Goal: Task Accomplishment & Management: Use online tool/utility

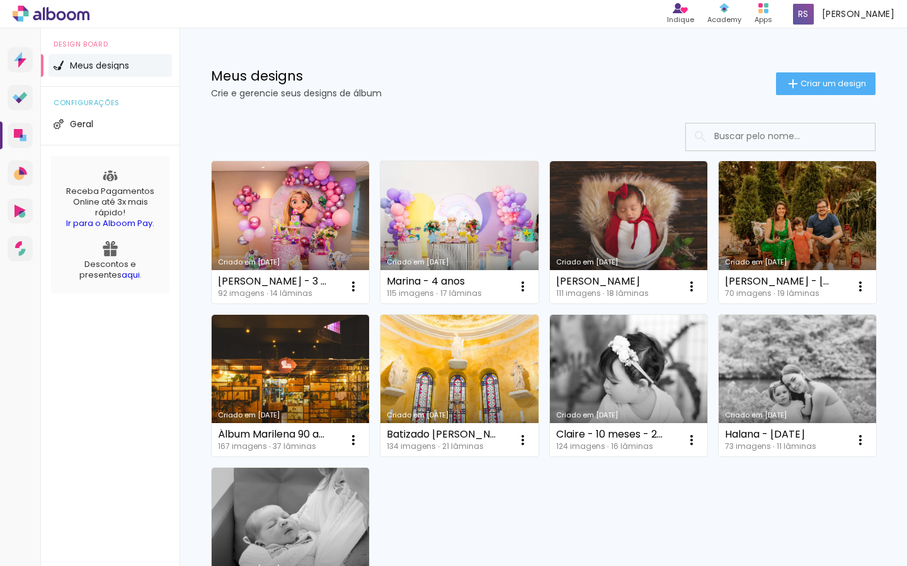
click at [815, 82] on span "Criar um design" at bounding box center [832, 83] width 65 height 8
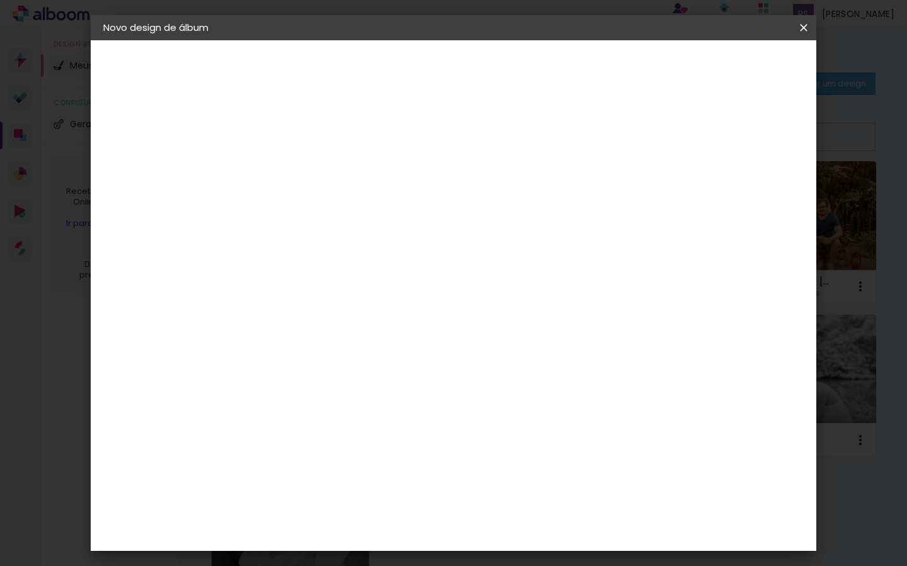
drag, startPoint x: 470, startPoint y: 165, endPoint x: 463, endPoint y: 168, distance: 7.0
click at [309, 165] on input at bounding box center [309, 169] width 0 height 20
type input "Mayra & Tiago - casamento civil"
type paper-input "Mayra & Tiago - casamento civil"
drag, startPoint x: 756, startPoint y: 65, endPoint x: 733, endPoint y: 85, distance: 30.4
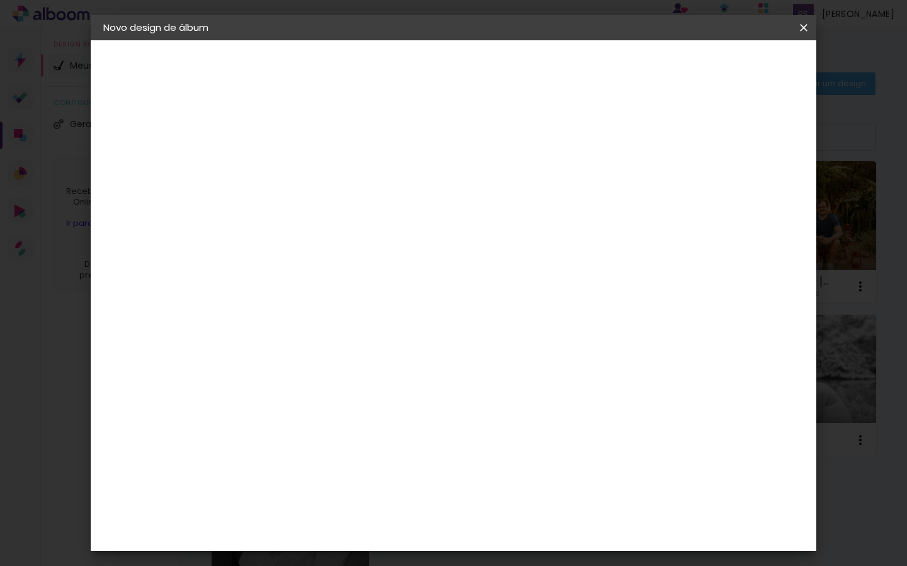
click at [0, 0] on slot "Avançar" at bounding box center [0, 0] width 0 height 0
click at [385, 242] on input at bounding box center [341, 240] width 127 height 16
type input "evidence"
type paper-input "evidence"
click at [346, 281] on div "Evidence" at bounding box center [323, 285] width 45 height 10
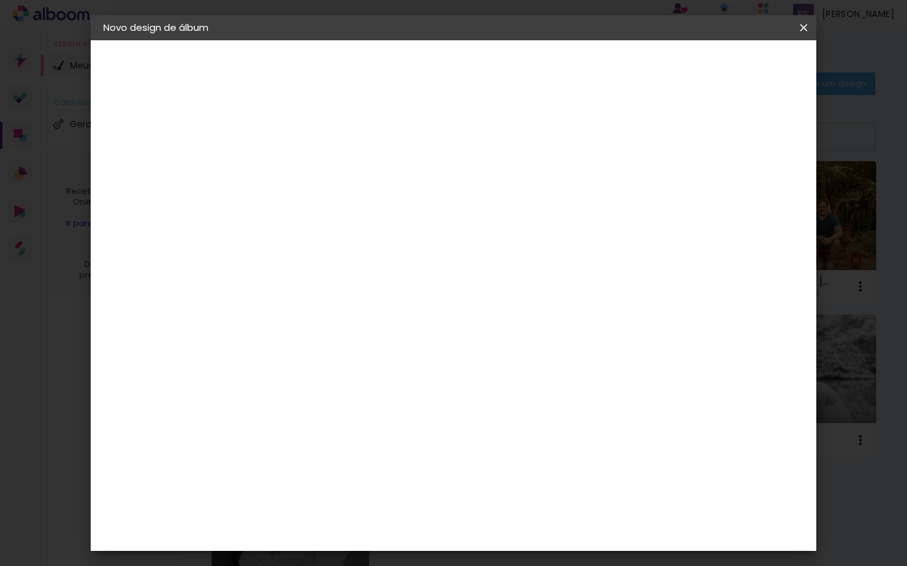
click at [0, 0] on slot "Avançar" at bounding box center [0, 0] width 0 height 0
drag, startPoint x: 483, startPoint y: 215, endPoint x: 479, endPoint y: 222, distance: 7.9
click at [358, 215] on input "text" at bounding box center [333, 220] width 49 height 20
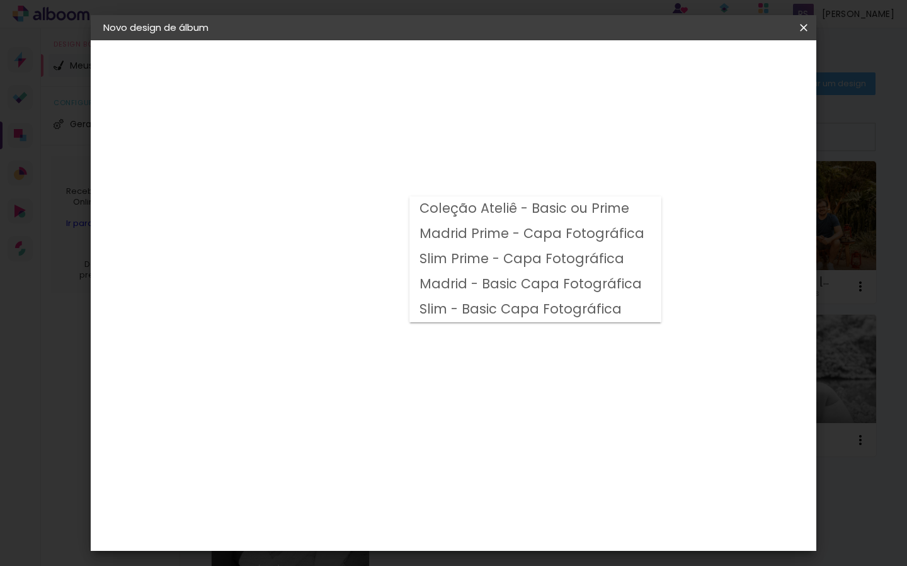
click at [0, 0] on slot "Madrid Prime - Capa Fotográfica" at bounding box center [0, 0] width 0 height 0
type input "Madrid Prime - Capa Fotográfica"
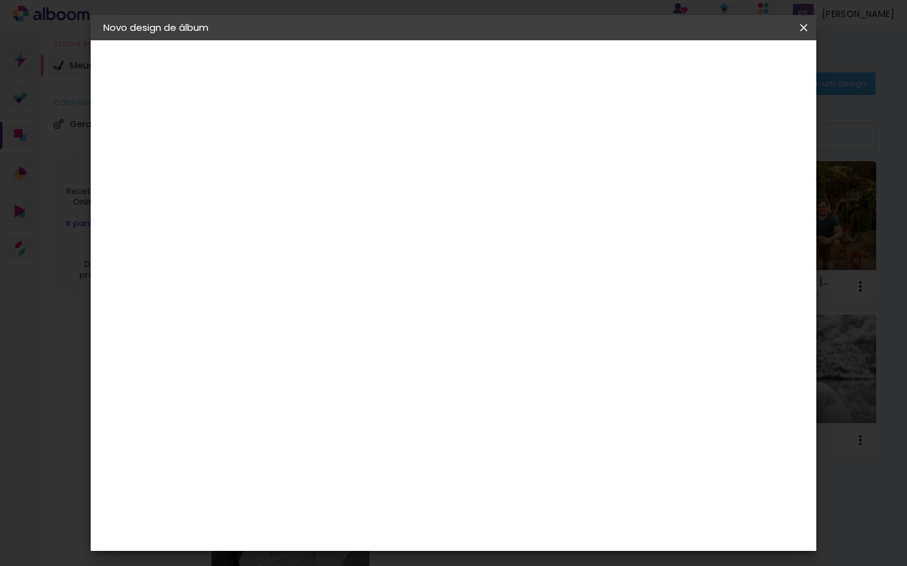
scroll to position [232, 0]
click at [394, 477] on span "20 × 20" at bounding box center [365, 493] width 59 height 33
click at [0, 0] on slot "Avançar" at bounding box center [0, 0] width 0 height 0
click at [663, 135] on div at bounding box center [657, 135] width 11 height 11
type paper-checkbox "on"
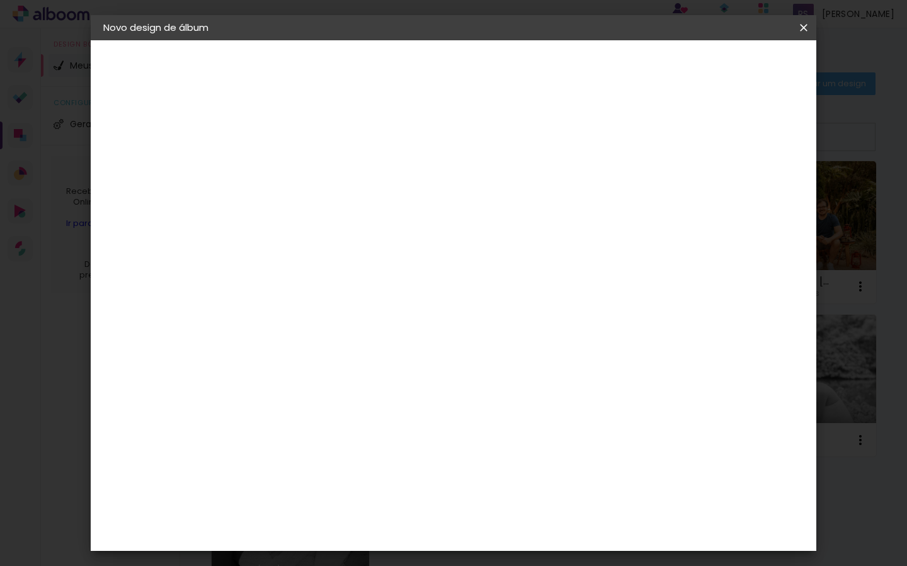
click at [734, 66] on span "Iniciar design" at bounding box center [705, 66] width 57 height 9
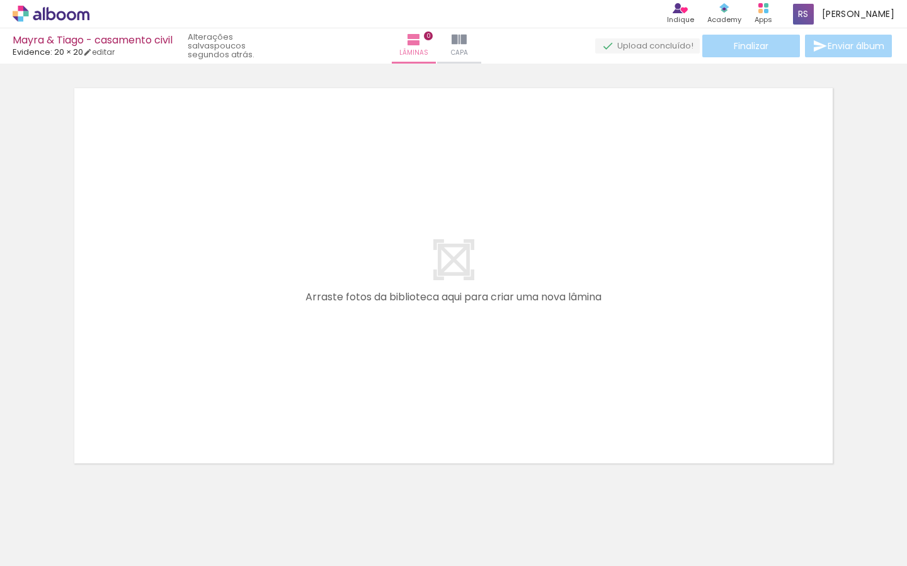
scroll to position [0, 486]
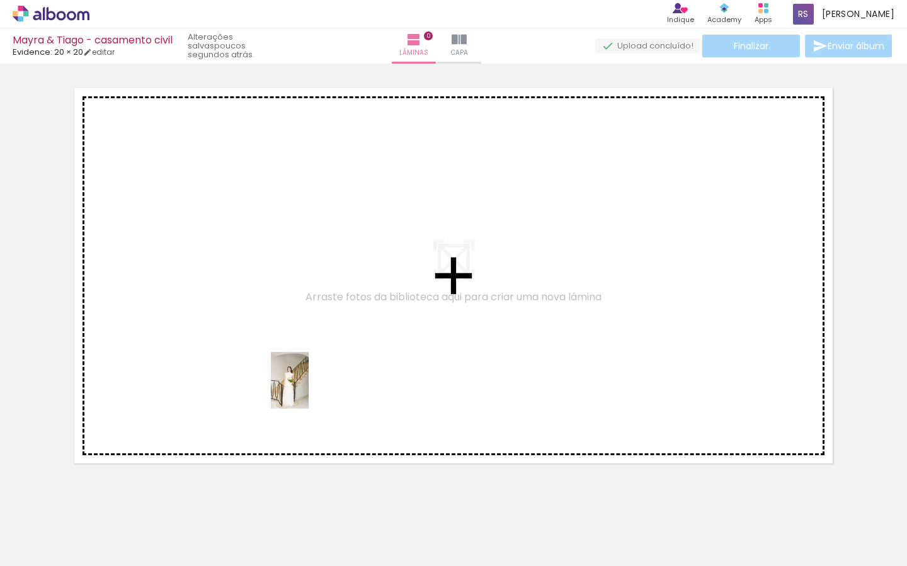
drag, startPoint x: 285, startPoint y: 523, endPoint x: 312, endPoint y: 400, distance: 125.9
click at [309, 380] on quentale-workspace at bounding box center [453, 283] width 907 height 566
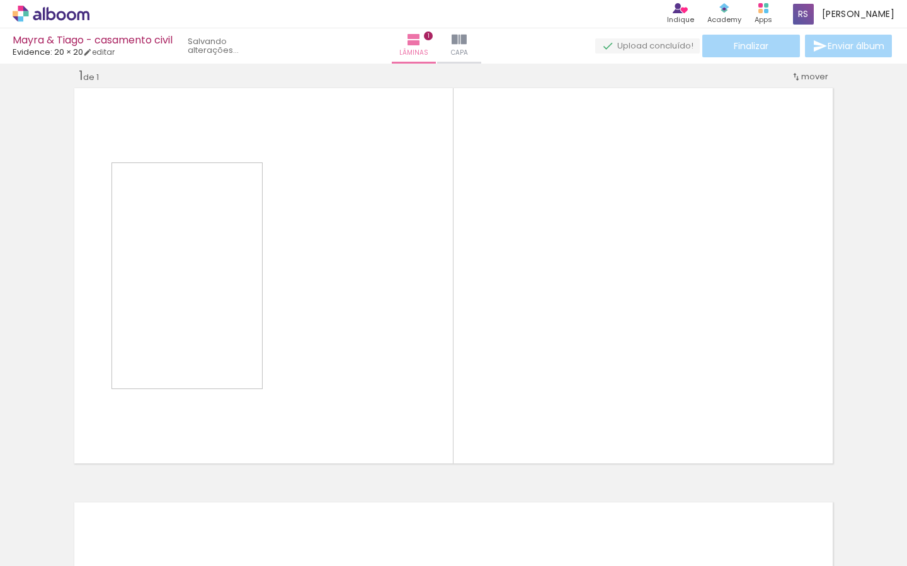
scroll to position [16, 0]
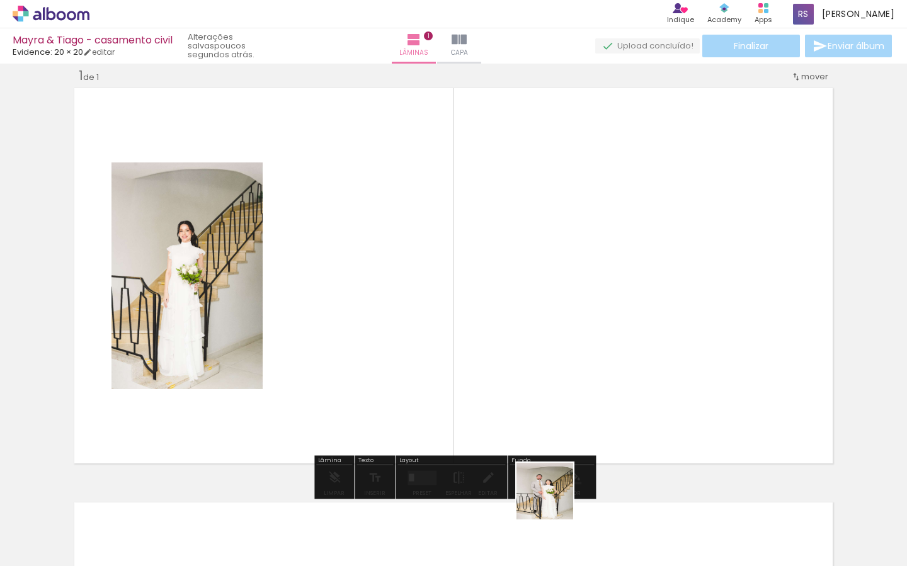
drag, startPoint x: 554, startPoint y: 501, endPoint x: 560, endPoint y: 361, distance: 139.3
click at [560, 361] on quentale-workspace at bounding box center [453, 283] width 907 height 566
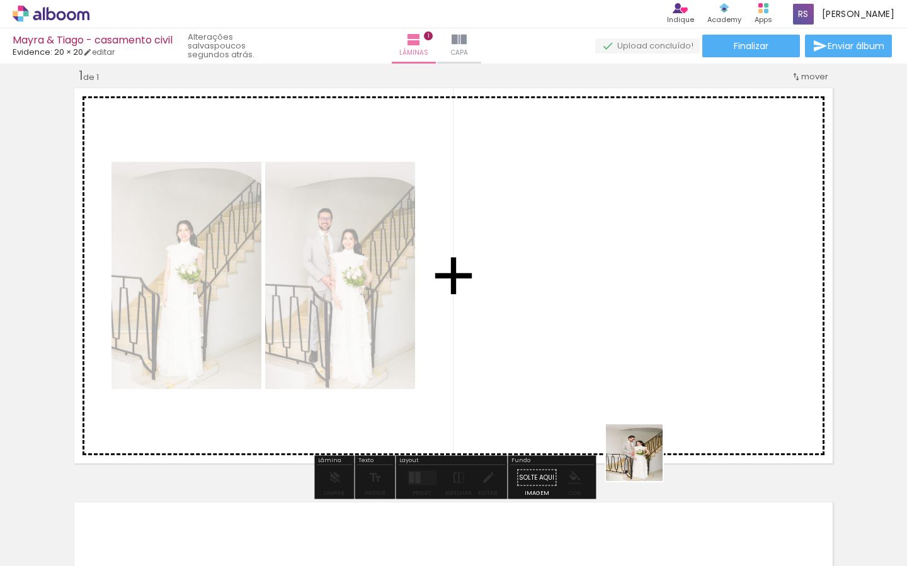
click at [652, 383] on quentale-workspace at bounding box center [453, 283] width 907 height 566
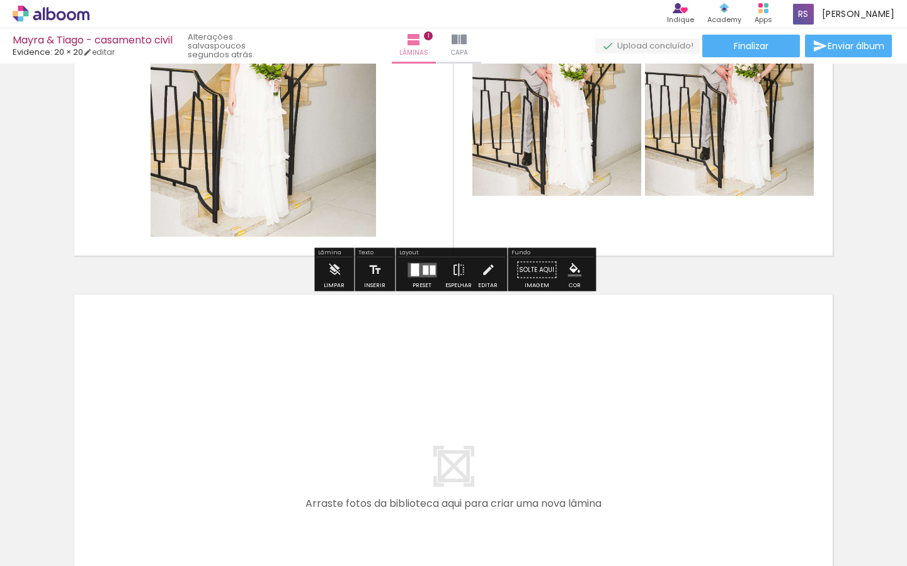
scroll to position [262, 0]
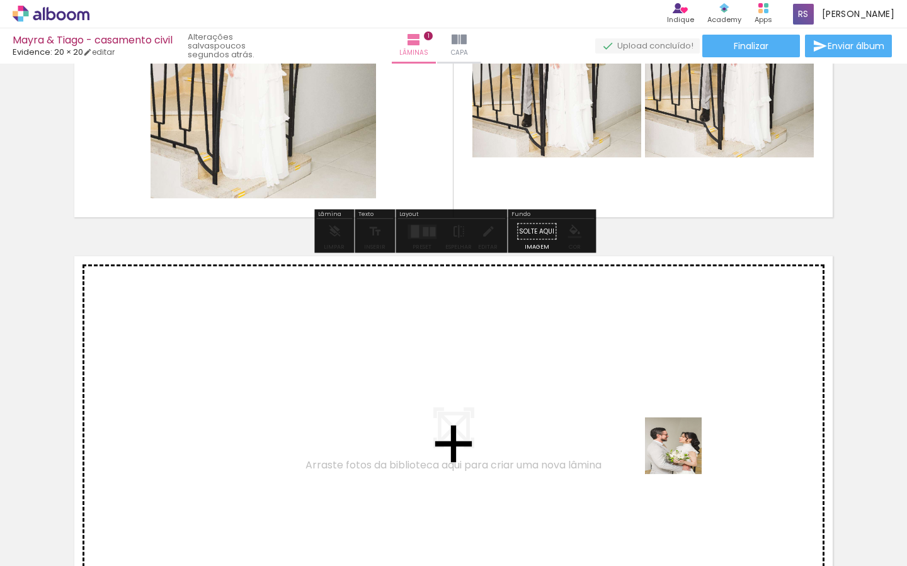
click at [674, 407] on quentale-workspace at bounding box center [453, 283] width 907 height 566
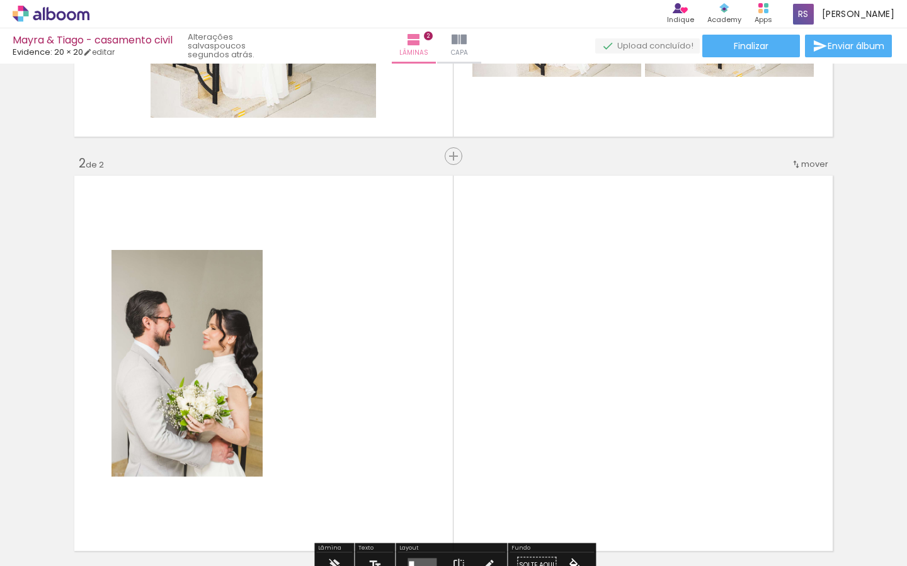
scroll to position [430, 0]
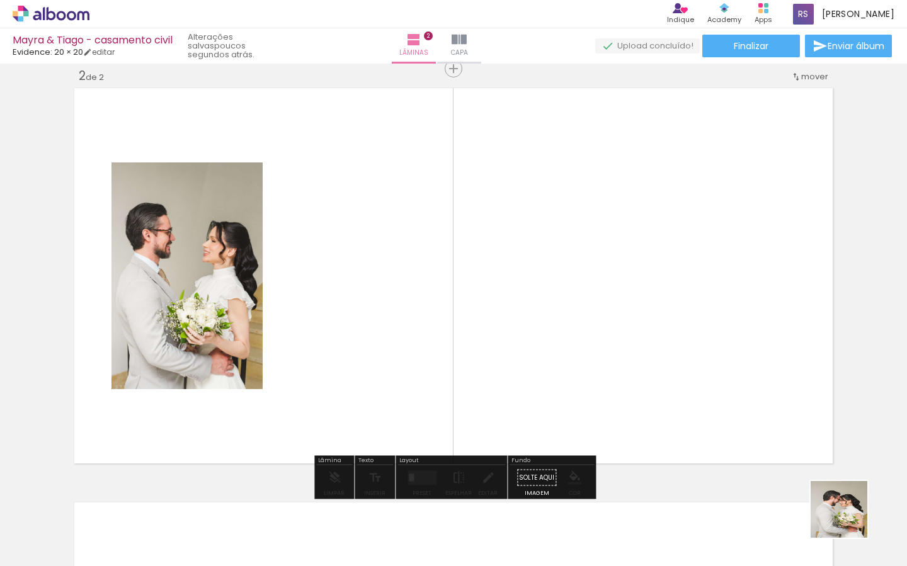
drag, startPoint x: 848, startPoint y: 519, endPoint x: 763, endPoint y: 428, distance: 125.2
click at [768, 409] on quentale-workspace at bounding box center [453, 283] width 907 height 566
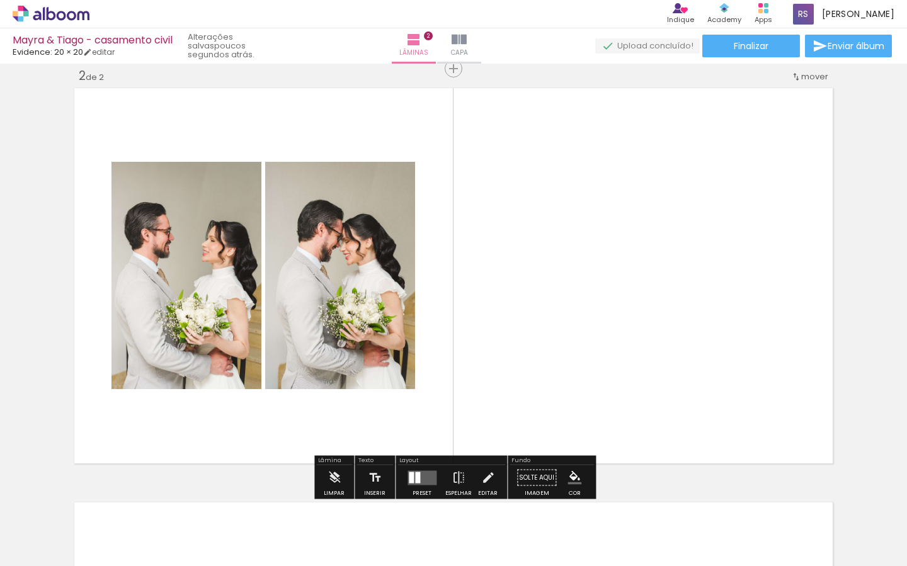
scroll to position [0, 773]
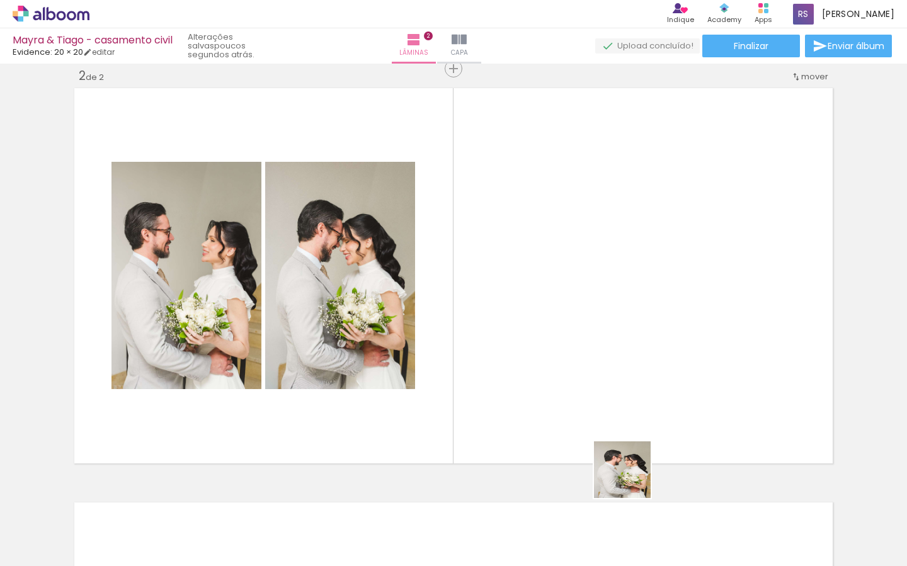
drag, startPoint x: 632, startPoint y: 524, endPoint x: 631, endPoint y: 408, distance: 115.9
click at [633, 402] on quentale-workspace at bounding box center [453, 283] width 907 height 566
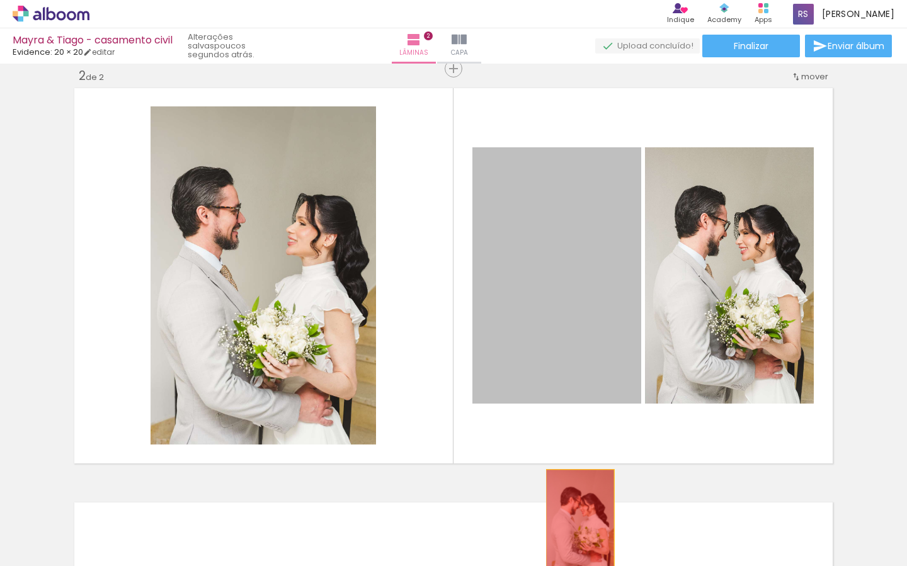
drag, startPoint x: 587, startPoint y: 275, endPoint x: 508, endPoint y: 525, distance: 262.7
click at [579, 528] on quentale-workspace at bounding box center [453, 283] width 907 height 566
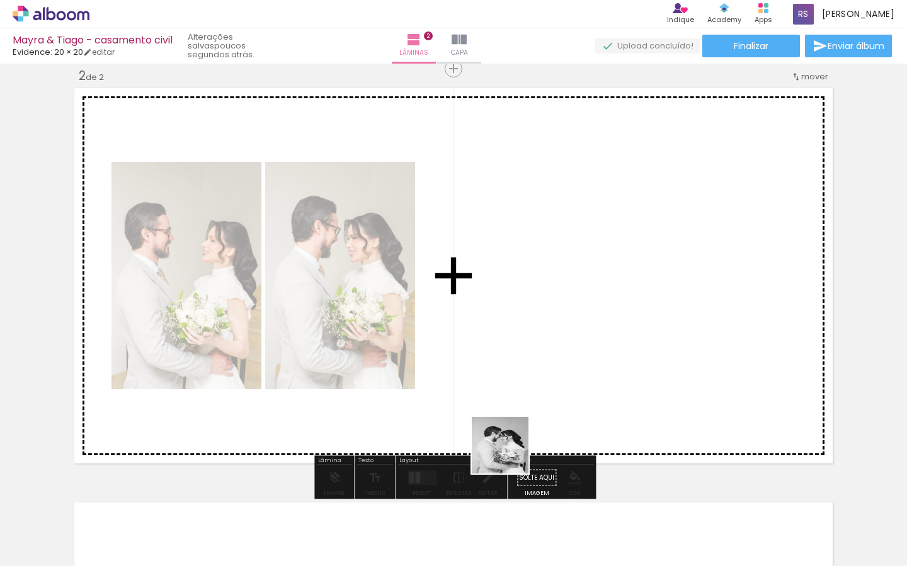
drag, startPoint x: 489, startPoint y: 516, endPoint x: 616, endPoint y: 446, distance: 144.8
click at [571, 320] on quentale-workspace at bounding box center [453, 283] width 907 height 566
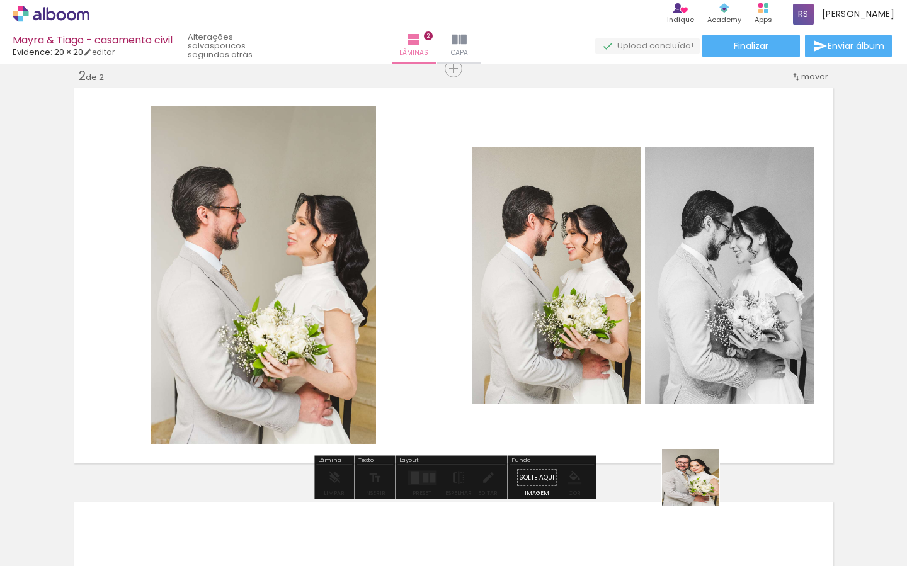
drag, startPoint x: 700, startPoint y: 518, endPoint x: 693, endPoint y: 394, distance: 124.2
click at [693, 390] on quentale-workspace at bounding box center [453, 283] width 907 height 566
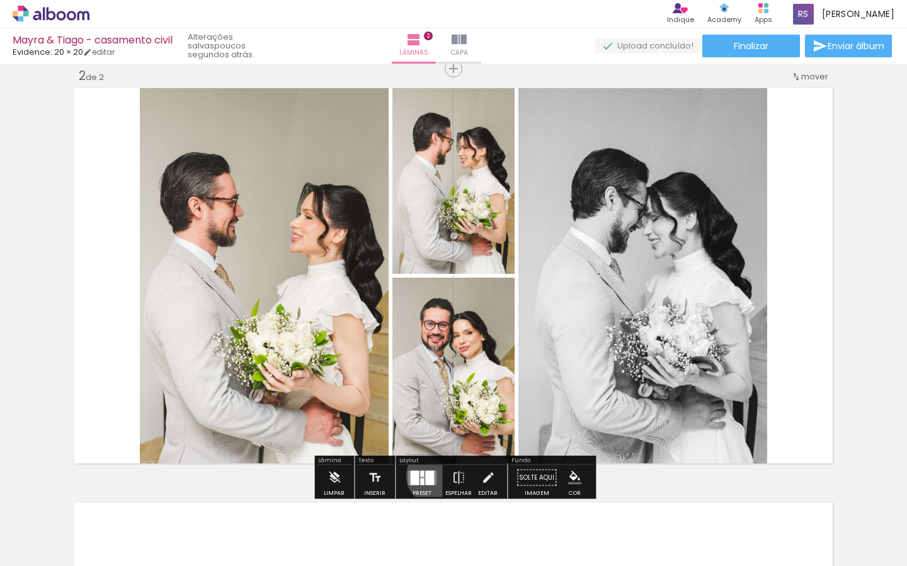
click at [431, 475] on quentale-layouter at bounding box center [421, 477] width 29 height 14
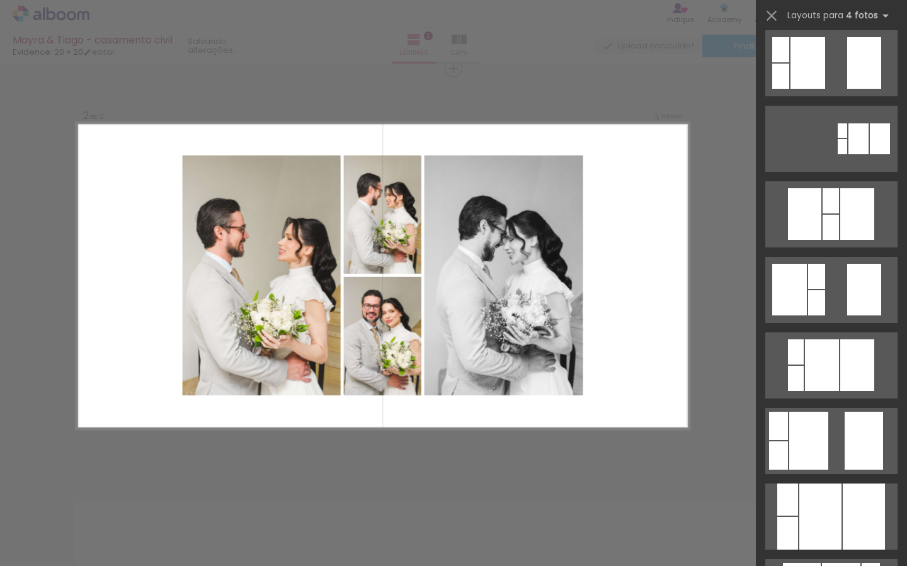
scroll to position [405, 0]
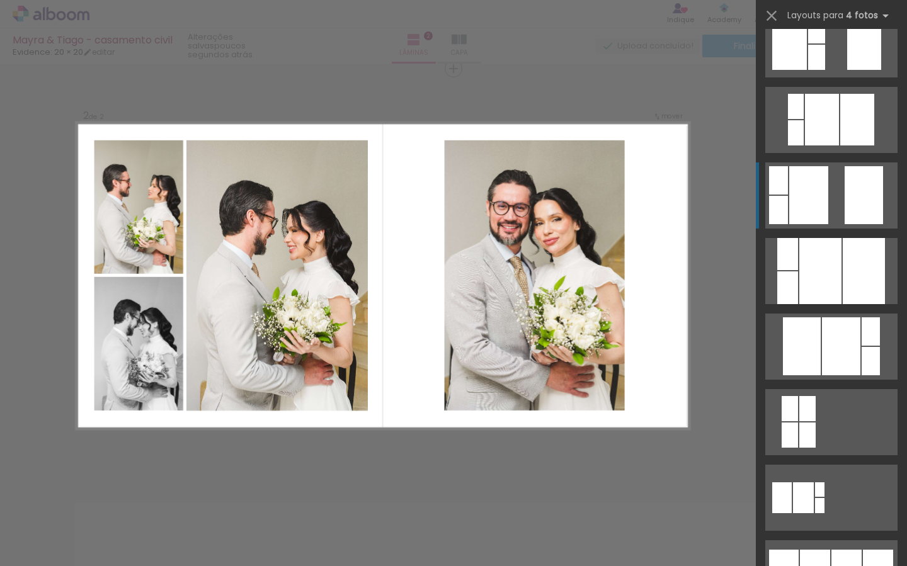
click at [824, 186] on div at bounding box center [808, 195] width 39 height 58
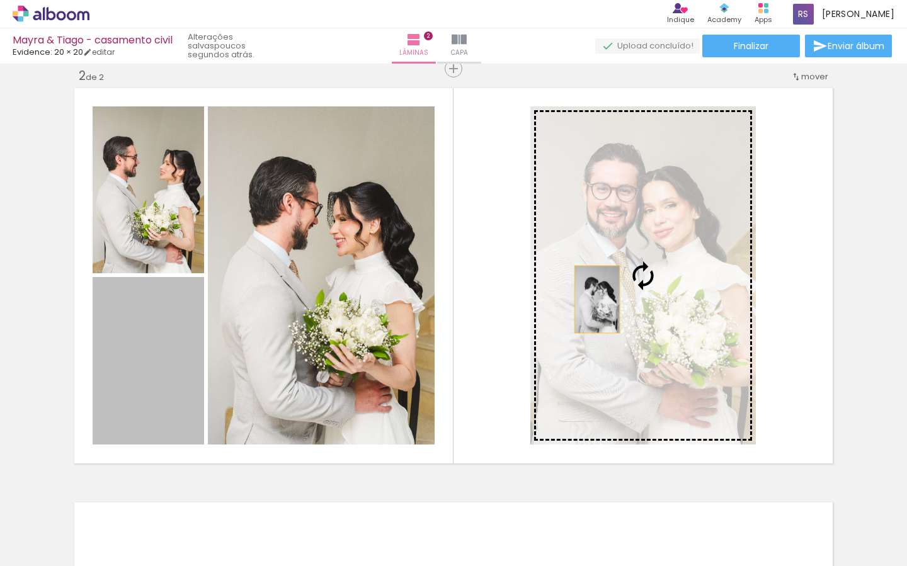
drag, startPoint x: 167, startPoint y: 345, endPoint x: 598, endPoint y: 298, distance: 433.8
click at [0, 0] on slot at bounding box center [0, 0] width 0 height 0
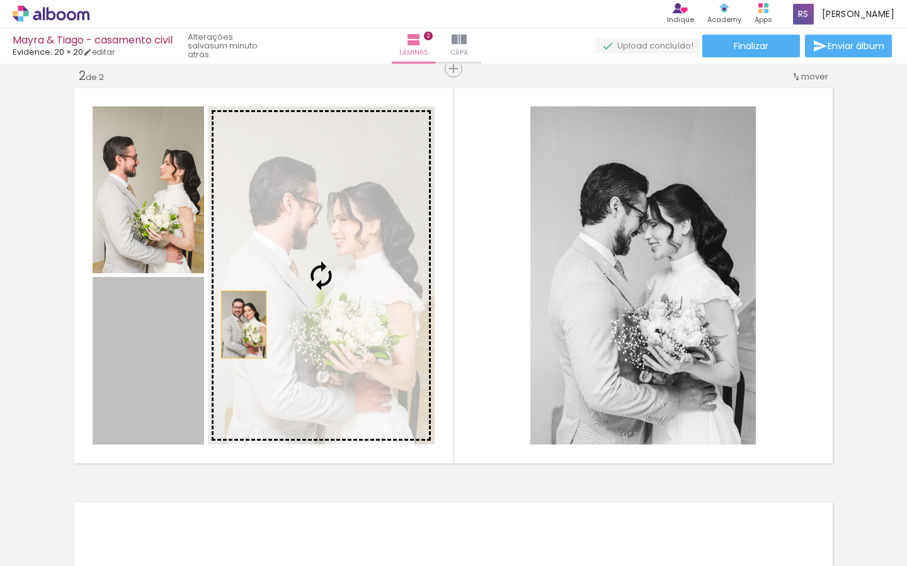
drag, startPoint x: 154, startPoint y: 359, endPoint x: 259, endPoint y: 324, distance: 110.3
click at [0, 0] on slot at bounding box center [0, 0] width 0 height 0
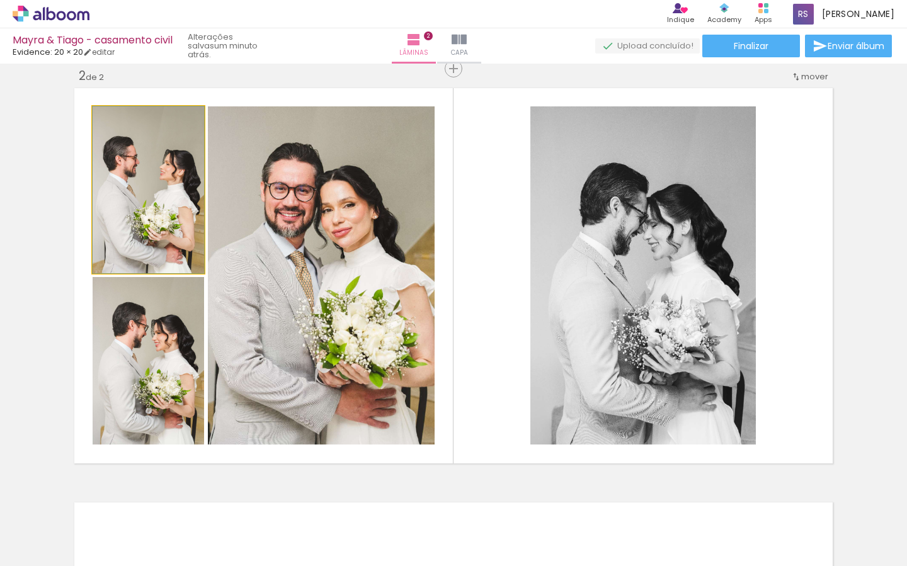
drag, startPoint x: 145, startPoint y: 186, endPoint x: 139, endPoint y: 173, distance: 14.1
click at [144, 161] on div at bounding box center [148, 189] width 111 height 167
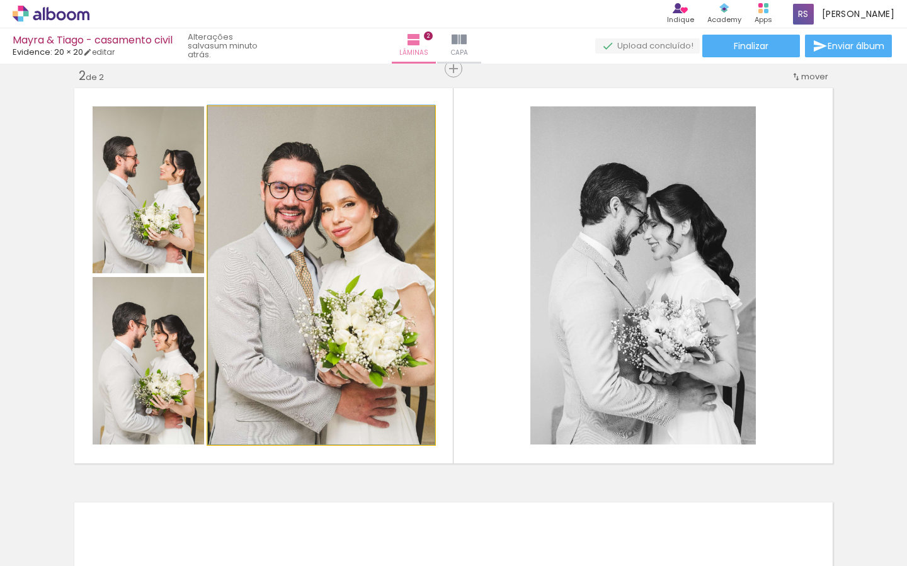
drag, startPoint x: 331, startPoint y: 238, endPoint x: 338, endPoint y: 217, distance: 21.7
click at [338, 217] on div at bounding box center [321, 274] width 227 height 339
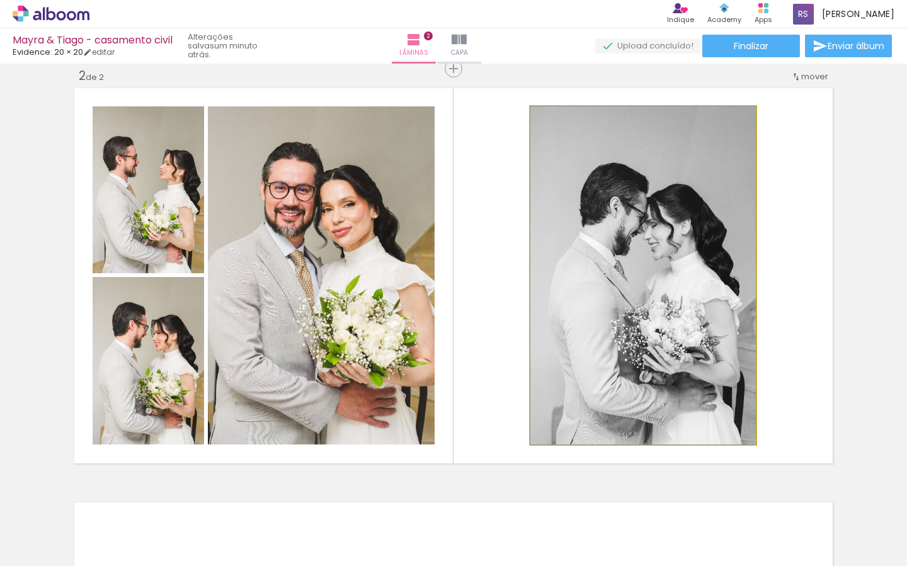
drag, startPoint x: 638, startPoint y: 258, endPoint x: 639, endPoint y: 251, distance: 6.3
click at [639, 251] on div at bounding box center [642, 275] width 225 height 338
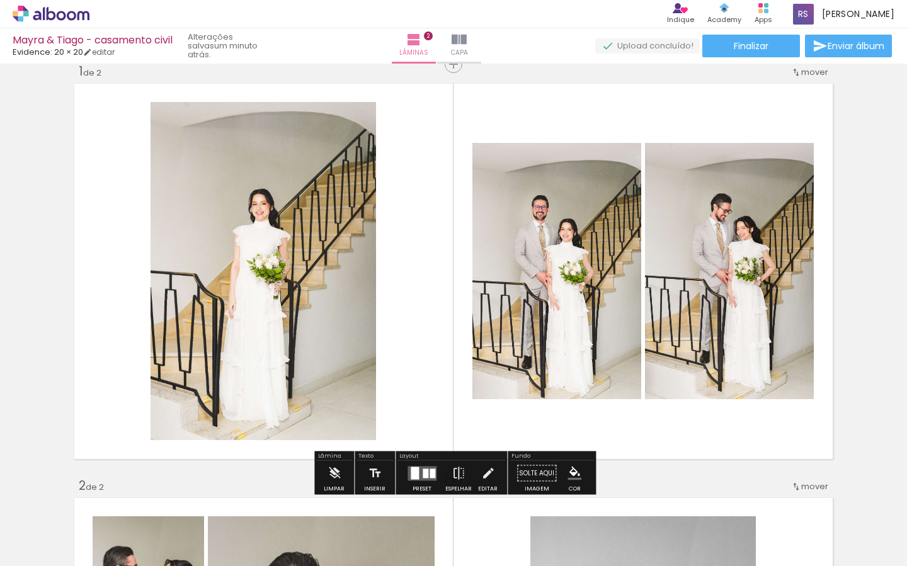
scroll to position [0, 0]
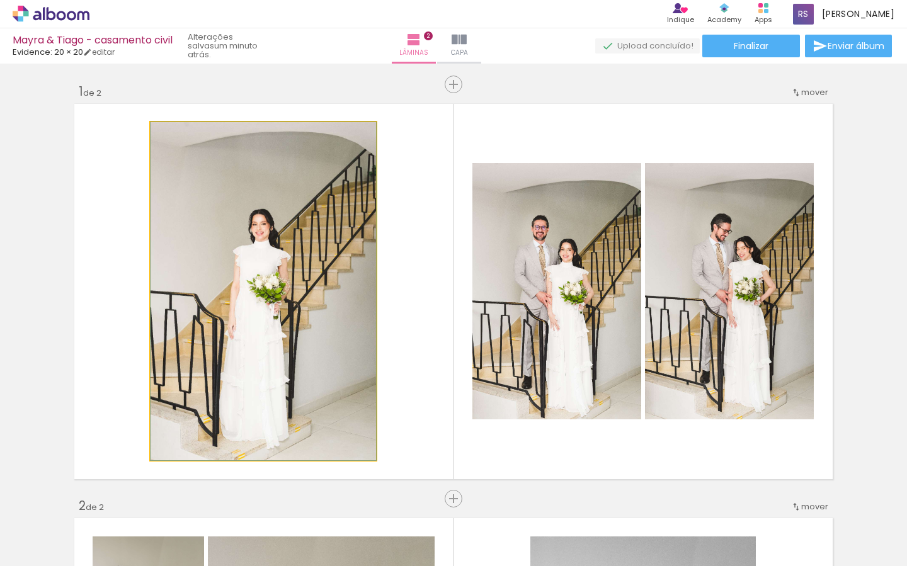
drag, startPoint x: 225, startPoint y: 293, endPoint x: 237, endPoint y: 270, distance: 25.6
click at [237, 270] on div at bounding box center [262, 291] width 225 height 338
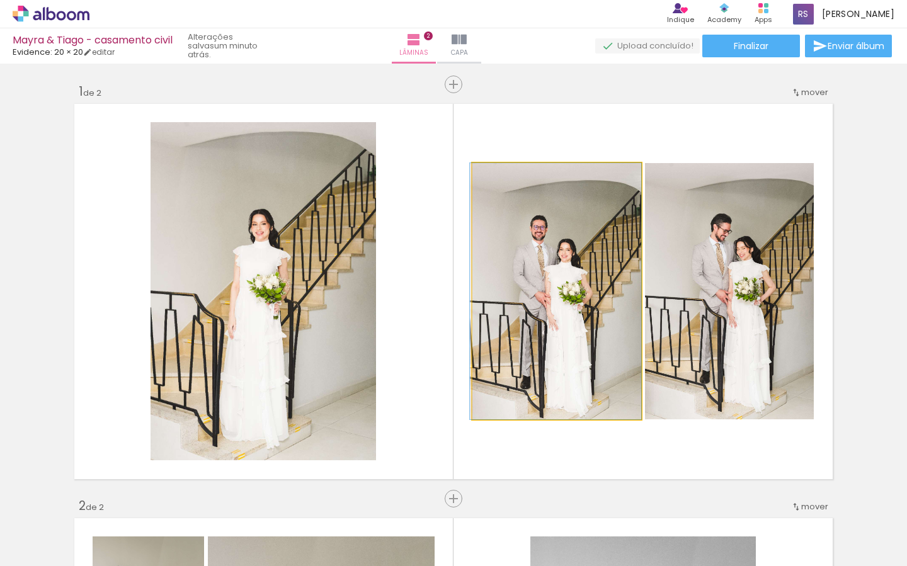
drag, startPoint x: 551, startPoint y: 298, endPoint x: 725, endPoint y: 334, distance: 178.2
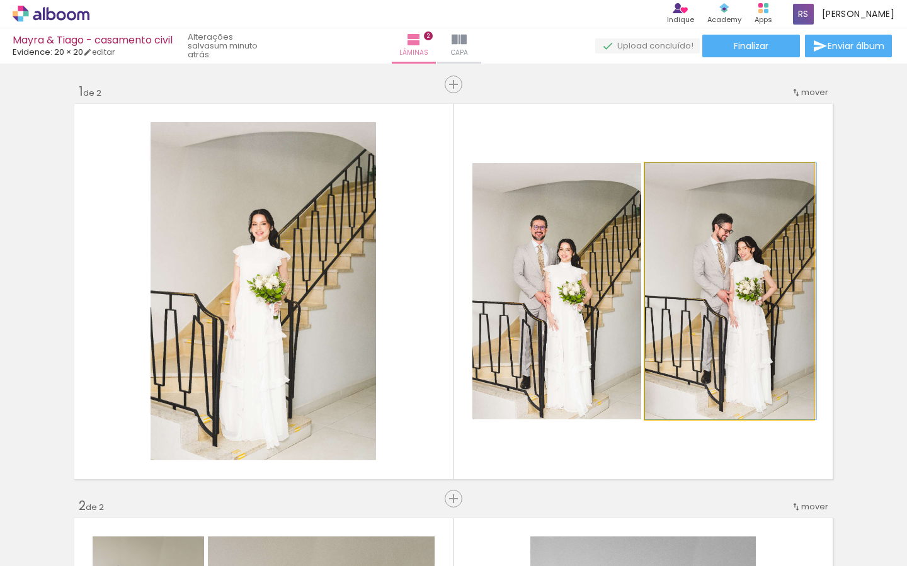
drag, startPoint x: 750, startPoint y: 334, endPoint x: 757, endPoint y: 327, distance: 10.3
click at [759, 324] on div at bounding box center [730, 291] width 171 height 256
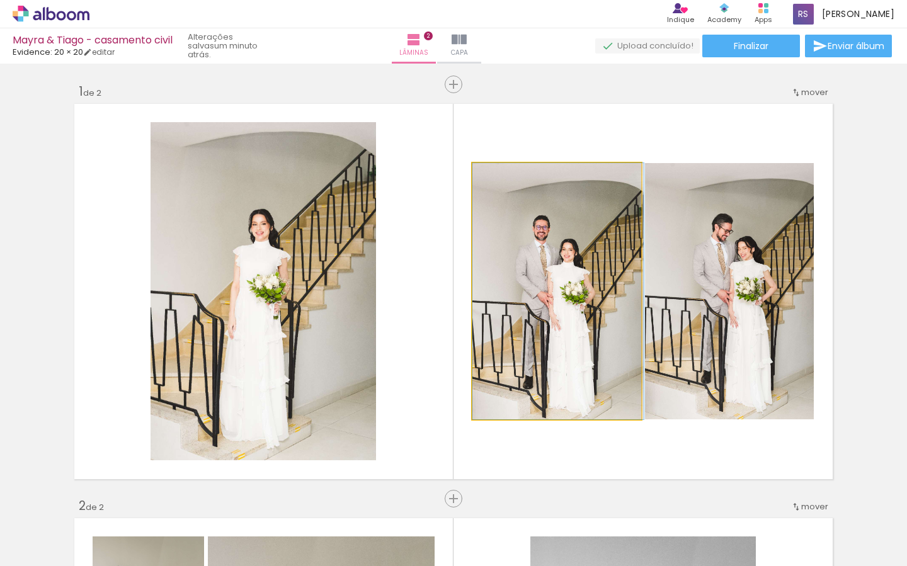
drag, startPoint x: 556, startPoint y: 325, endPoint x: 569, endPoint y: 314, distance: 16.9
click at [569, 314] on div at bounding box center [557, 291] width 171 height 256
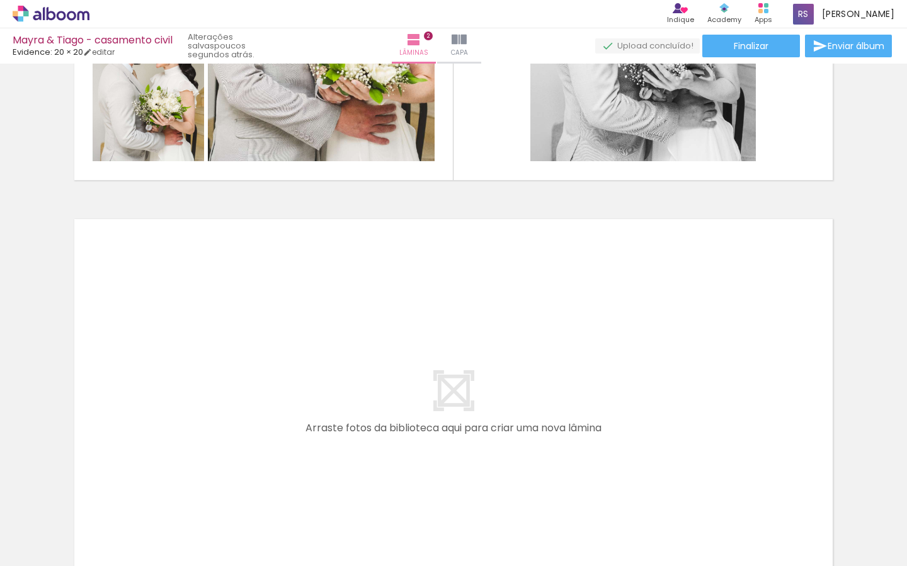
scroll to position [0, 428]
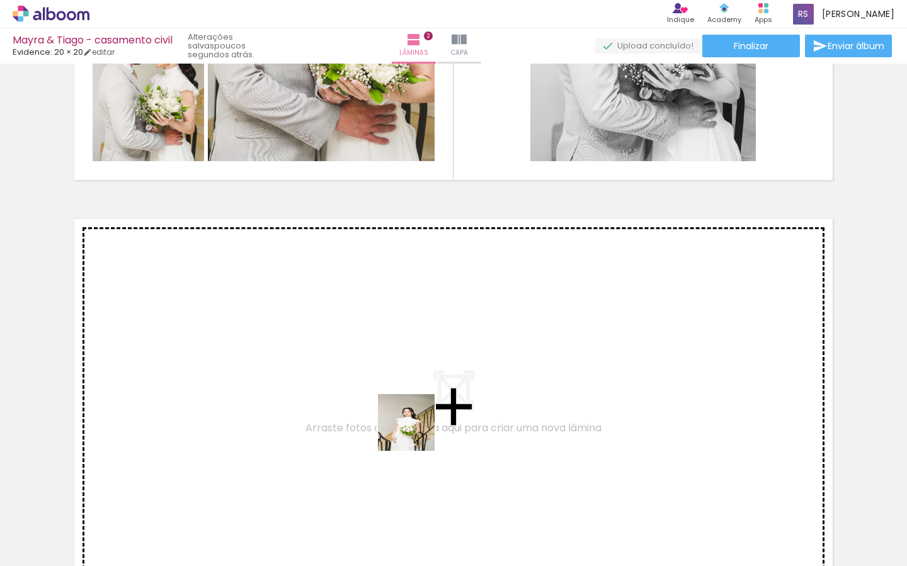
drag, startPoint x: 417, startPoint y: 501, endPoint x: 505, endPoint y: 547, distance: 99.1
click at [417, 397] on quentale-workspace at bounding box center [453, 283] width 907 height 566
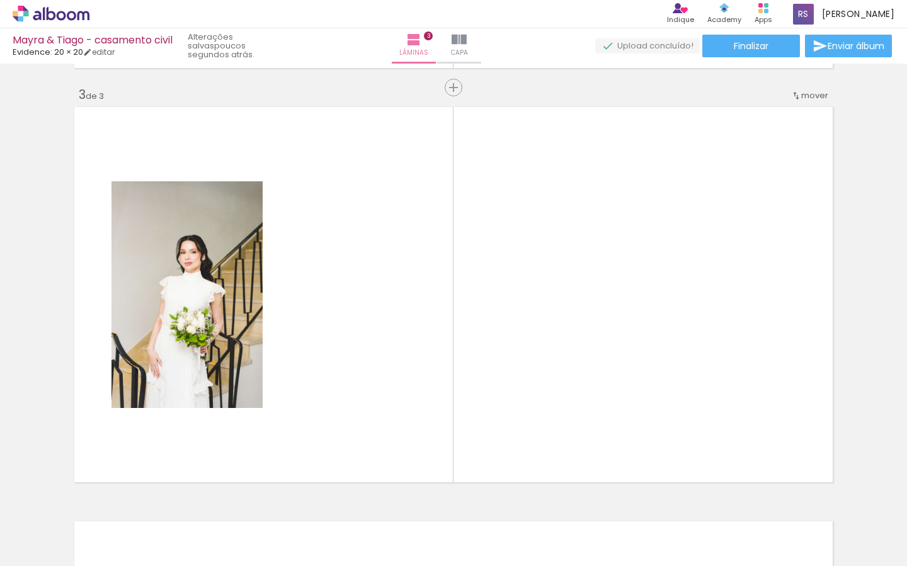
scroll to position [844, 0]
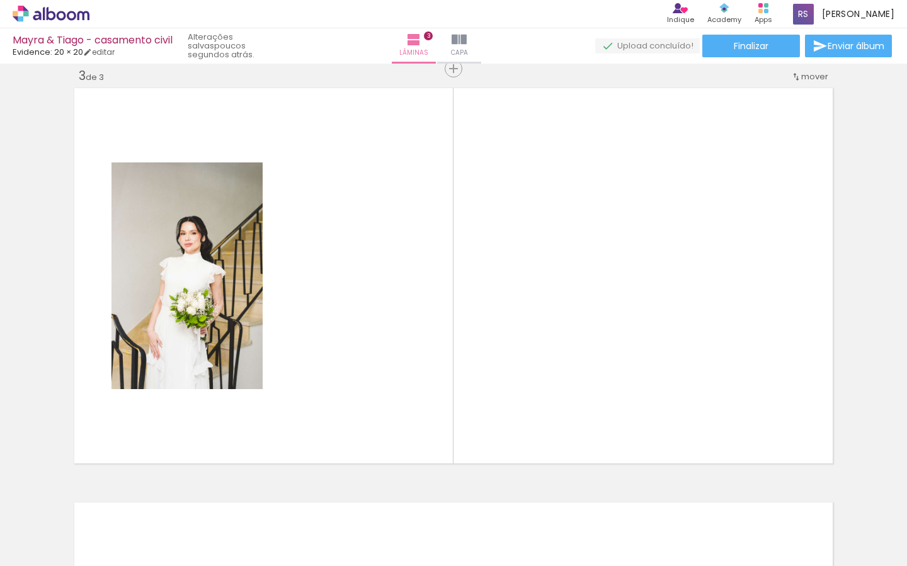
drag, startPoint x: 477, startPoint y: 523, endPoint x: 499, endPoint y: 421, distance: 104.4
click at [496, 407] on quentale-workspace at bounding box center [453, 283] width 907 height 566
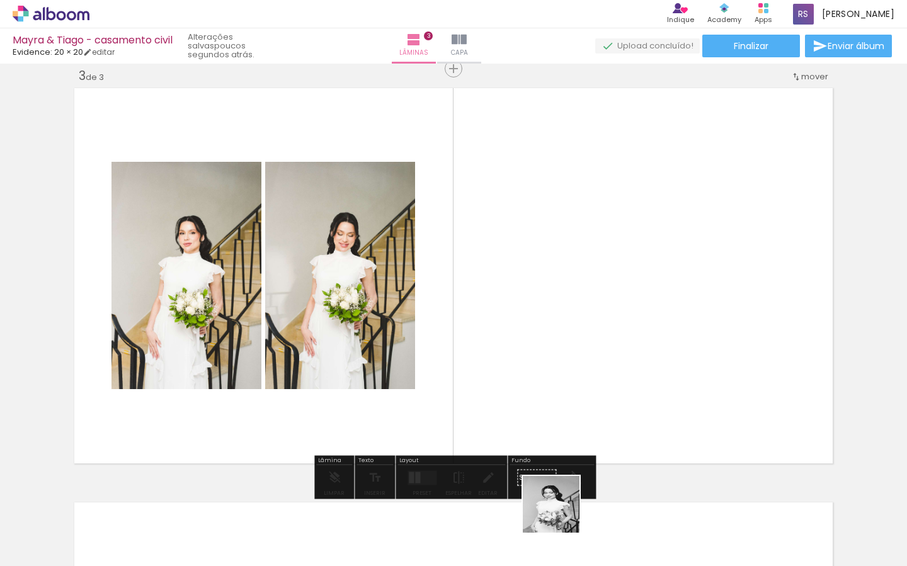
drag, startPoint x: 560, startPoint y: 514, endPoint x: 638, endPoint y: 368, distance: 164.8
click at [631, 353] on quentale-workspace at bounding box center [453, 283] width 907 height 566
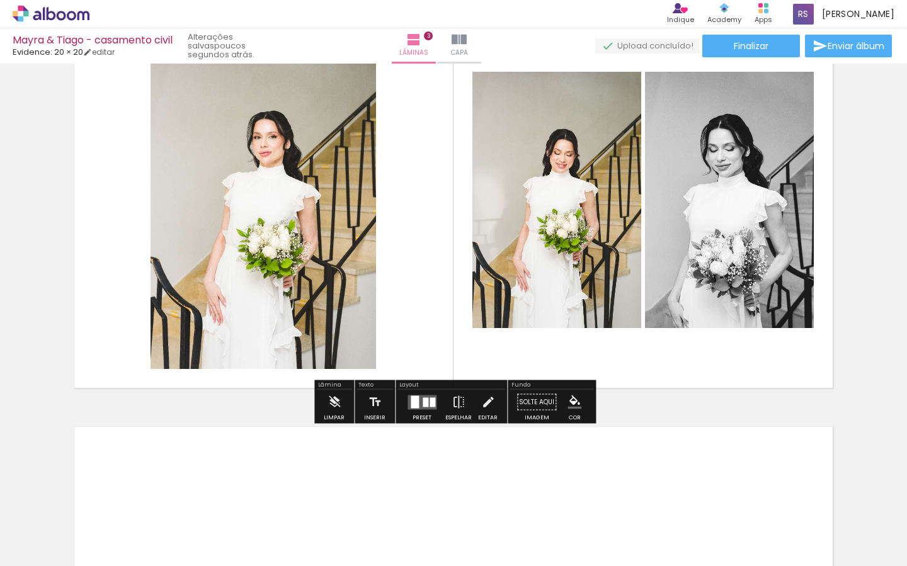
scroll to position [0, 786]
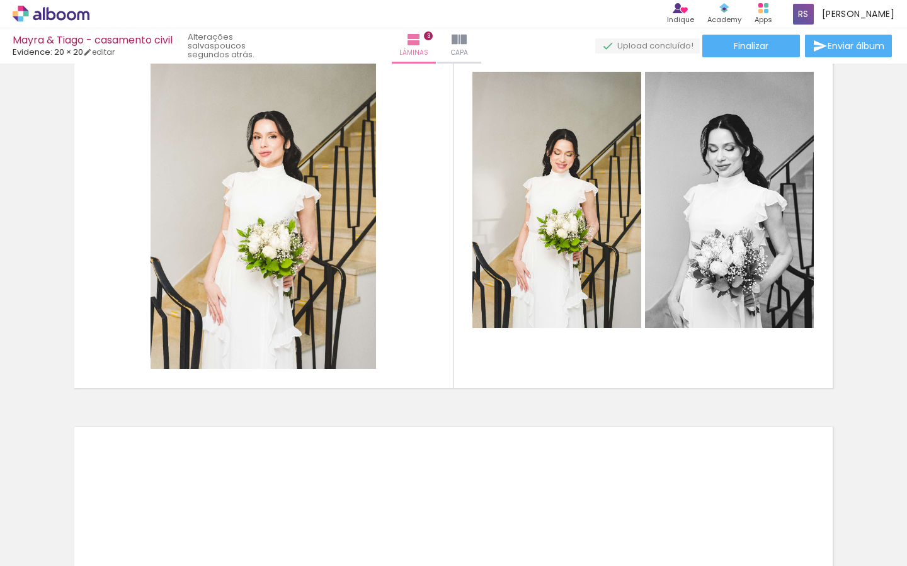
drag, startPoint x: 513, startPoint y: 501, endPoint x: 536, endPoint y: 509, distance: 24.7
click at [513, 501] on iron-icon at bounding box center [510, 498] width 13 height 13
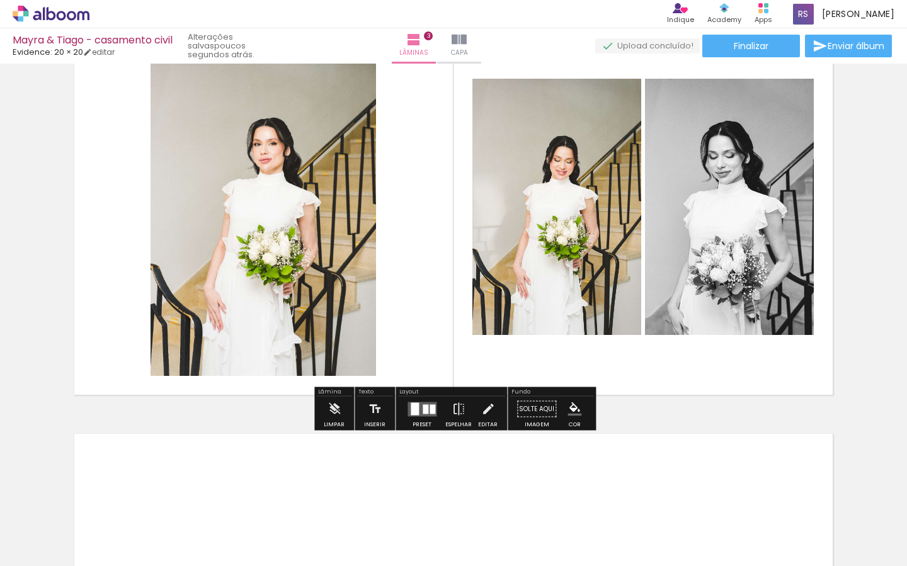
scroll to position [904, 0]
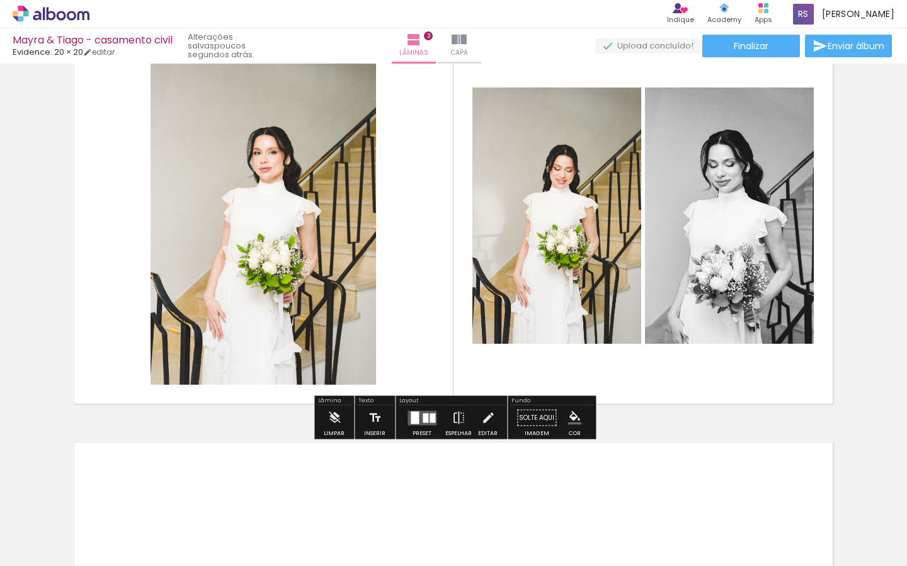
click at [423, 416] on div at bounding box center [426, 417] width 6 height 9
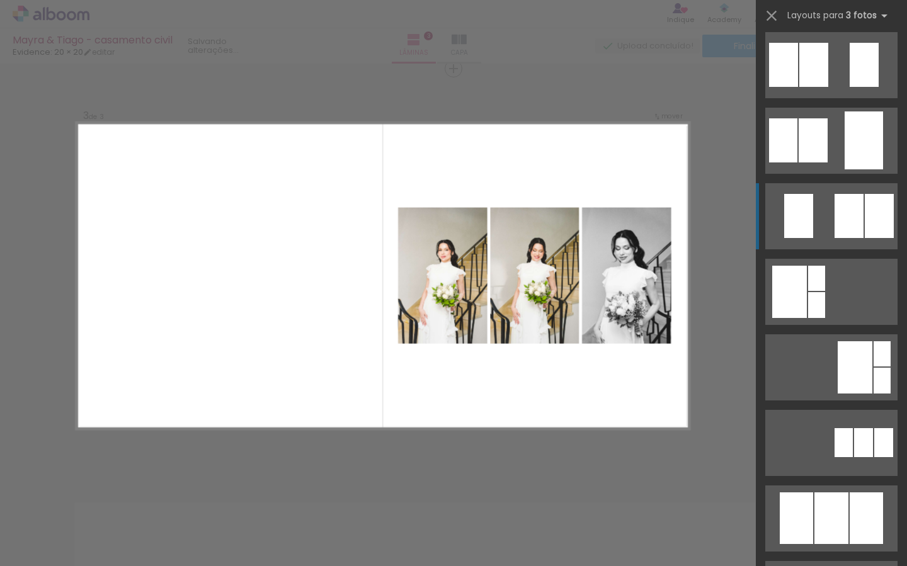
scroll to position [0, 0]
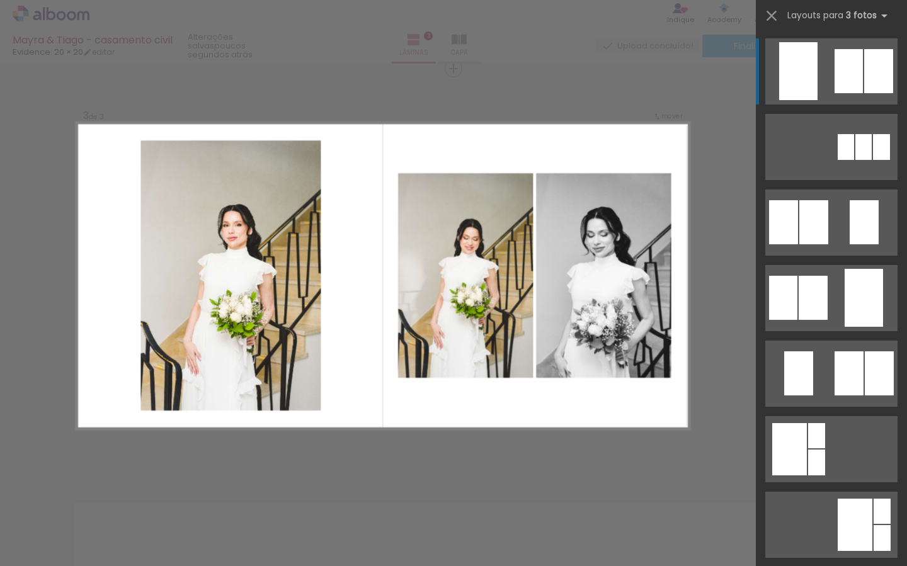
click at [837, 65] on div at bounding box center [848, 71] width 28 height 44
click at [828, 66] on quentale-layouter at bounding box center [831, 71] width 132 height 66
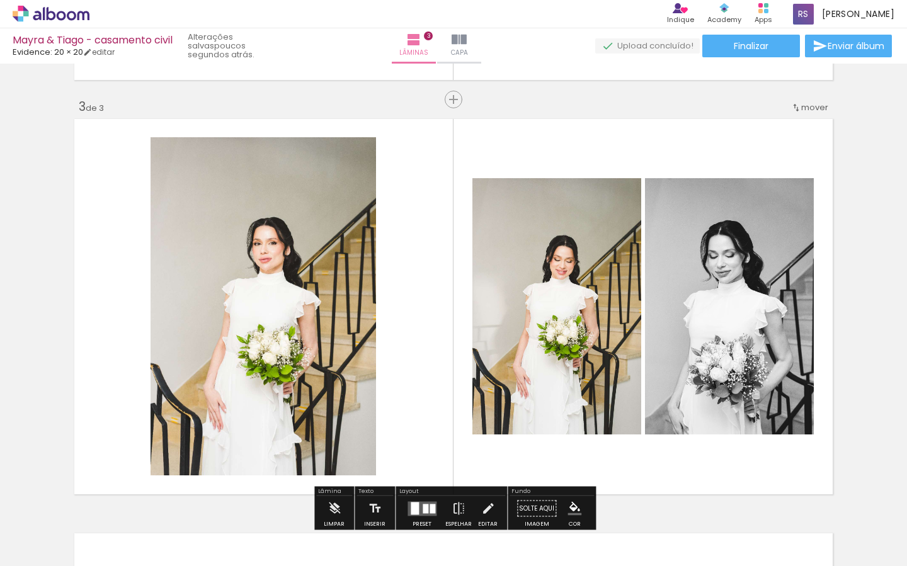
scroll to position [887, 0]
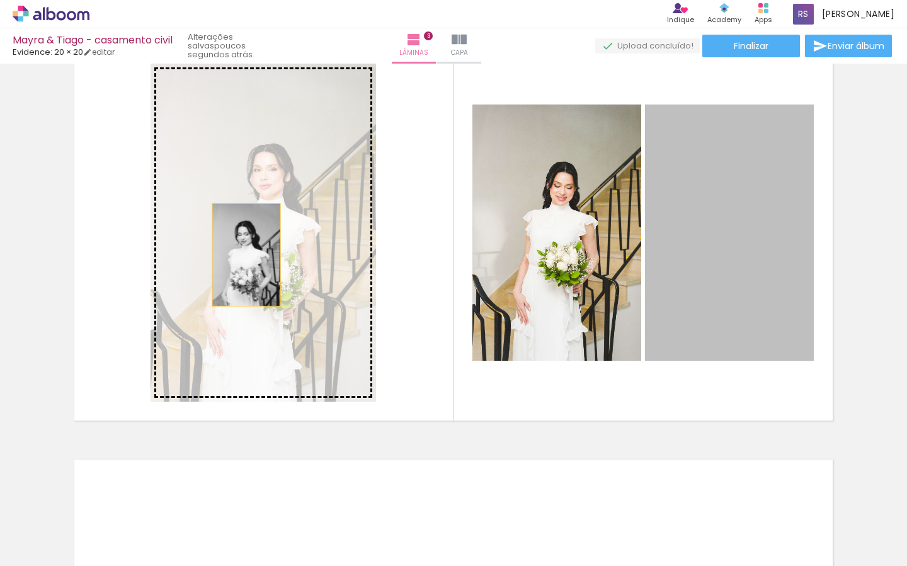
drag, startPoint x: 725, startPoint y: 246, endPoint x: 245, endPoint y: 254, distance: 480.5
click at [0, 0] on slot at bounding box center [0, 0] width 0 height 0
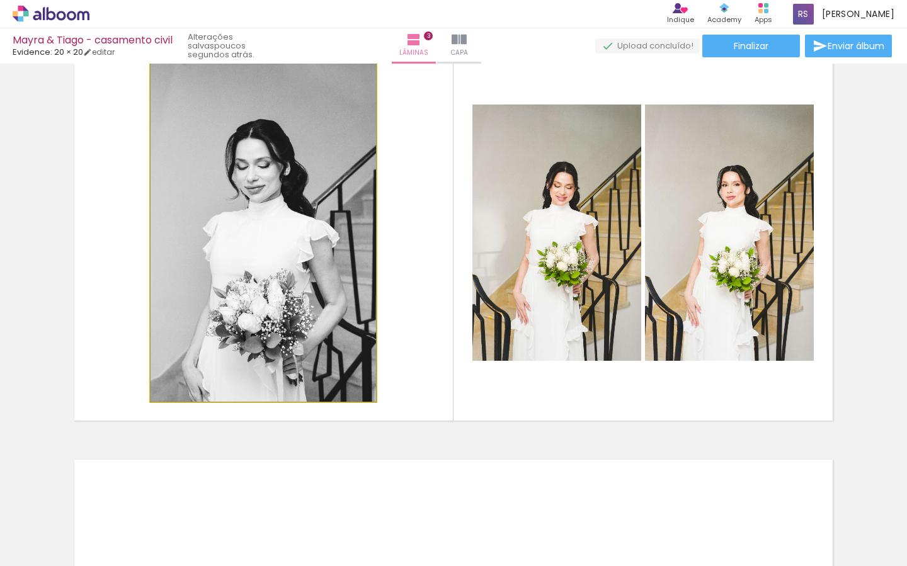
drag, startPoint x: 247, startPoint y: 244, endPoint x: 257, endPoint y: 212, distance: 33.5
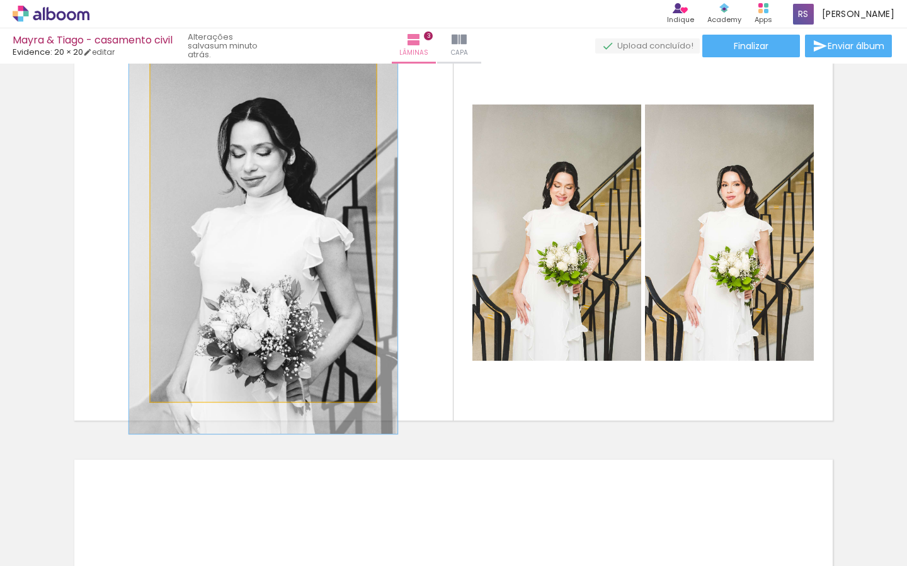
drag, startPoint x: 181, startPoint y: 76, endPoint x: 190, endPoint y: 76, distance: 8.2
click at [190, 76] on div at bounding box center [188, 76] width 11 height 11
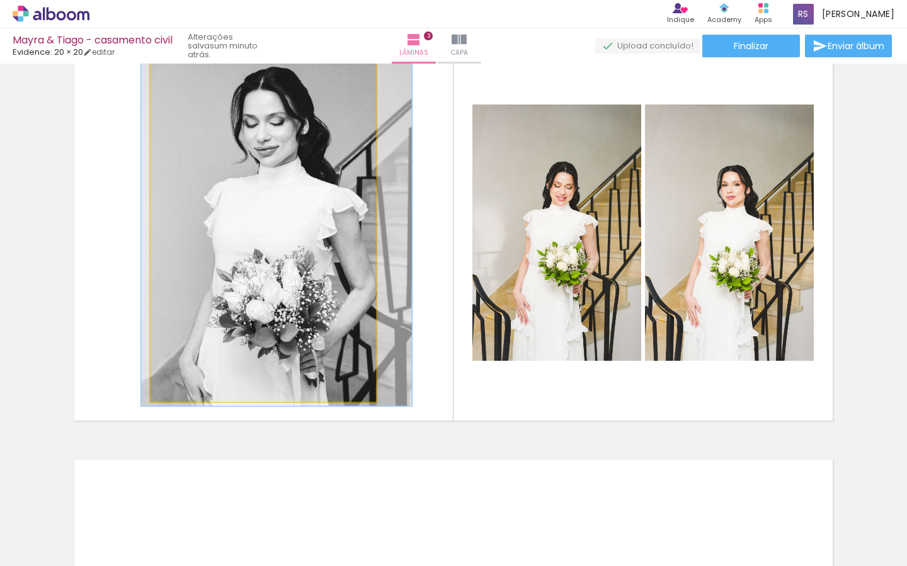
drag, startPoint x: 256, startPoint y: 194, endPoint x: 266, endPoint y: 168, distance: 27.7
click at [267, 169] on div at bounding box center [276, 203] width 271 height 406
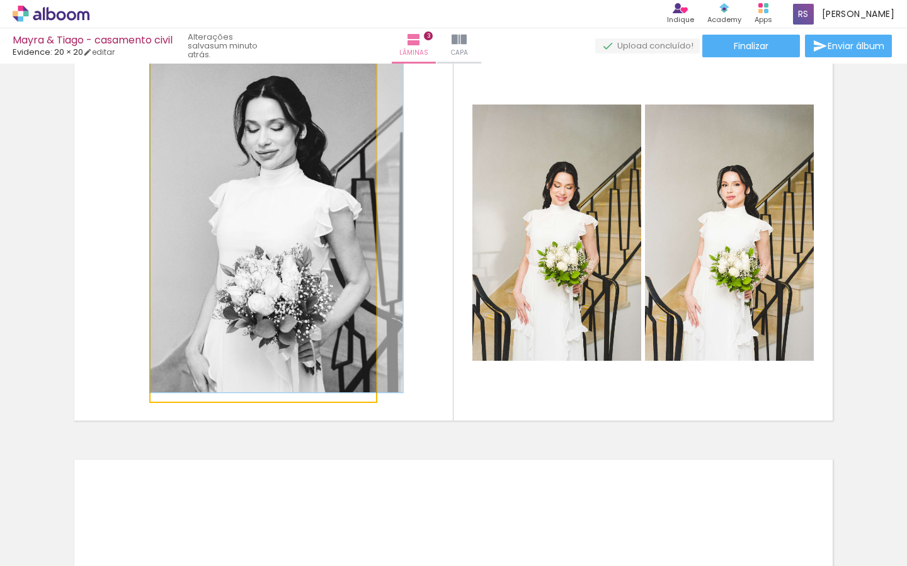
type paper-slider "112"
click at [184, 80] on div at bounding box center [185, 76] width 11 height 11
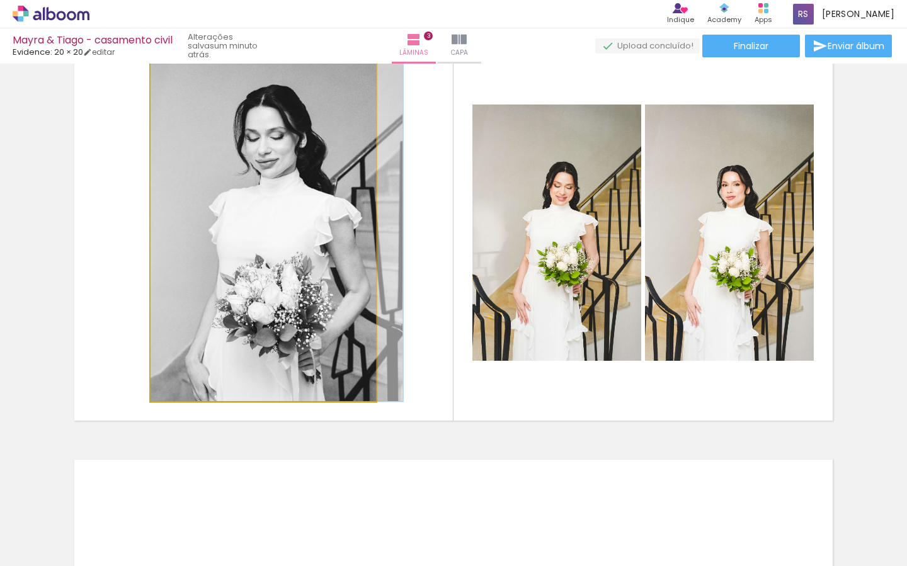
drag, startPoint x: 259, startPoint y: 174, endPoint x: 285, endPoint y: 161, distance: 28.2
click at [280, 157] on div at bounding box center [276, 212] width 252 height 378
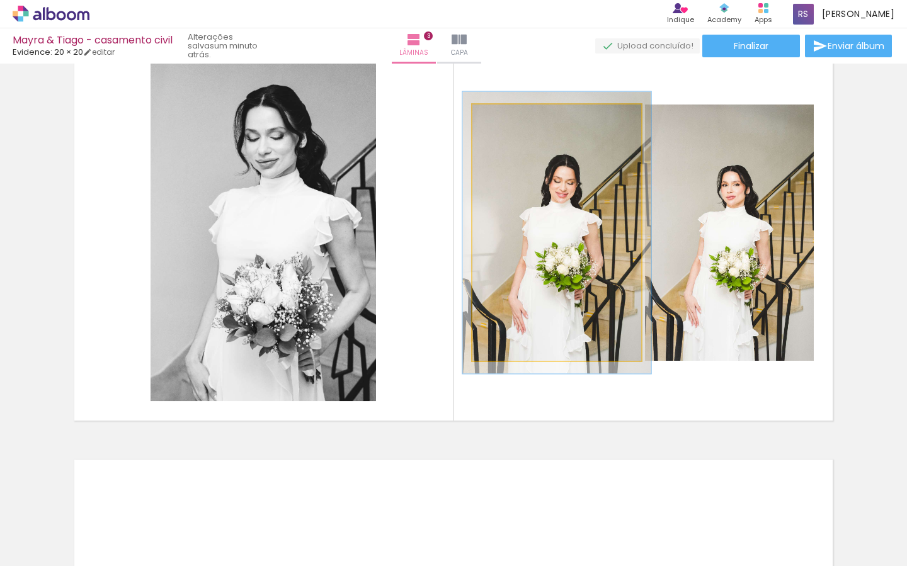
drag, startPoint x: 508, startPoint y: 115, endPoint x: 516, endPoint y: 115, distance: 7.6
click at [514, 114] on div at bounding box center [506, 118] width 20 height 20
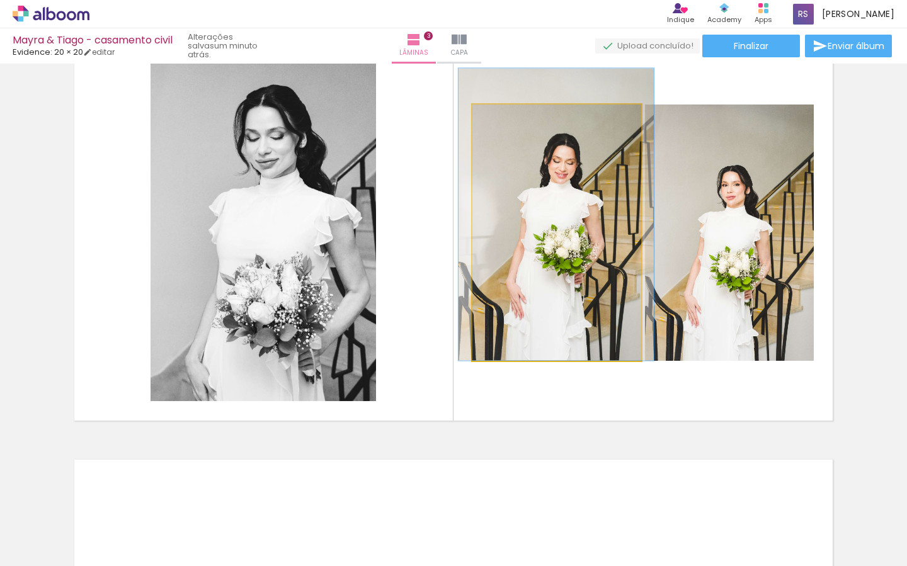
drag, startPoint x: 628, startPoint y: 256, endPoint x: 629, endPoint y: 243, distance: 12.6
click at [628, 226] on div at bounding box center [555, 215] width 195 height 292
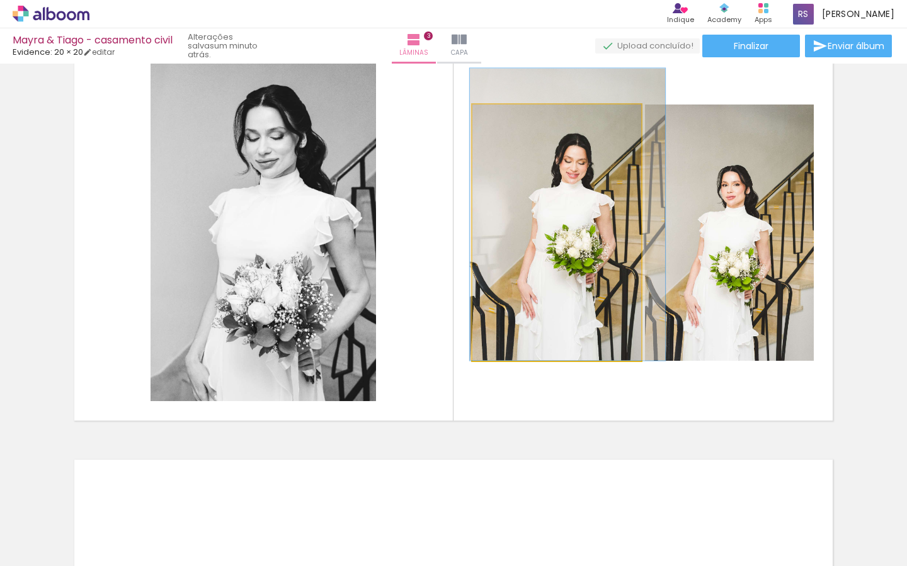
drag, startPoint x: 569, startPoint y: 196, endPoint x: 710, endPoint y: 202, distance: 141.2
click at [0, 0] on slot at bounding box center [0, 0] width 0 height 0
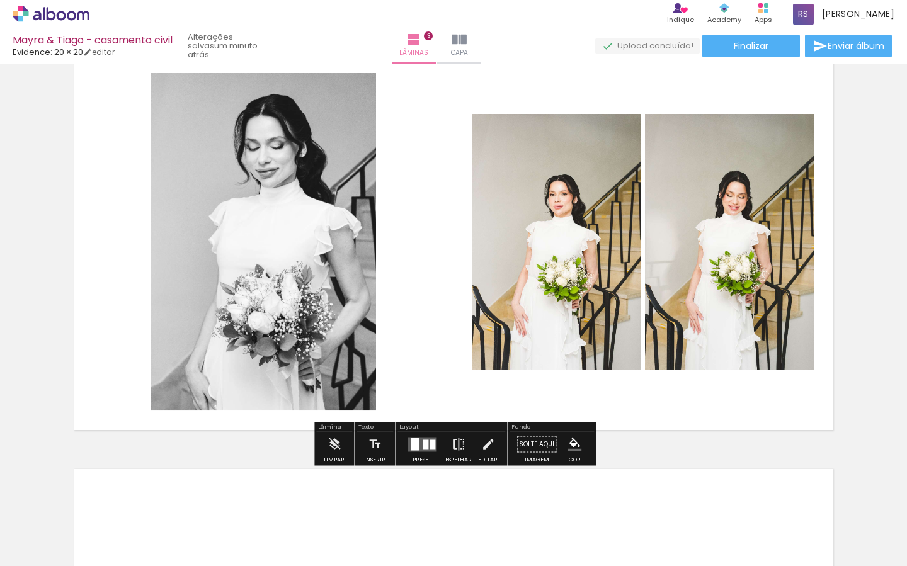
scroll to position [857, 0]
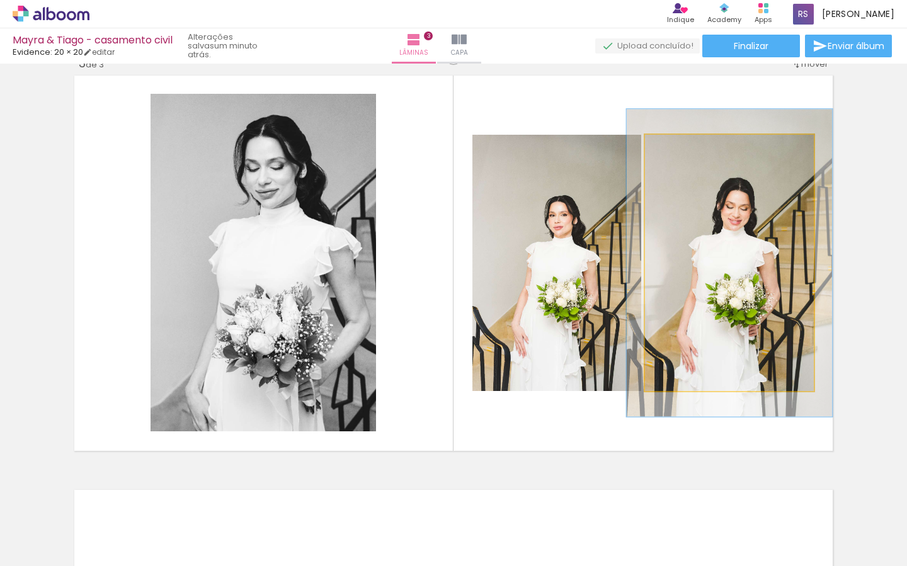
drag, startPoint x: 685, startPoint y: 147, endPoint x: 692, endPoint y: 156, distance: 11.7
type paper-slider "120"
click at [691, 147] on div at bounding box center [683, 148] width 20 height 20
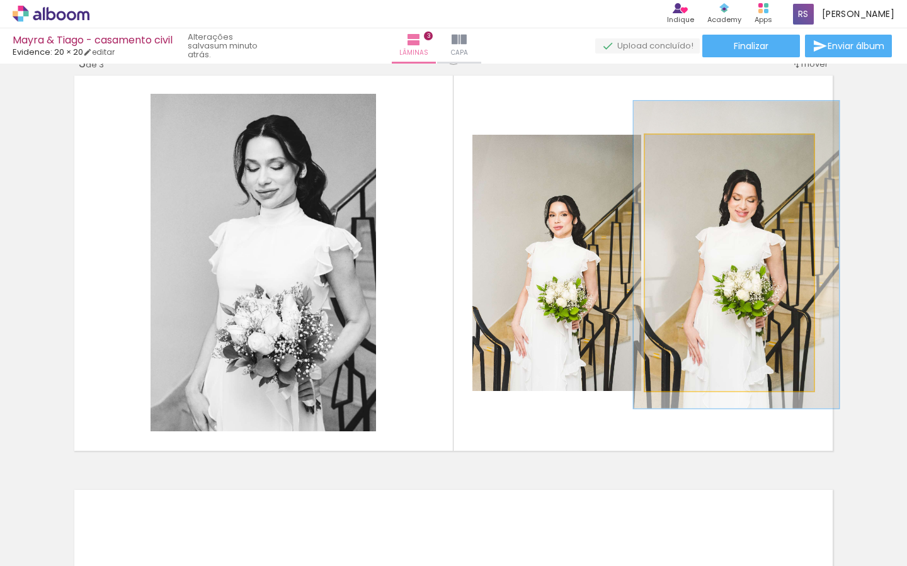
drag, startPoint x: 756, startPoint y: 278, endPoint x: 761, endPoint y: 270, distance: 9.4
click at [761, 270] on div at bounding box center [735, 254] width 205 height 307
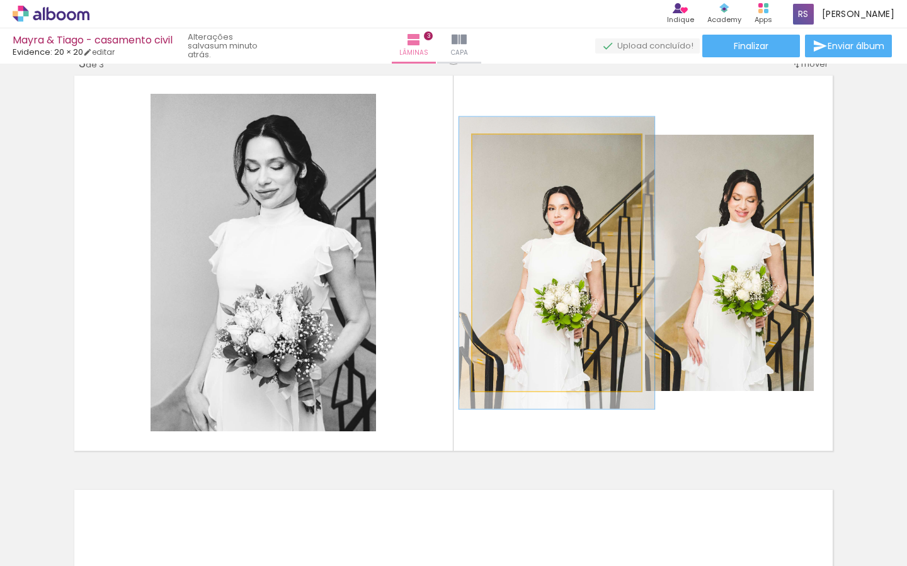
type paper-slider "114"
drag, startPoint x: 504, startPoint y: 145, endPoint x: 523, endPoint y: 150, distance: 19.6
click at [511, 145] on div at bounding box center [507, 147] width 11 height 11
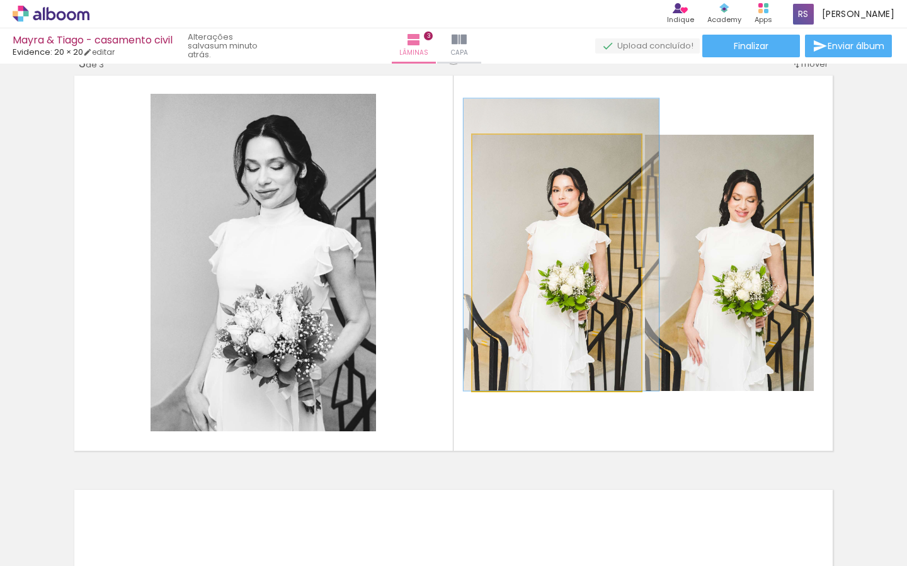
drag, startPoint x: 569, startPoint y: 249, endPoint x: 573, endPoint y: 224, distance: 24.9
click at [573, 225] on div at bounding box center [560, 245] width 195 height 292
drag, startPoint x: 565, startPoint y: 198, endPoint x: 574, endPoint y: 200, distance: 9.0
click at [564, 191] on div at bounding box center [560, 245] width 195 height 292
click at [506, 146] on div at bounding box center [508, 147] width 11 height 11
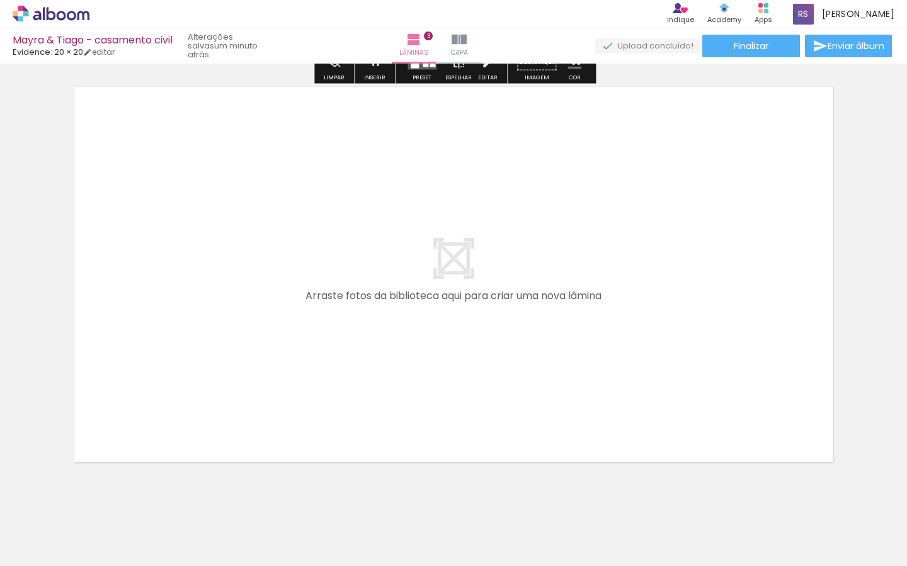
scroll to position [1283, 0]
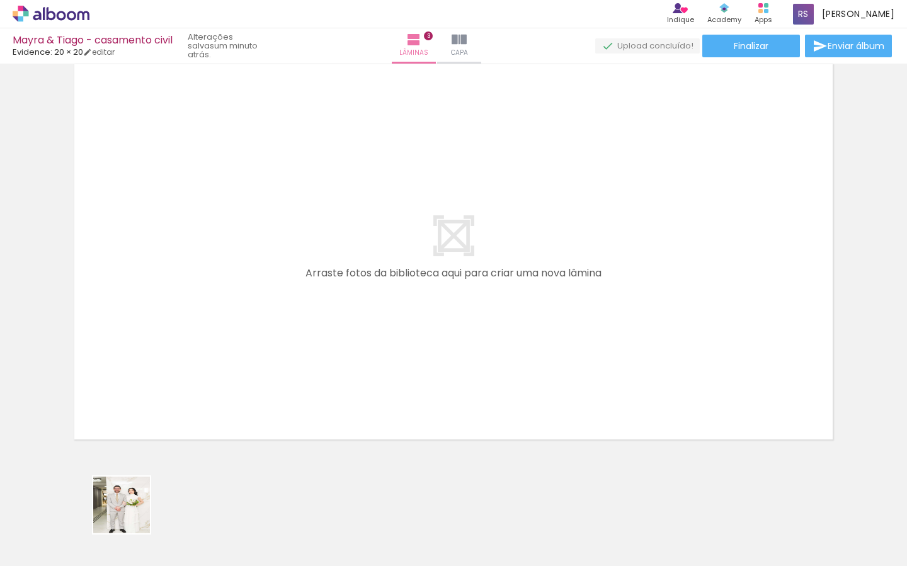
drag, startPoint x: 131, startPoint y: 514, endPoint x: 212, endPoint y: 491, distance: 83.9
click at [173, 370] on quentale-workspace at bounding box center [453, 283] width 907 height 566
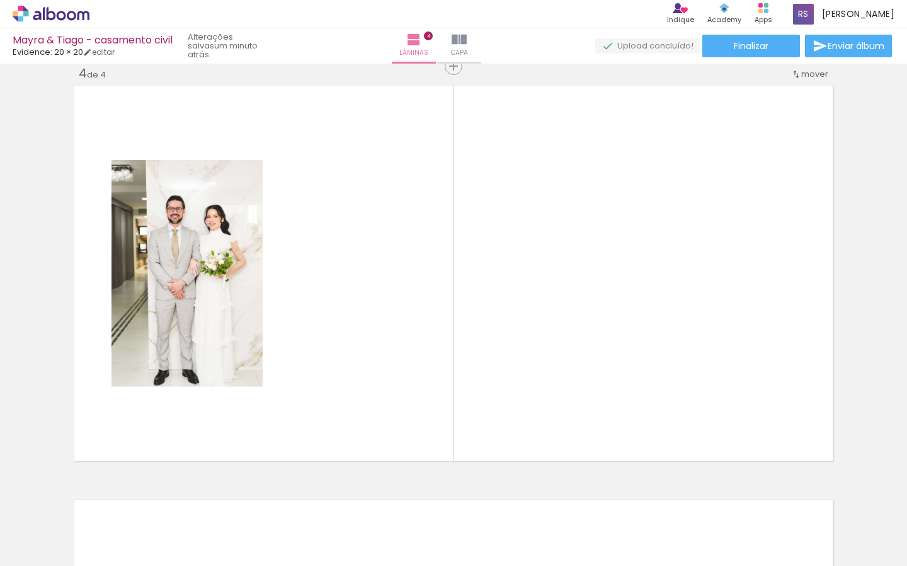
scroll to position [1259, 0]
drag, startPoint x: 214, startPoint y: 511, endPoint x: 305, endPoint y: 402, distance: 142.1
click at [307, 376] on quentale-workspace at bounding box center [453, 283] width 907 height 566
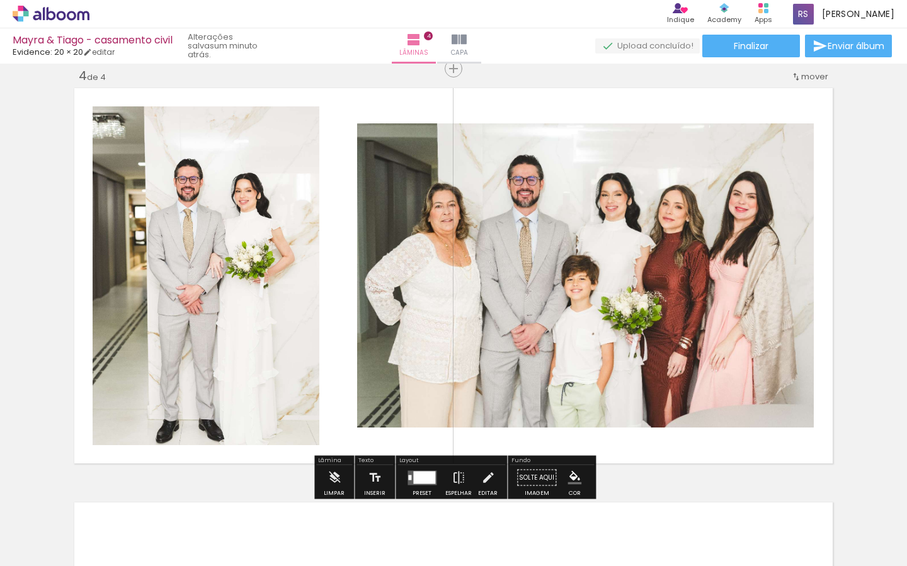
click at [338, 382] on quentale-workspace at bounding box center [453, 283] width 907 height 566
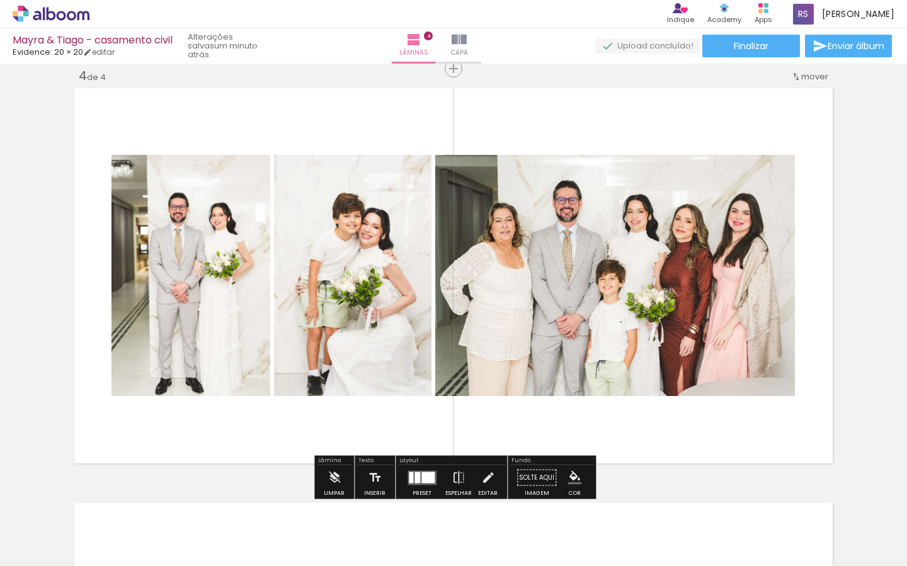
drag, startPoint x: 367, startPoint y: 441, endPoint x: 411, endPoint y: 407, distance: 55.2
click at [391, 364] on quentale-workspace at bounding box center [453, 283] width 907 height 566
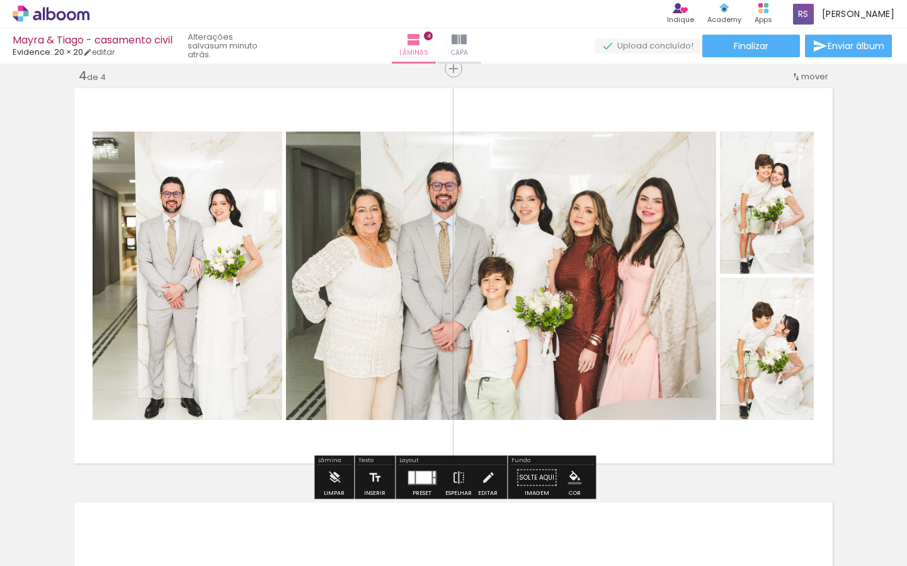
drag, startPoint x: 426, startPoint y: 510, endPoint x: 594, endPoint y: 437, distance: 183.3
click at [480, 378] on quentale-workspace at bounding box center [453, 283] width 907 height 566
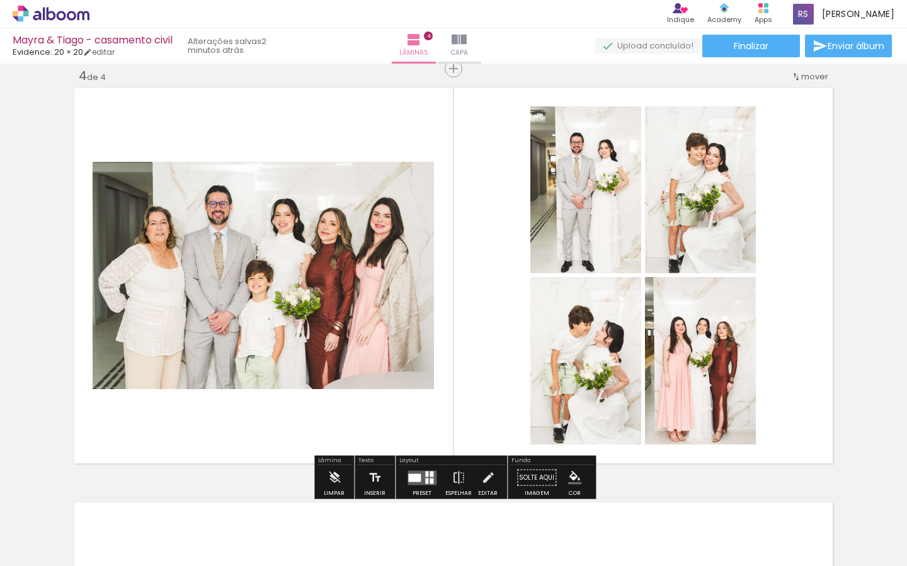
scroll to position [0, 17]
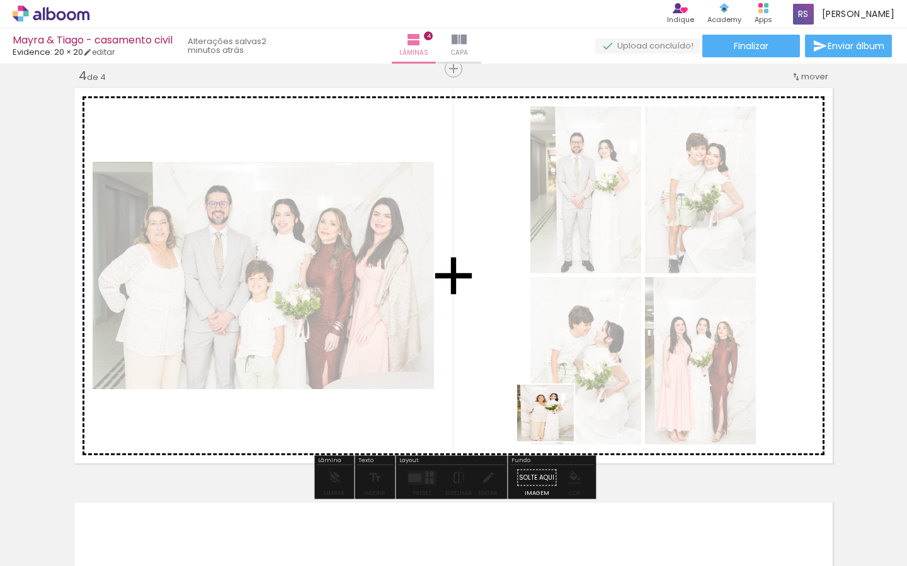
drag, startPoint x: 547, startPoint y: 458, endPoint x: 559, endPoint y: 397, distance: 61.6
click at [558, 393] on quentale-workspace at bounding box center [453, 283] width 907 height 566
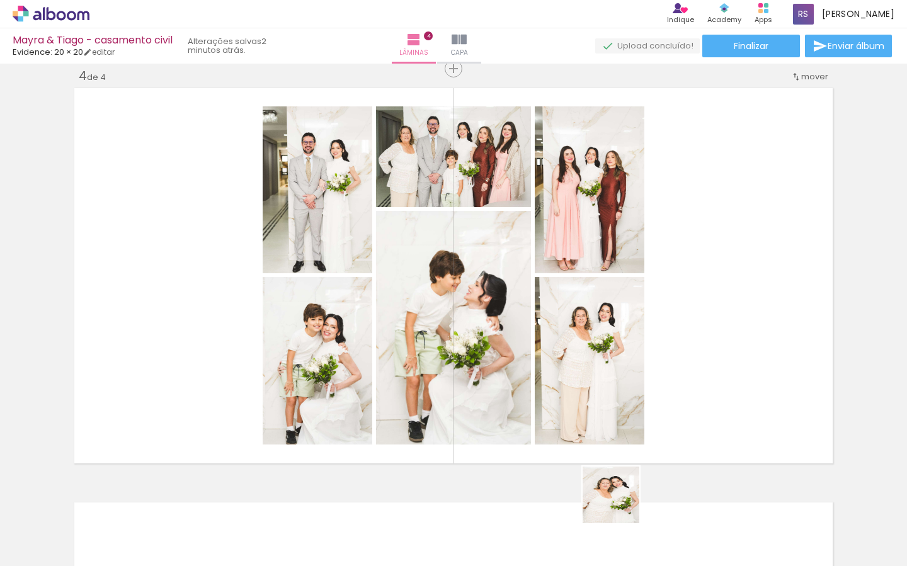
drag, startPoint x: 620, startPoint y: 504, endPoint x: 695, endPoint y: 528, distance: 78.1
click at [630, 386] on quentale-workspace at bounding box center [453, 283] width 907 height 566
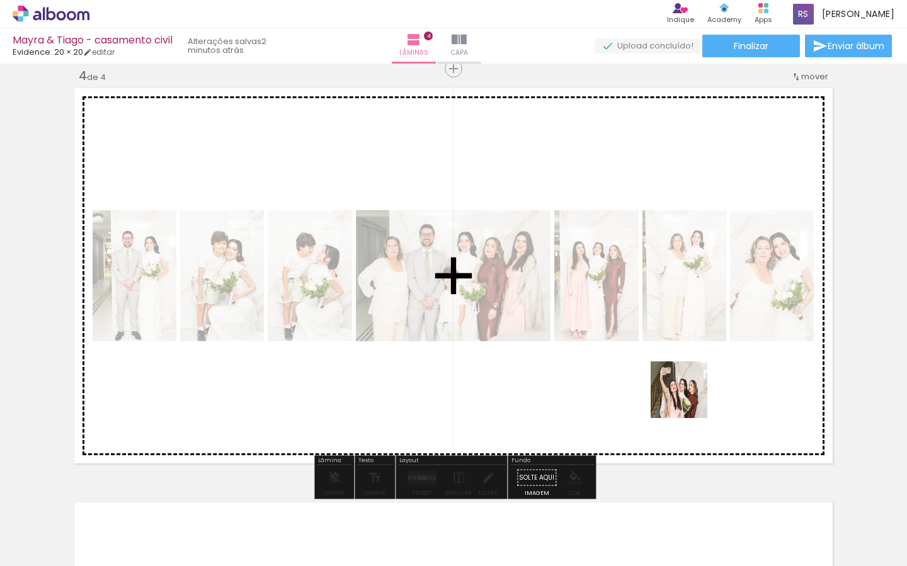
drag, startPoint x: 689, startPoint y: 483, endPoint x: 674, endPoint y: 418, distance: 66.7
click at [688, 397] on quentale-workspace at bounding box center [453, 283] width 907 height 566
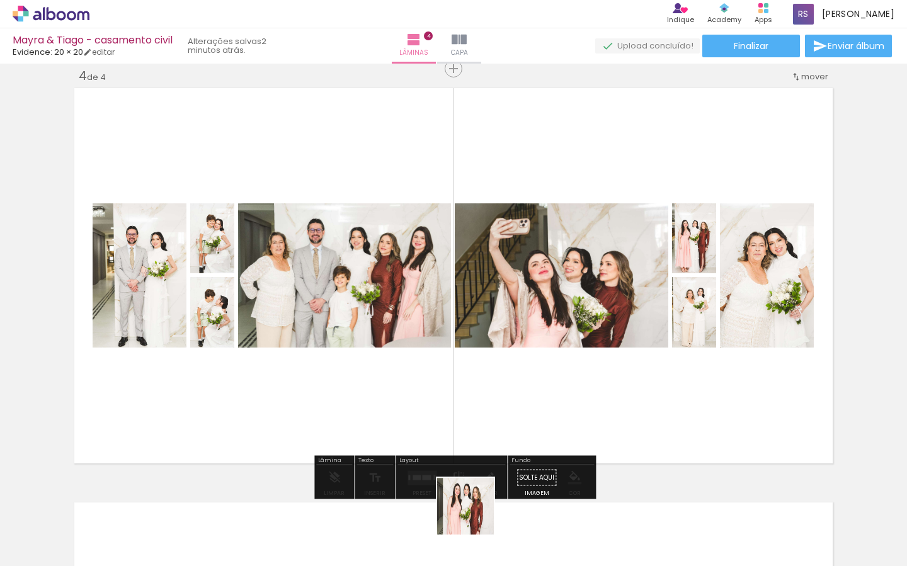
drag, startPoint x: 474, startPoint y: 522, endPoint x: 512, endPoint y: 409, distance: 119.5
click at [504, 399] on quentale-workspace at bounding box center [453, 283] width 907 height 566
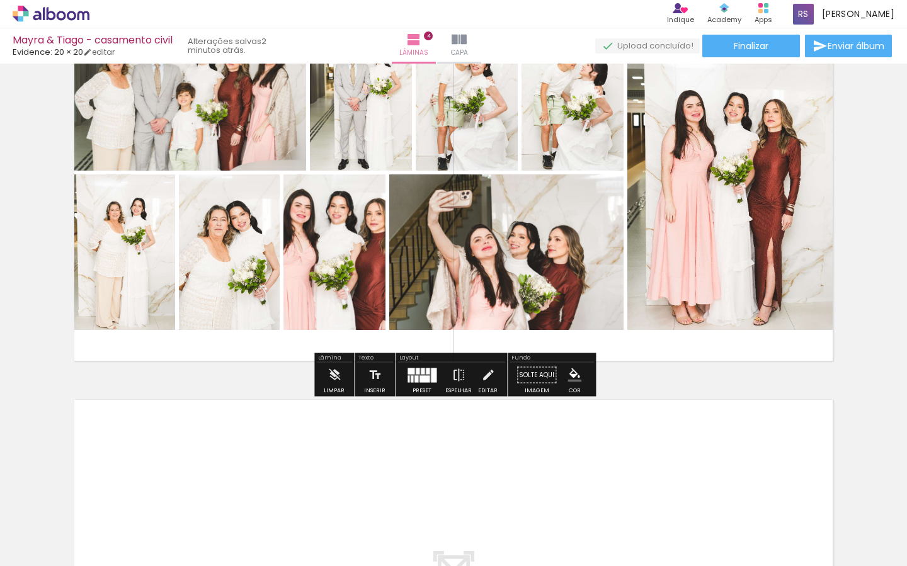
scroll to position [1370, 0]
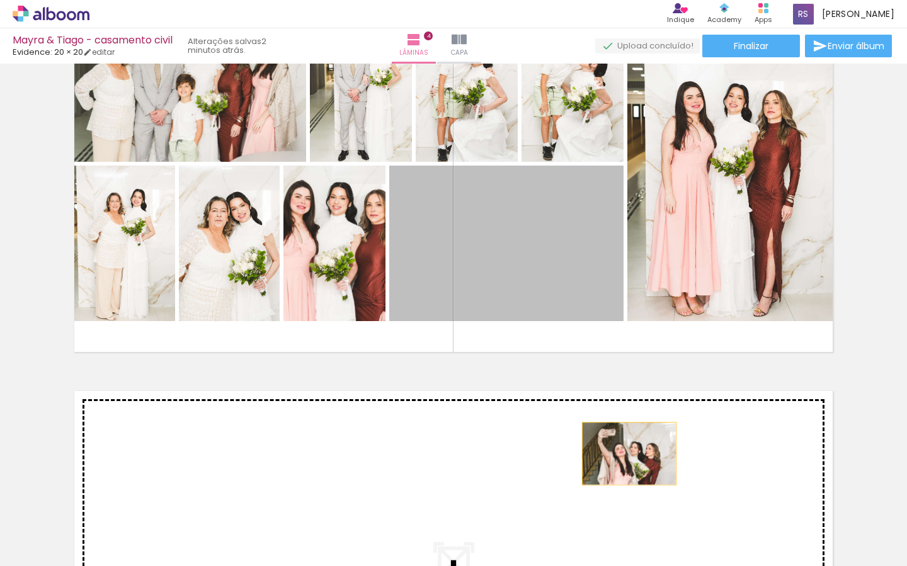
drag, startPoint x: 580, startPoint y: 274, endPoint x: 629, endPoint y: 453, distance: 186.1
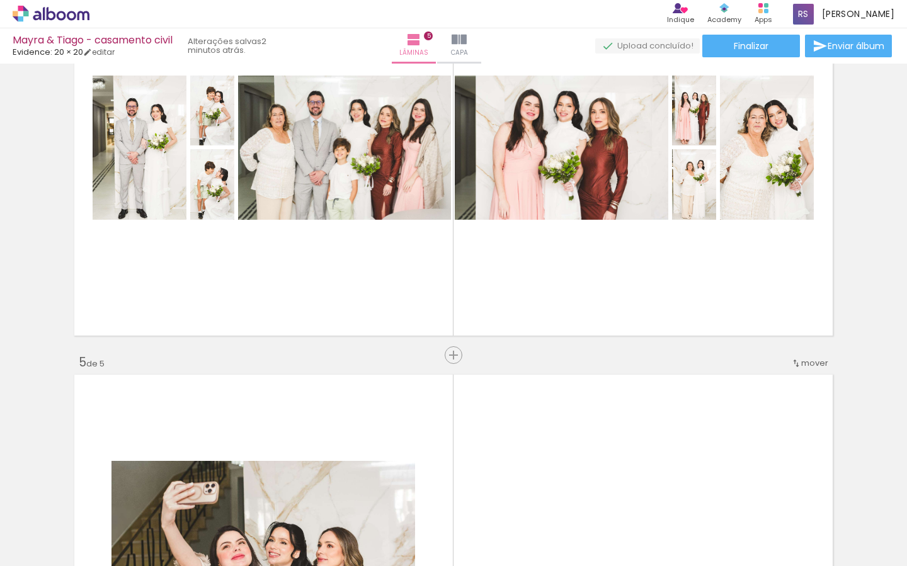
scroll to position [1386, 0]
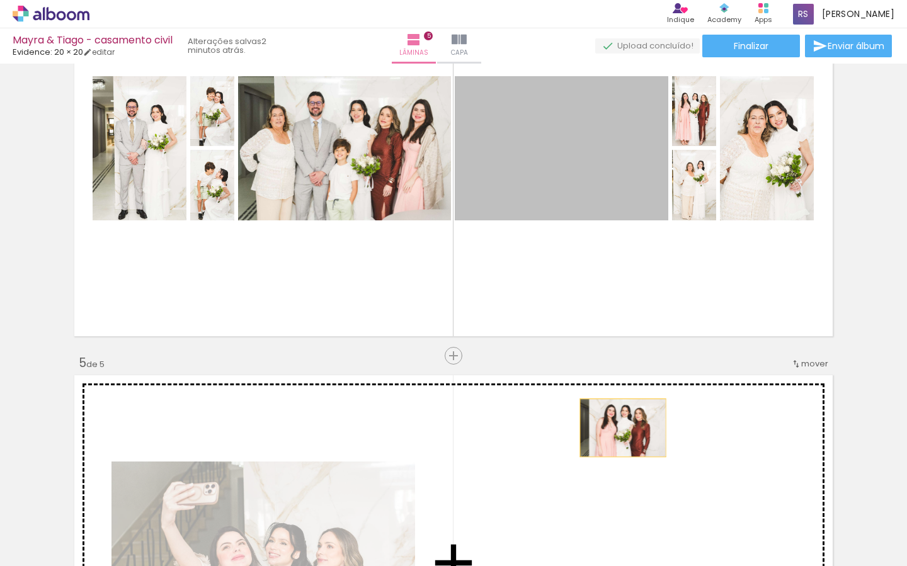
drag, startPoint x: 591, startPoint y: 185, endPoint x: 625, endPoint y: 423, distance: 240.4
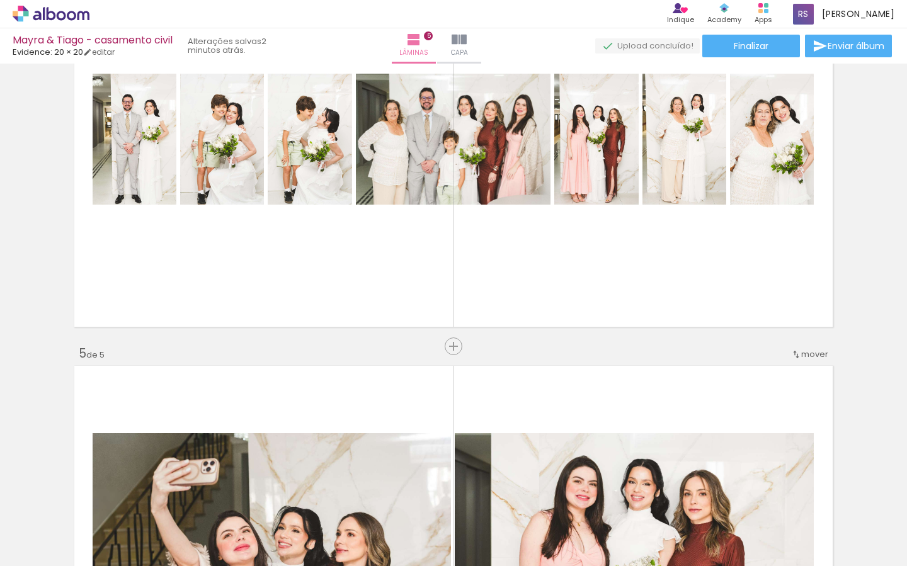
scroll to position [1395, 0]
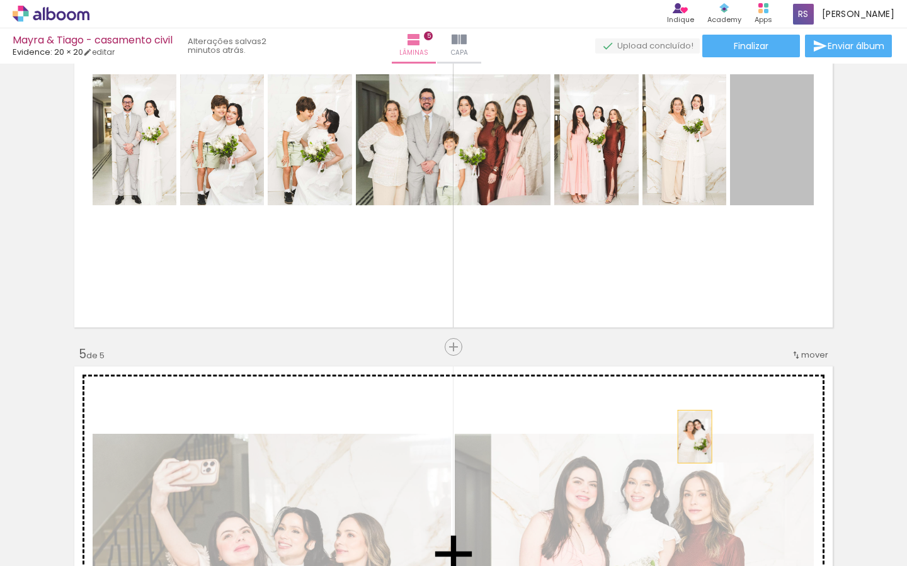
drag, startPoint x: 771, startPoint y: 165, endPoint x: 657, endPoint y: 444, distance: 301.3
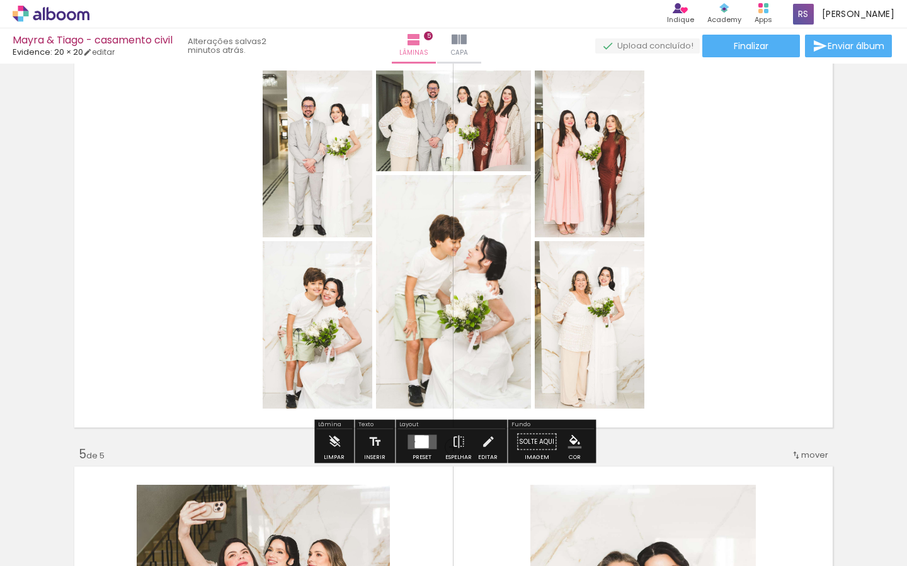
scroll to position [1294, 0]
drag, startPoint x: 411, startPoint y: 435, endPoint x: 437, endPoint y: 433, distance: 26.5
click at [411, 435] on quentale-layouter at bounding box center [421, 442] width 29 height 14
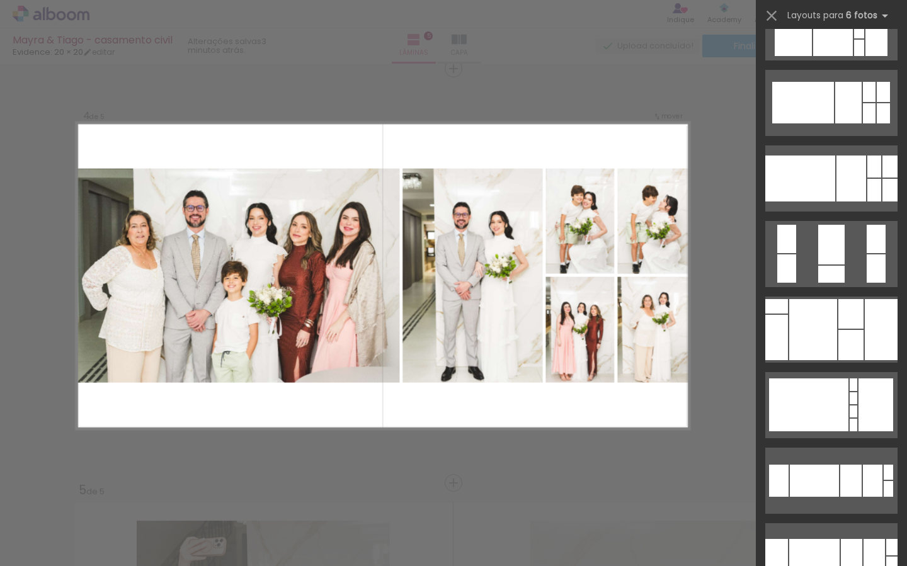
scroll to position [510, 0]
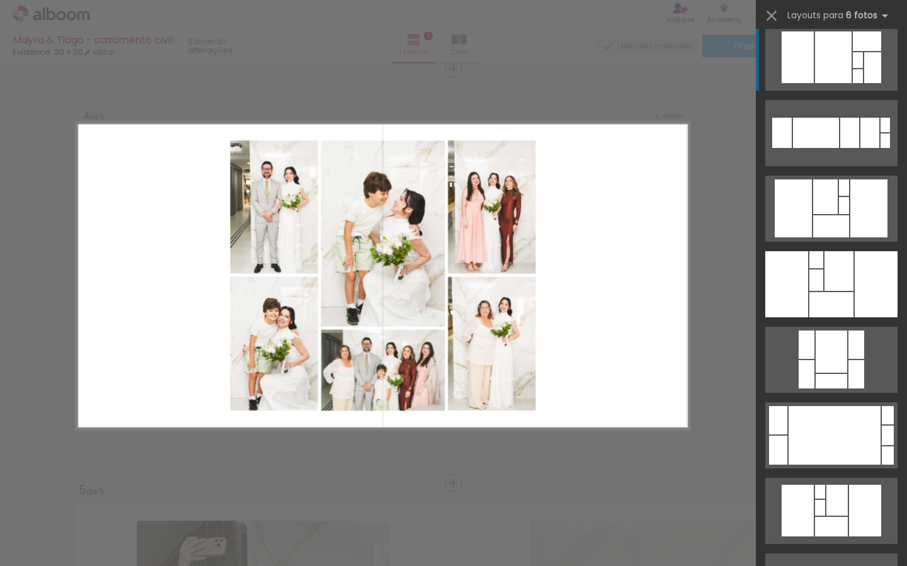
scroll to position [1246, 0]
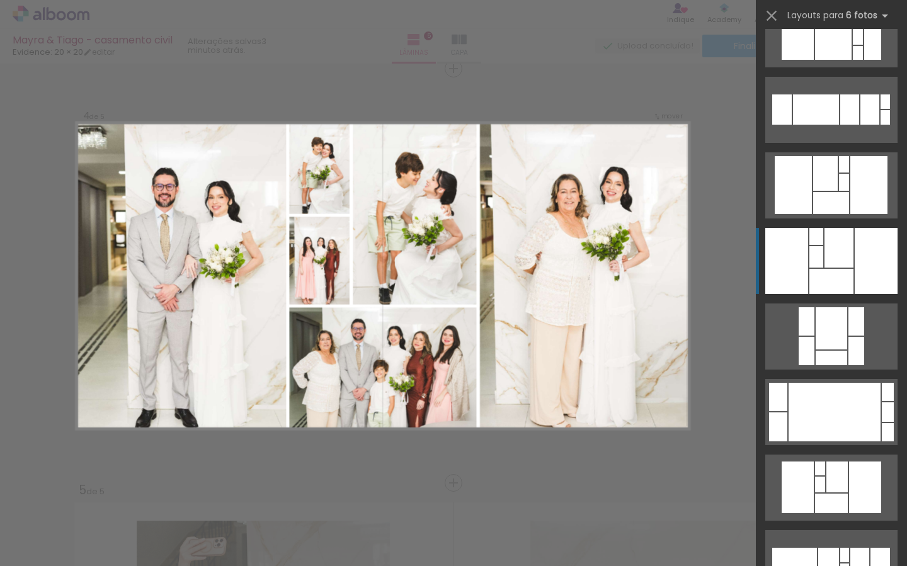
click at [829, 258] on div at bounding box center [838, 248] width 29 height 40
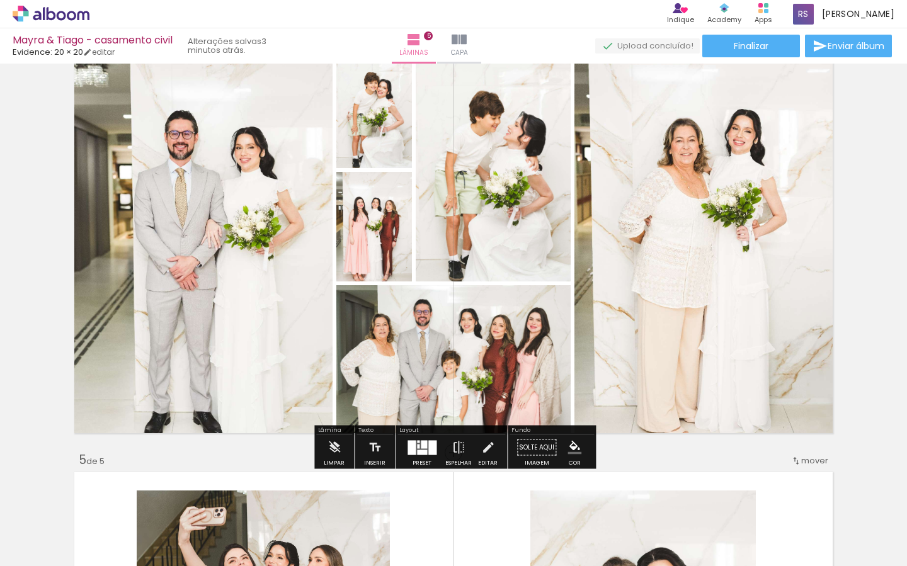
scroll to position [1283, 0]
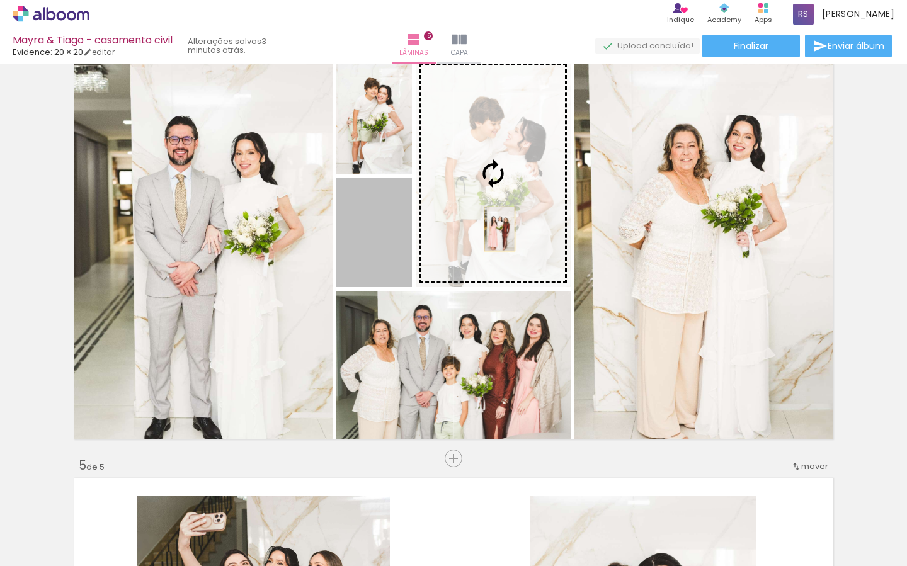
drag, startPoint x: 363, startPoint y: 244, endPoint x: 519, endPoint y: 229, distance: 156.8
click at [0, 0] on slot at bounding box center [0, 0] width 0 height 0
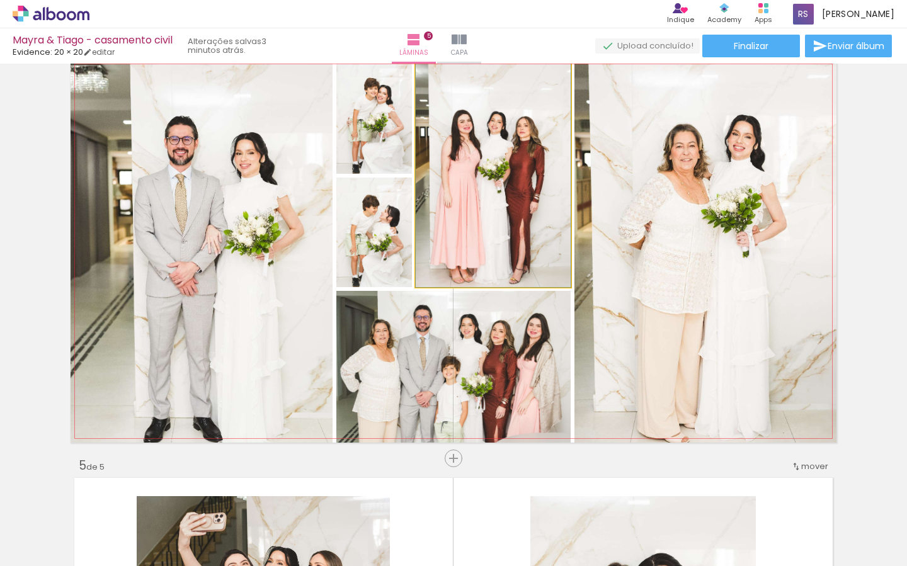
drag, startPoint x: 534, startPoint y: 243, endPoint x: 601, endPoint y: 257, distance: 68.8
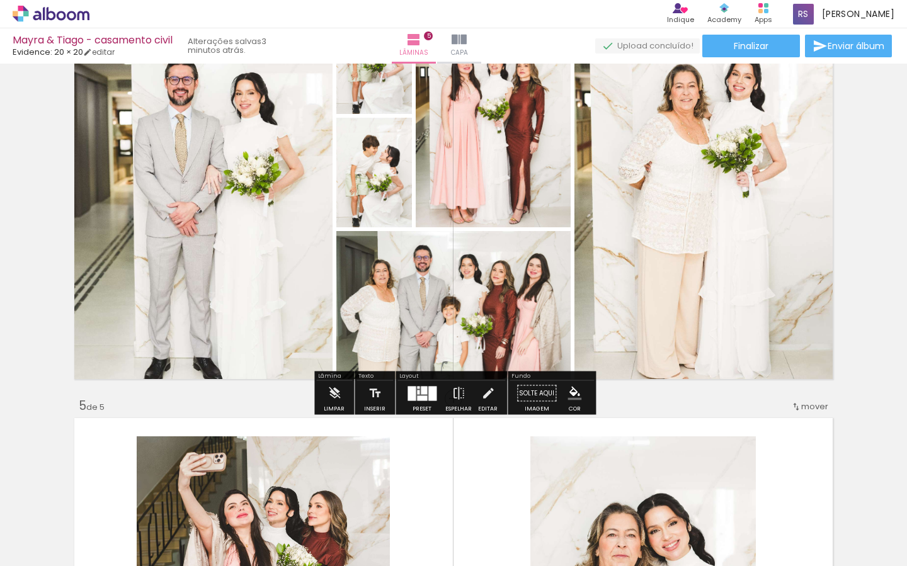
scroll to position [1344, 0]
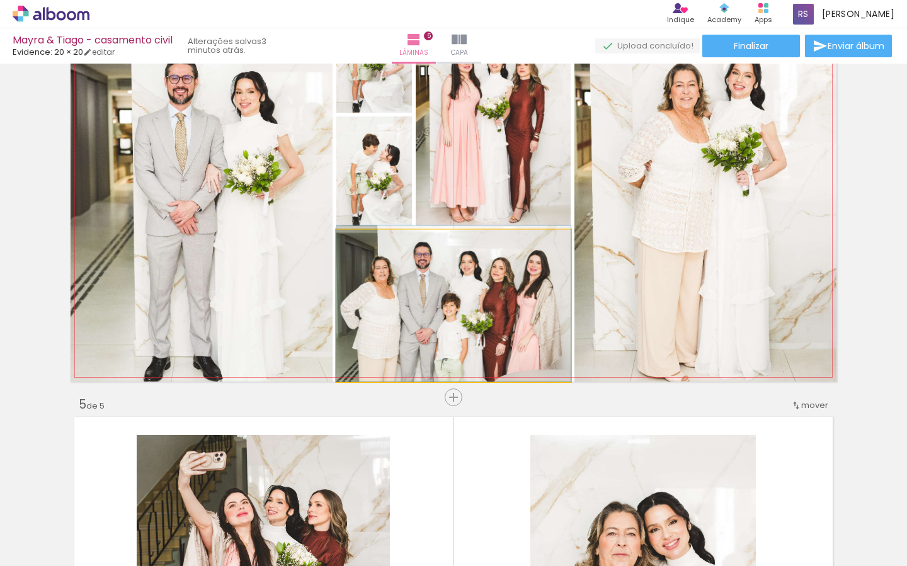
drag, startPoint x: 513, startPoint y: 297, endPoint x: 514, endPoint y: 280, distance: 17.0
click at [514, 280] on div at bounding box center [453, 303] width 234 height 156
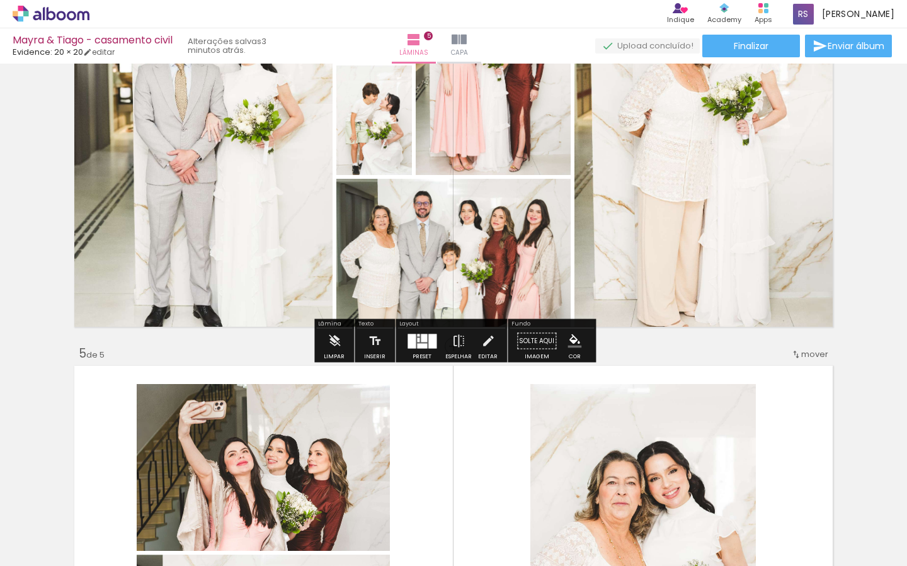
scroll to position [1399, 0]
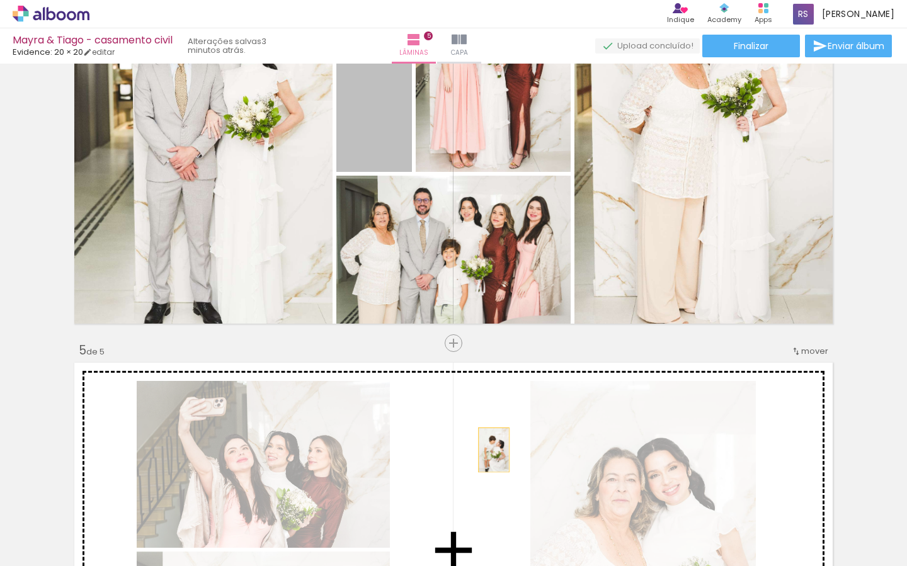
drag, startPoint x: 383, startPoint y: 132, endPoint x: 497, endPoint y: 439, distance: 327.1
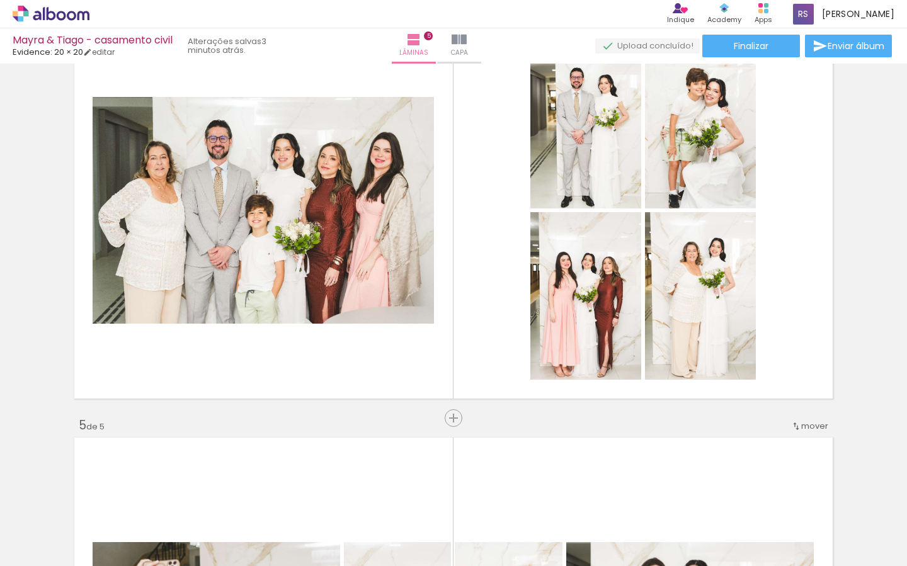
scroll to position [1251, 0]
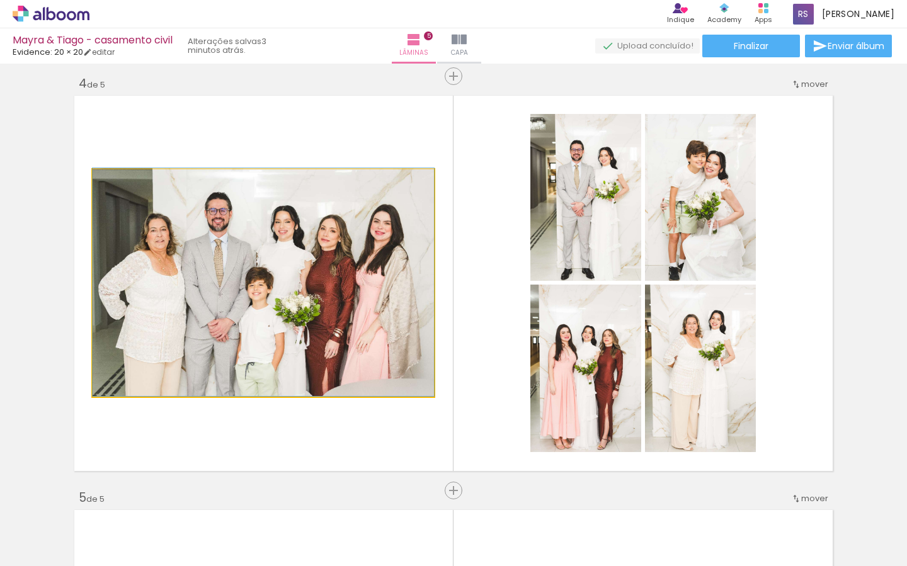
drag, startPoint x: 366, startPoint y: 334, endPoint x: 373, endPoint y: 315, distance: 19.5
click at [373, 316] on div at bounding box center [263, 282] width 341 height 228
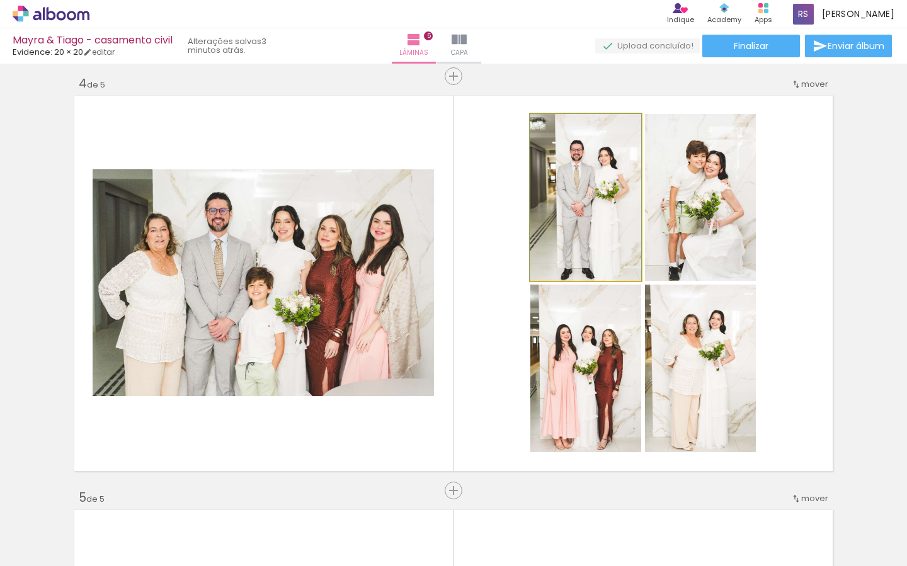
drag, startPoint x: 593, startPoint y: 207, endPoint x: 592, endPoint y: 198, distance: 9.5
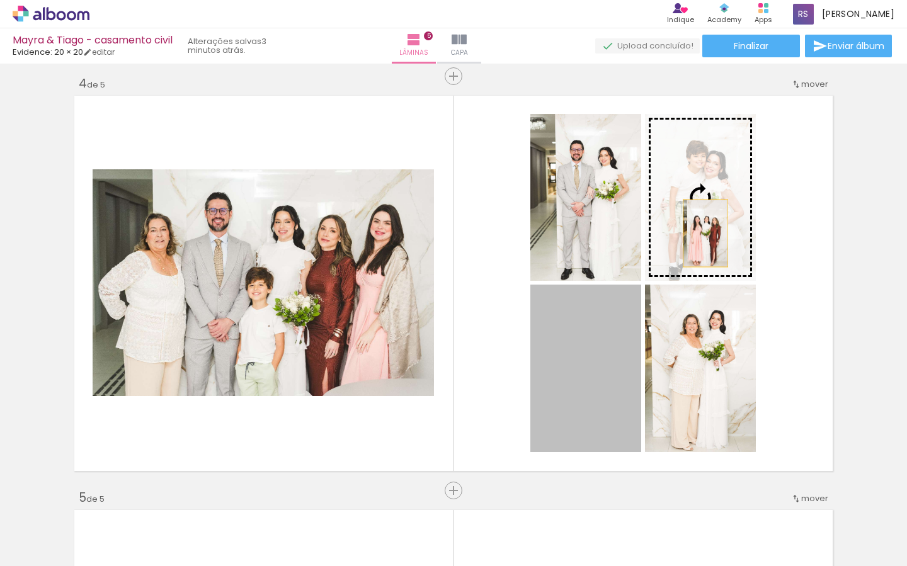
drag, startPoint x: 614, startPoint y: 350, endPoint x: 706, endPoint y: 229, distance: 152.8
click at [0, 0] on slot at bounding box center [0, 0] width 0 height 0
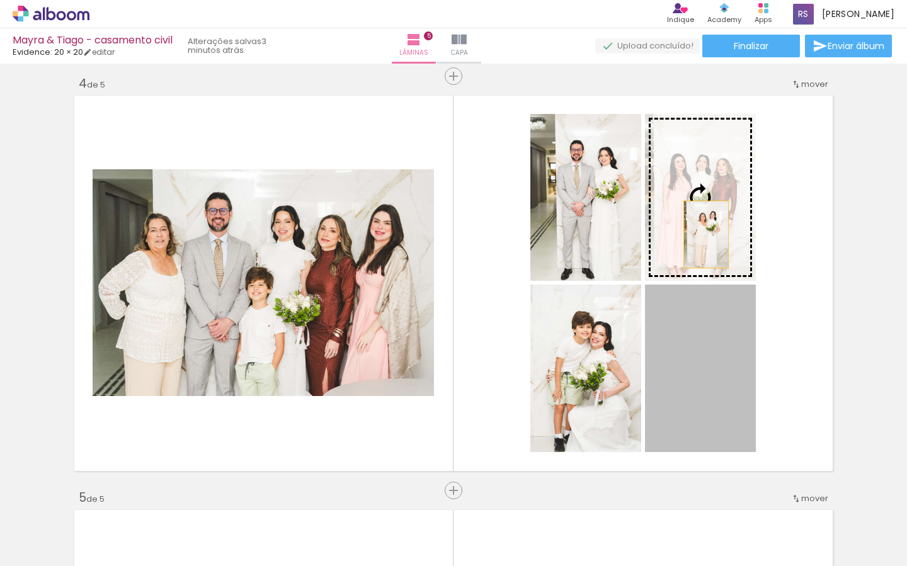
drag, startPoint x: 702, startPoint y: 360, endPoint x: 706, endPoint y: 210, distance: 149.9
click at [0, 0] on slot at bounding box center [0, 0] width 0 height 0
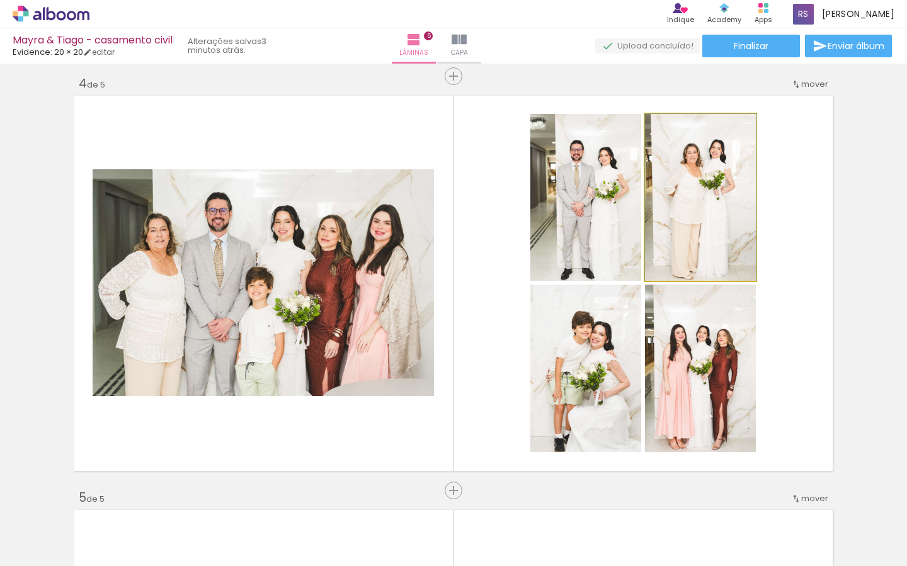
click at [719, 219] on div at bounding box center [700, 197] width 111 height 167
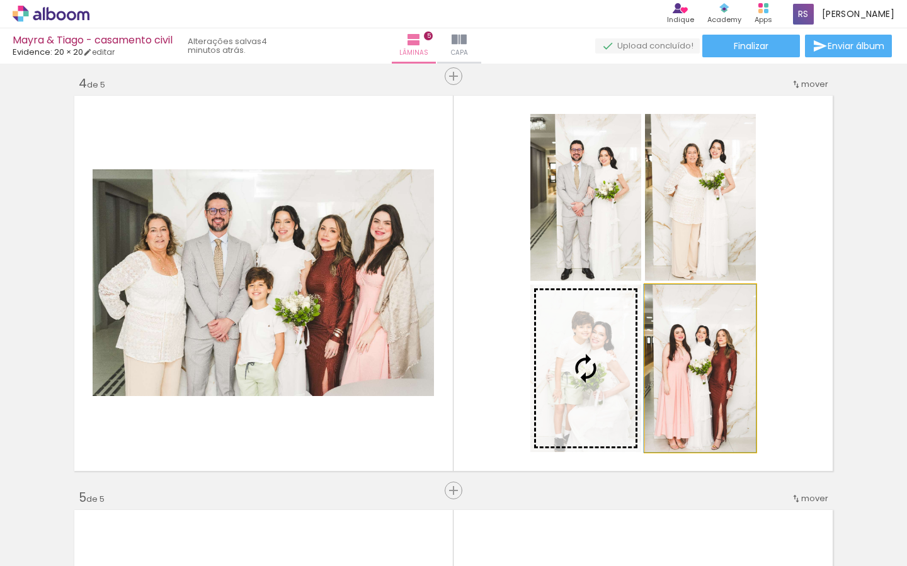
drag, startPoint x: 682, startPoint y: 343, endPoint x: 573, endPoint y: 346, distance: 109.0
click at [0, 0] on slot at bounding box center [0, 0] width 0 height 0
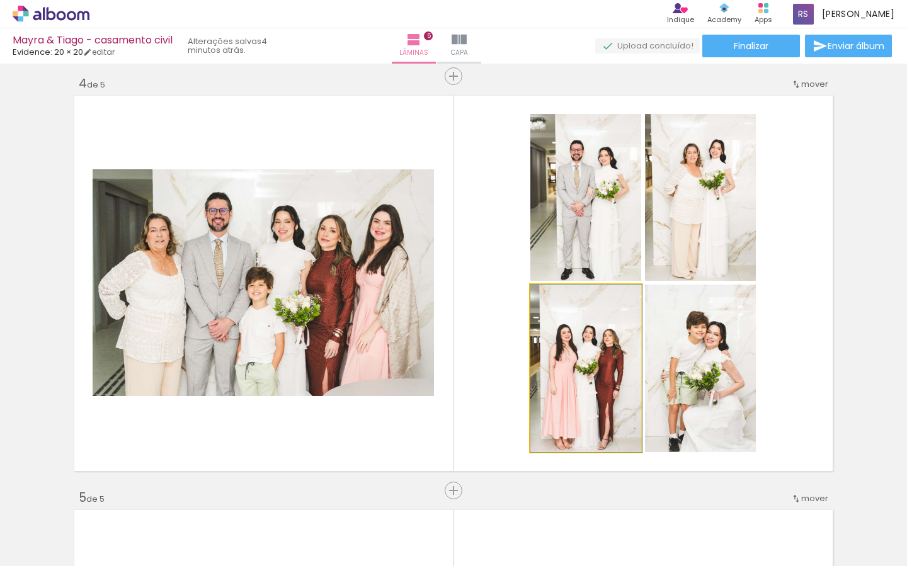
drag, startPoint x: 579, startPoint y: 364, endPoint x: 574, endPoint y: 309, distance: 55.0
click at [580, 341] on div at bounding box center [586, 368] width 112 height 167
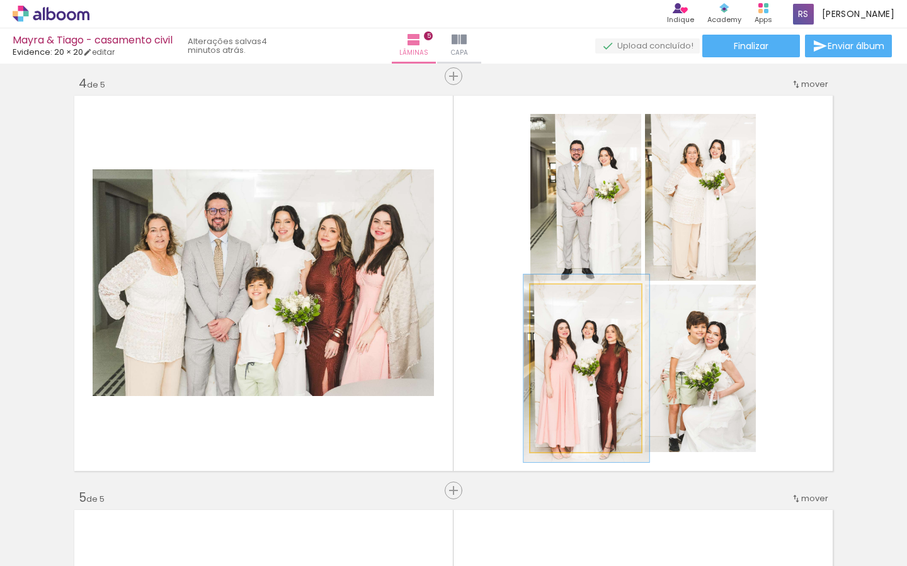
type paper-slider "114"
click at [568, 295] on div at bounding box center [564, 297] width 11 height 11
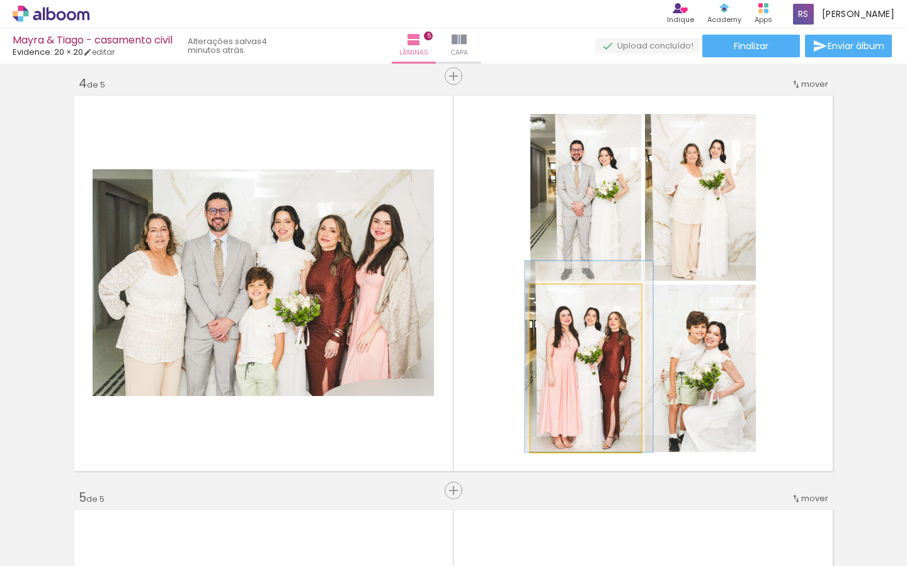
drag, startPoint x: 618, startPoint y: 389, endPoint x: 645, endPoint y: 370, distance: 33.4
click at [620, 365] on div at bounding box center [589, 356] width 128 height 191
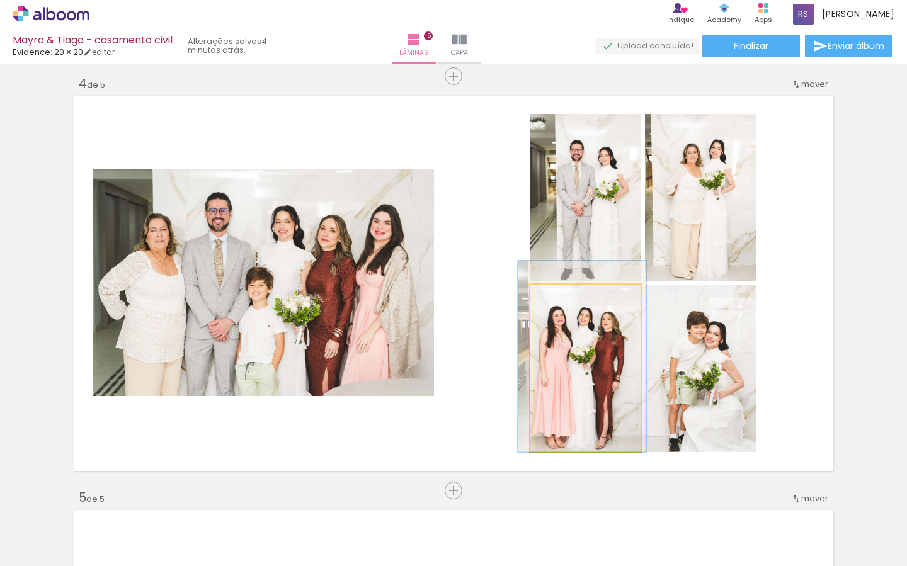
drag, startPoint x: 587, startPoint y: 358, endPoint x: 582, endPoint y: 349, distance: 10.2
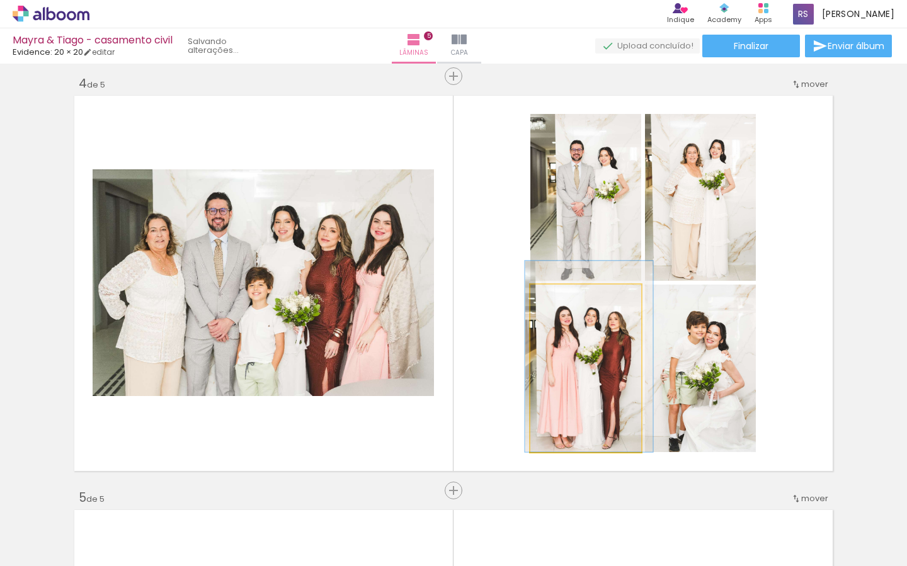
drag, startPoint x: 608, startPoint y: 372, endPoint x: 611, endPoint y: 361, distance: 11.4
click at [611, 360] on div at bounding box center [589, 356] width 128 height 191
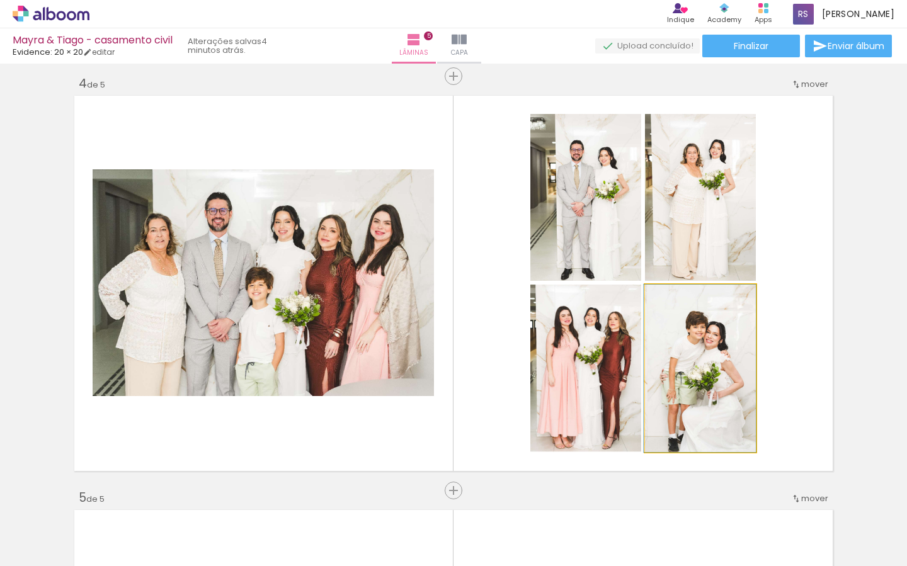
drag, startPoint x: 672, startPoint y: 390, endPoint x: 666, endPoint y: 349, distance: 40.9
click at [669, 373] on div at bounding box center [700, 368] width 112 height 167
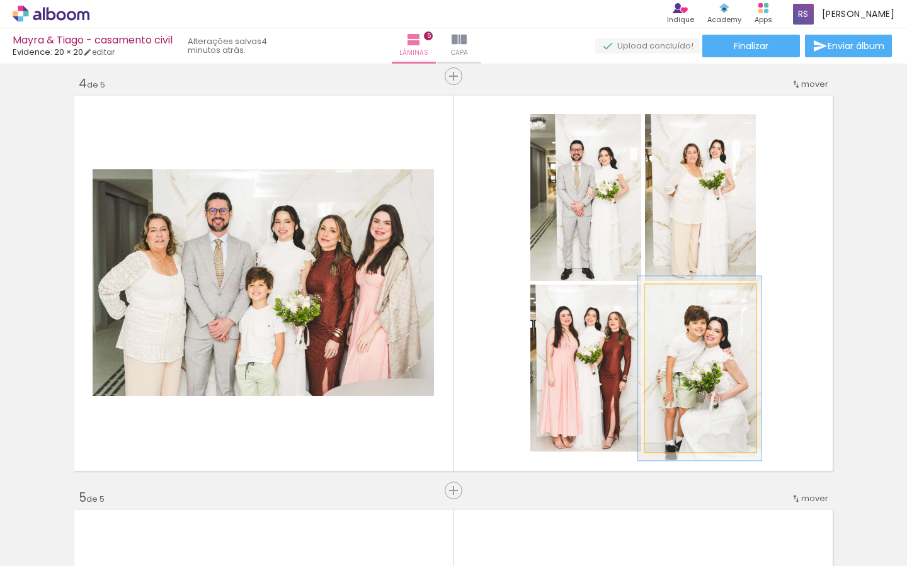
type paper-slider "111"
click at [684, 298] on div at bounding box center [679, 298] width 20 height 20
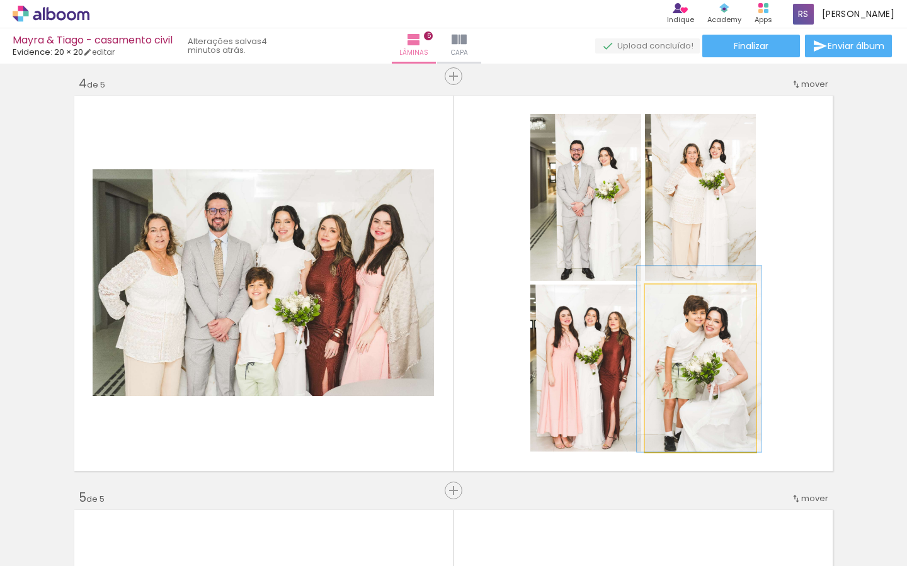
drag, startPoint x: 709, startPoint y: 377, endPoint x: 708, endPoint y: 352, distance: 25.2
click at [708, 352] on div at bounding box center [699, 359] width 125 height 186
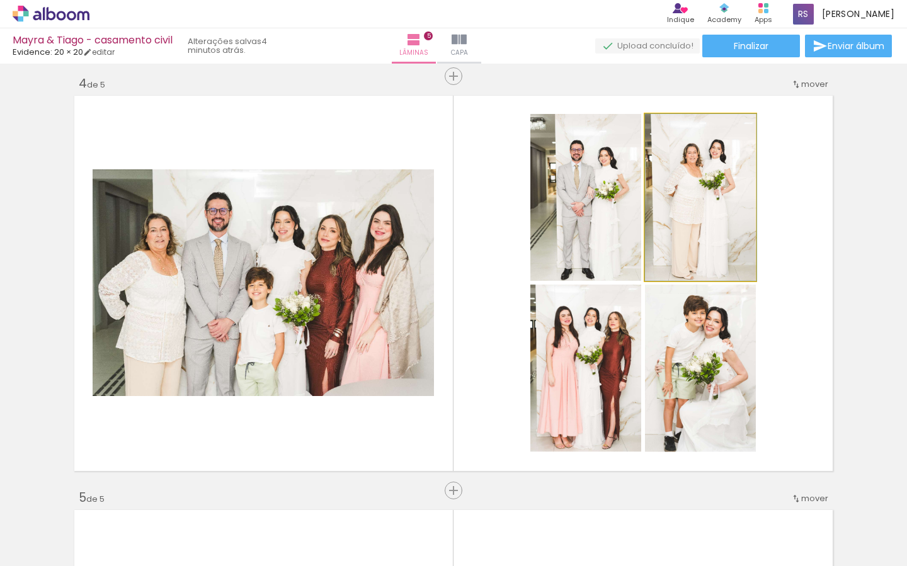
click at [727, 227] on quentale-photo at bounding box center [700, 197] width 111 height 167
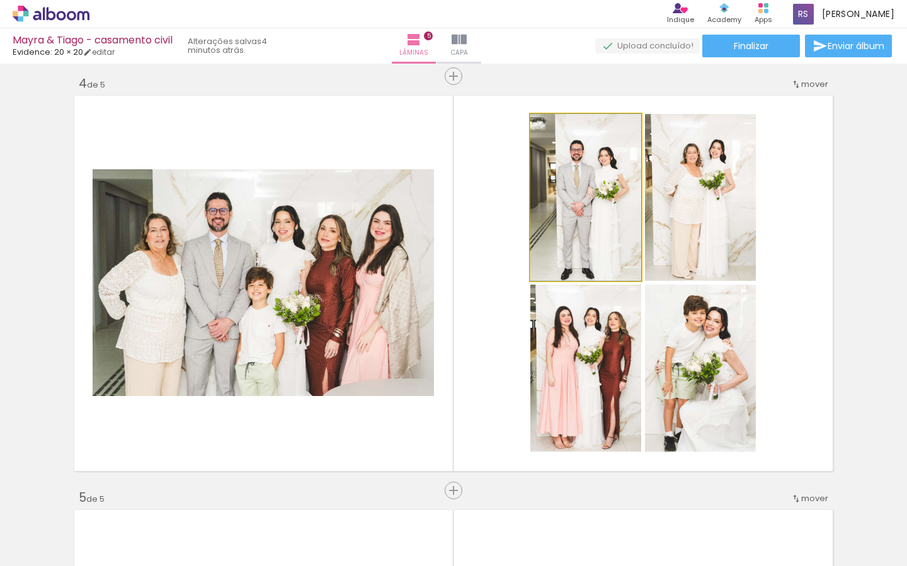
drag, startPoint x: 611, startPoint y: 222, endPoint x: 640, endPoint y: 228, distance: 29.6
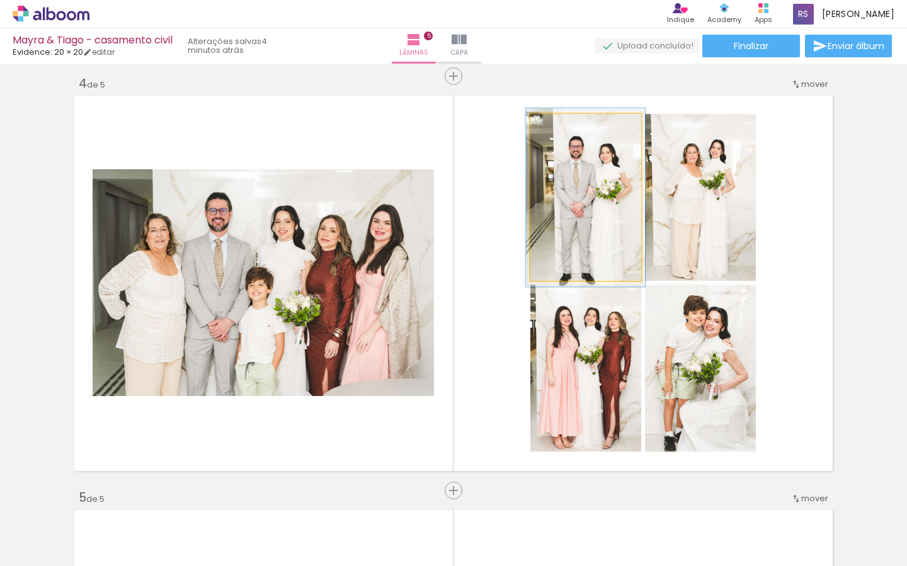
type paper-slider "106"
drag, startPoint x: 564, startPoint y: 124, endPoint x: 568, endPoint y: 167, distance: 43.0
click at [564, 124] on div at bounding box center [562, 127] width 11 height 11
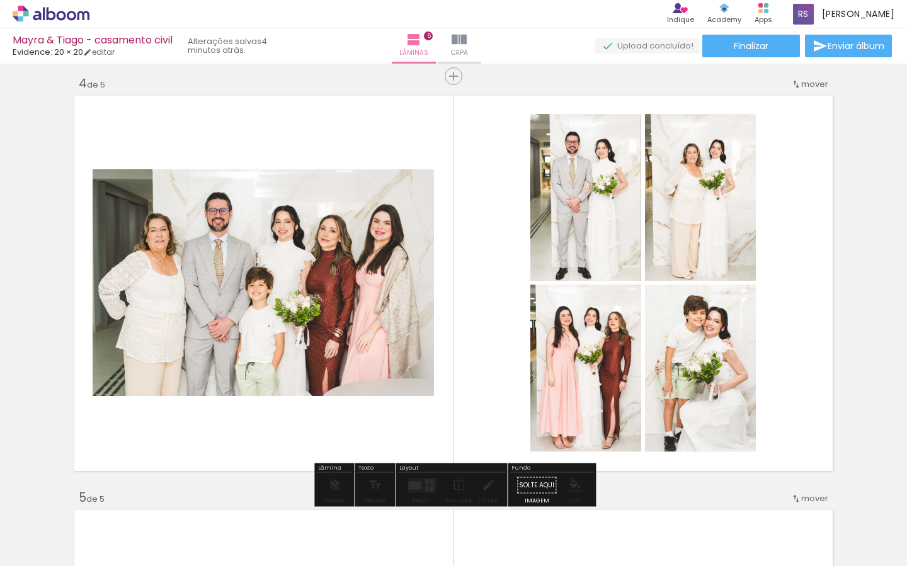
drag, startPoint x: 576, startPoint y: 212, endPoint x: 573, endPoint y: 174, distance: 37.9
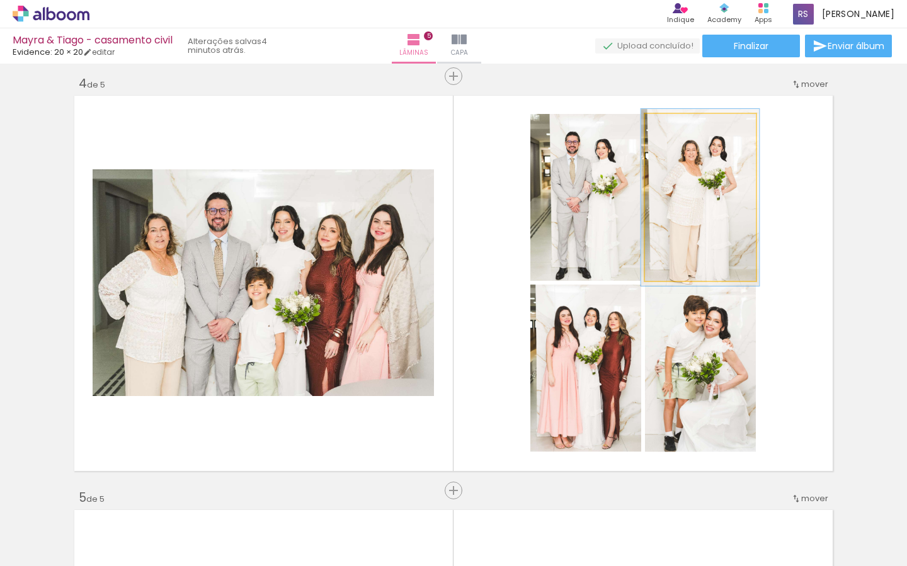
drag, startPoint x: 674, startPoint y: 124, endPoint x: 684, endPoint y: 168, distance: 45.2
type paper-slider "106"
click at [677, 124] on div at bounding box center [676, 127] width 11 height 11
drag, startPoint x: 701, startPoint y: 217, endPoint x: 718, endPoint y: 243, distance: 31.4
click at [700, 230] on div at bounding box center [700, 192] width 118 height 177
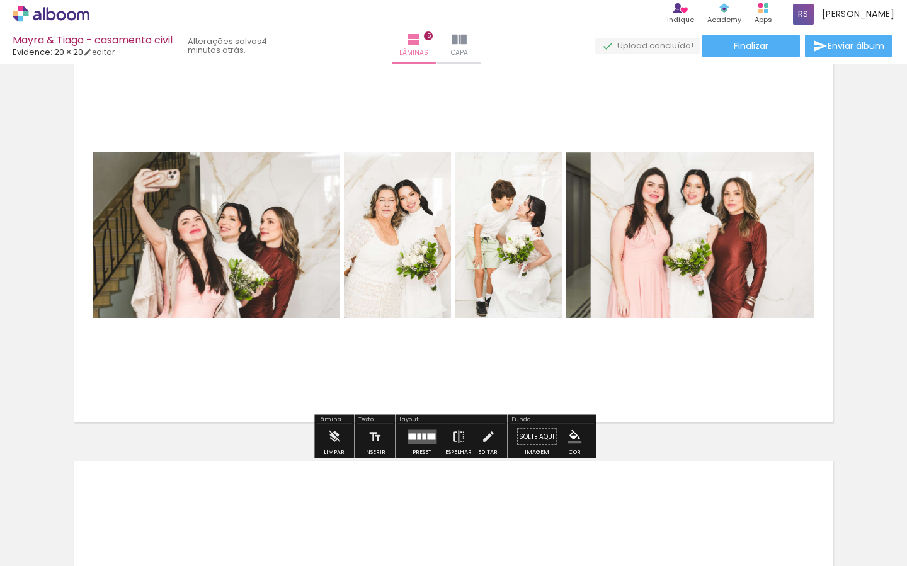
scroll to position [1710, 0]
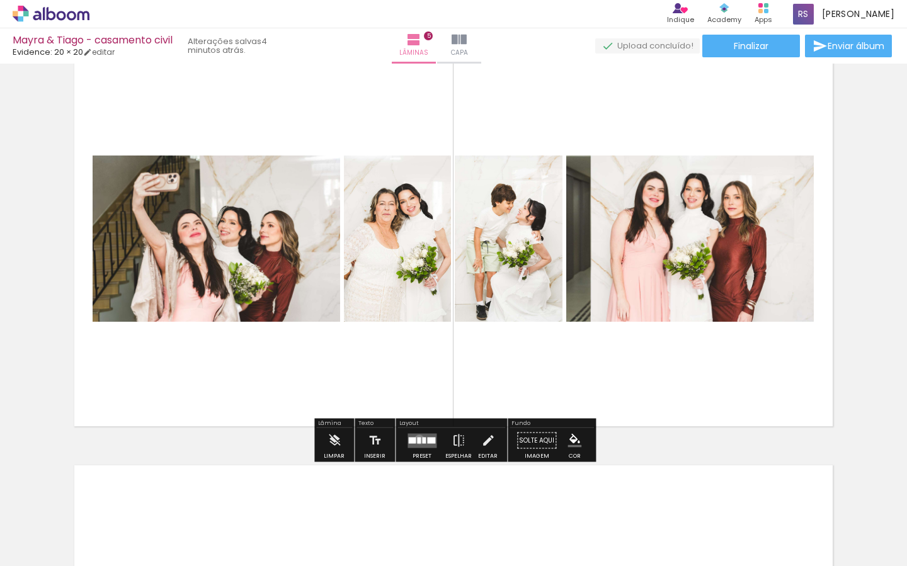
drag, startPoint x: 416, startPoint y: 439, endPoint x: 520, endPoint y: 406, distance: 109.1
click at [417, 439] on div at bounding box center [419, 440] width 4 height 6
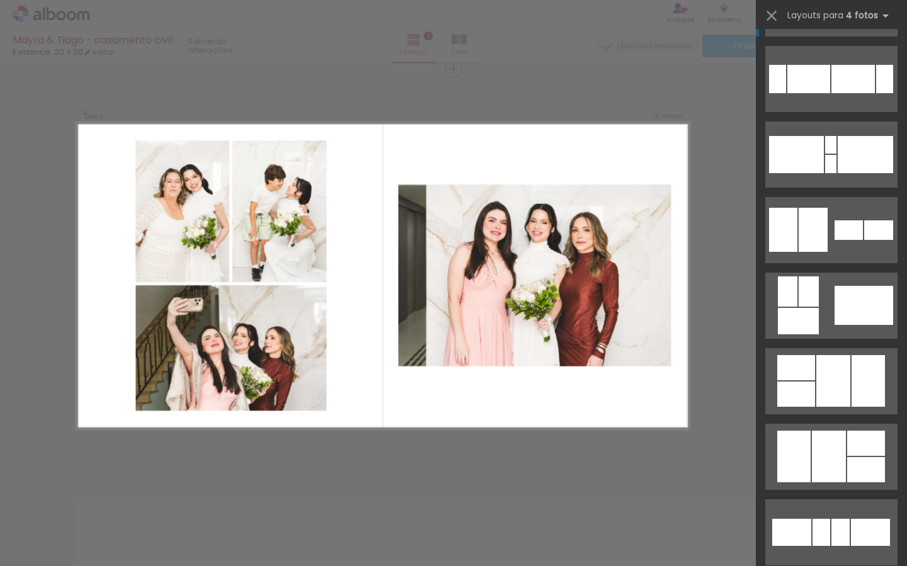
scroll to position [387, 0]
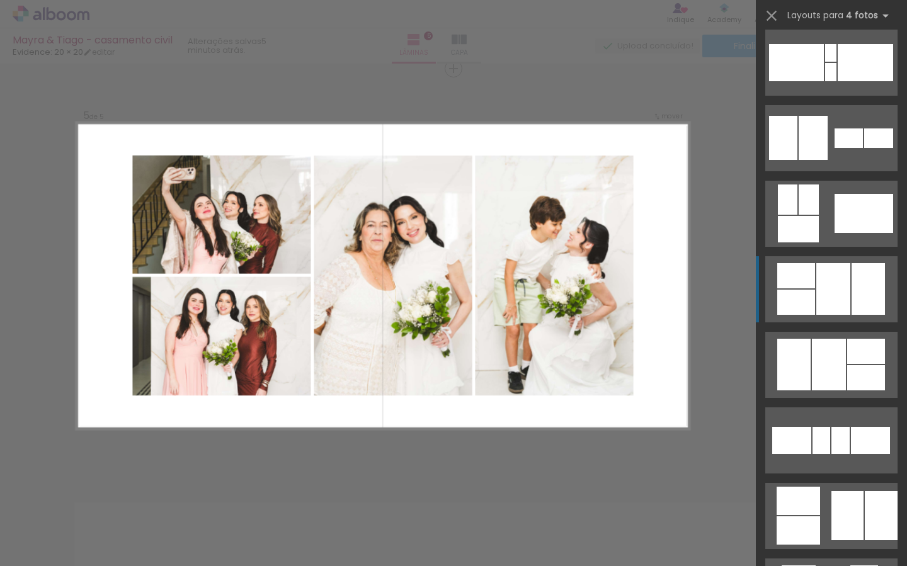
click at [804, 304] on div at bounding box center [796, 302] width 38 height 25
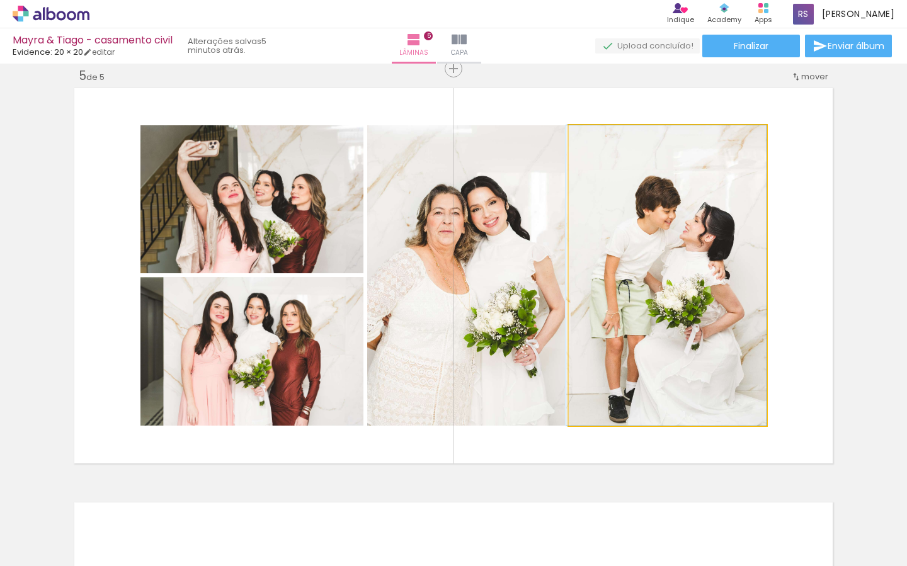
drag, startPoint x: 678, startPoint y: 301, endPoint x: 487, endPoint y: 260, distance: 194.5
click at [0, 0] on slot at bounding box center [0, 0] width 0 height 0
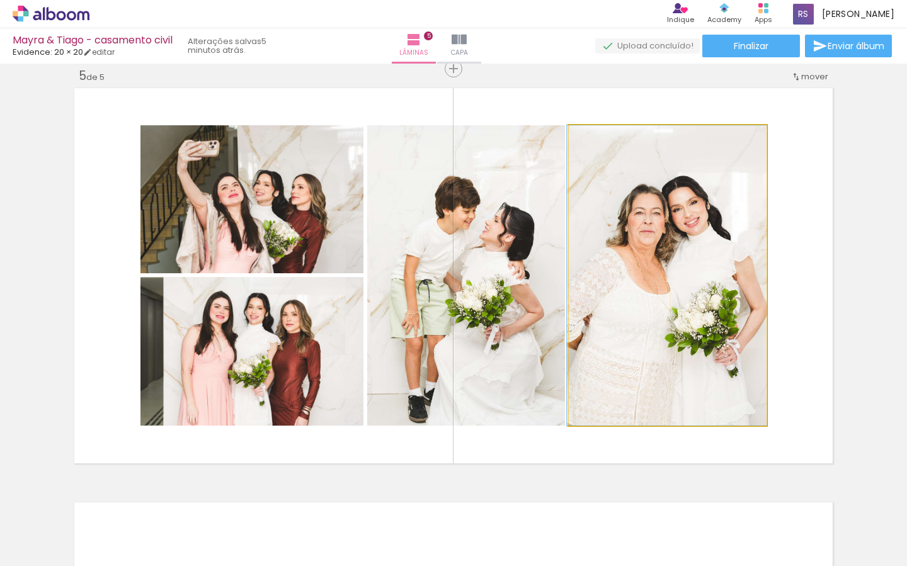
drag, startPoint x: 709, startPoint y: 296, endPoint x: 703, endPoint y: 264, distance: 32.0
click at [708, 263] on div at bounding box center [667, 275] width 200 height 300
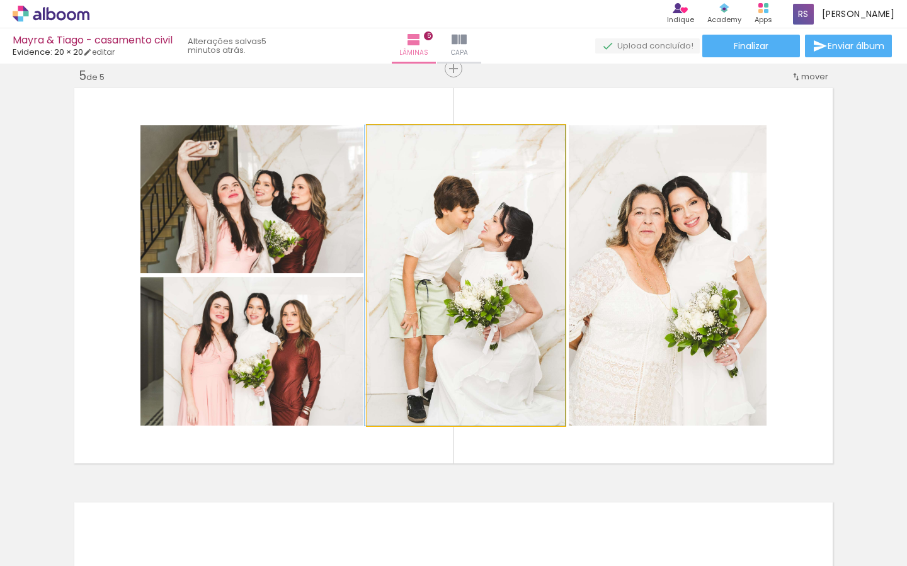
drag, startPoint x: 482, startPoint y: 266, endPoint x: 516, endPoint y: 270, distance: 33.6
click at [478, 244] on div at bounding box center [465, 275] width 200 height 300
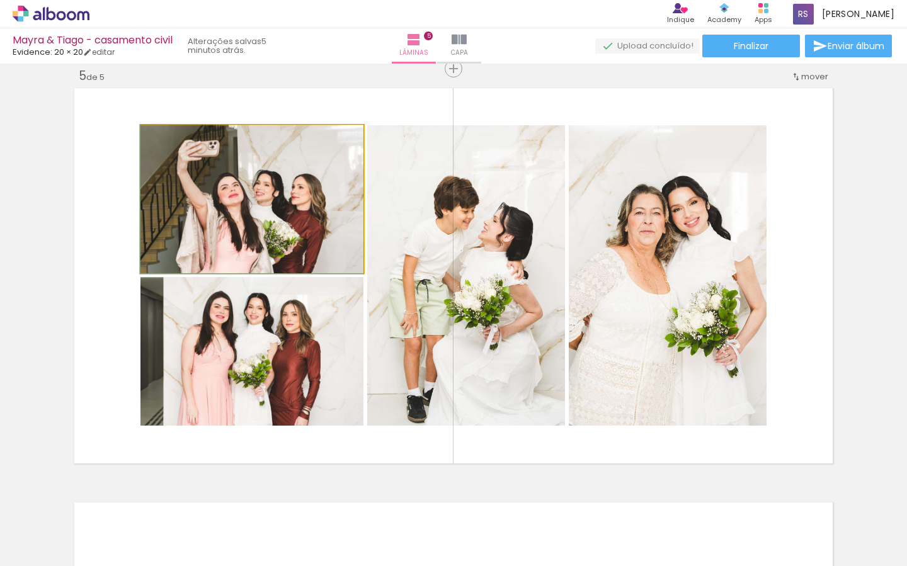
drag, startPoint x: 276, startPoint y: 215, endPoint x: 282, endPoint y: 249, distance: 34.6
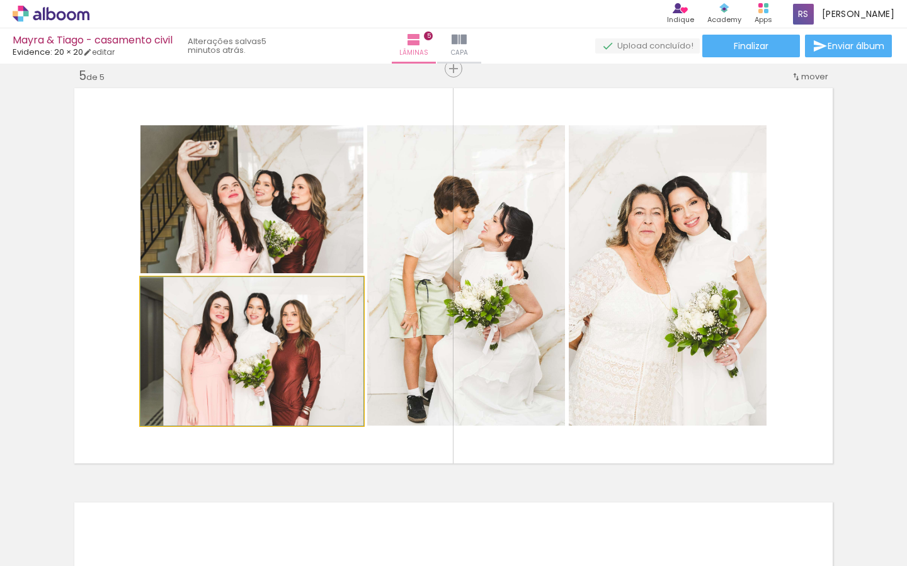
drag, startPoint x: 304, startPoint y: 343, endPoint x: 305, endPoint y: 334, distance: 9.5
click at [306, 334] on div at bounding box center [251, 351] width 223 height 149
drag, startPoint x: 308, startPoint y: 333, endPoint x: 309, endPoint y: 214, distance: 119.0
click at [0, 0] on slot at bounding box center [0, 0] width 0 height 0
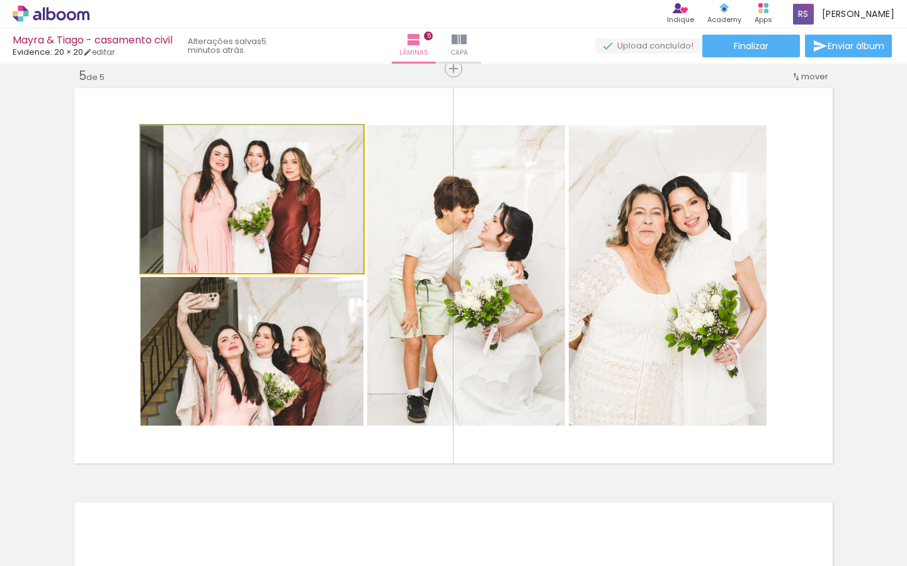
drag, startPoint x: 296, startPoint y: 215, endPoint x: 292, endPoint y: 195, distance: 21.1
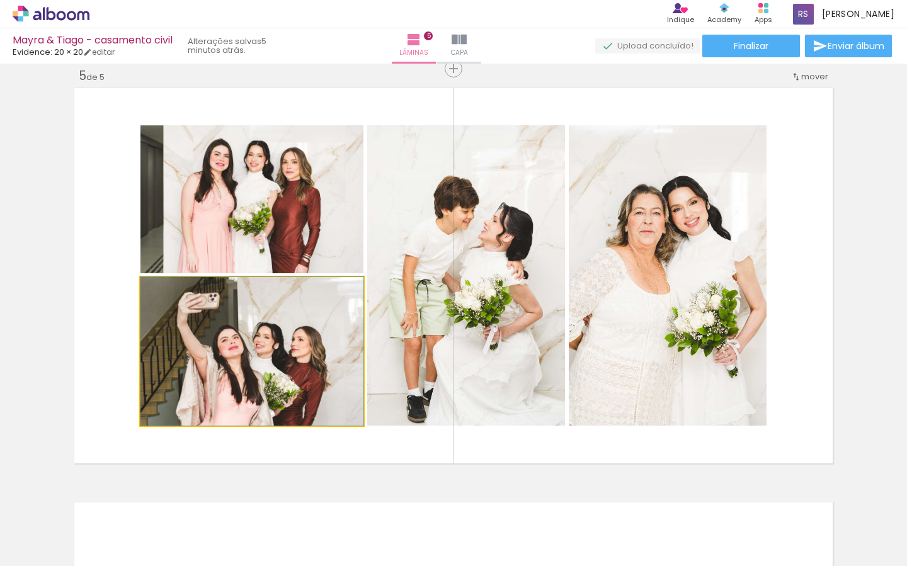
drag, startPoint x: 300, startPoint y: 343, endPoint x: 303, endPoint y: 319, distance: 23.5
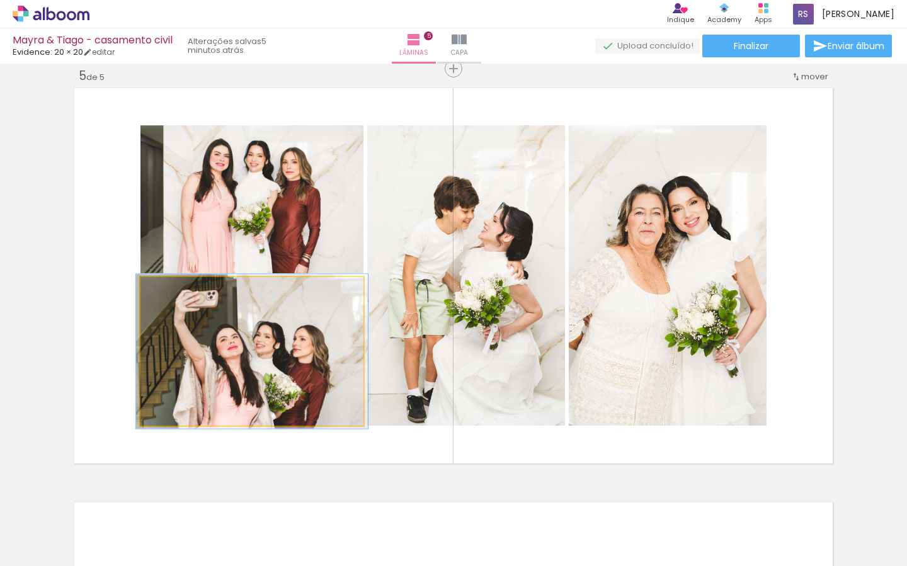
type paper-slider "104"
click at [174, 287] on div at bounding box center [171, 290] width 11 height 11
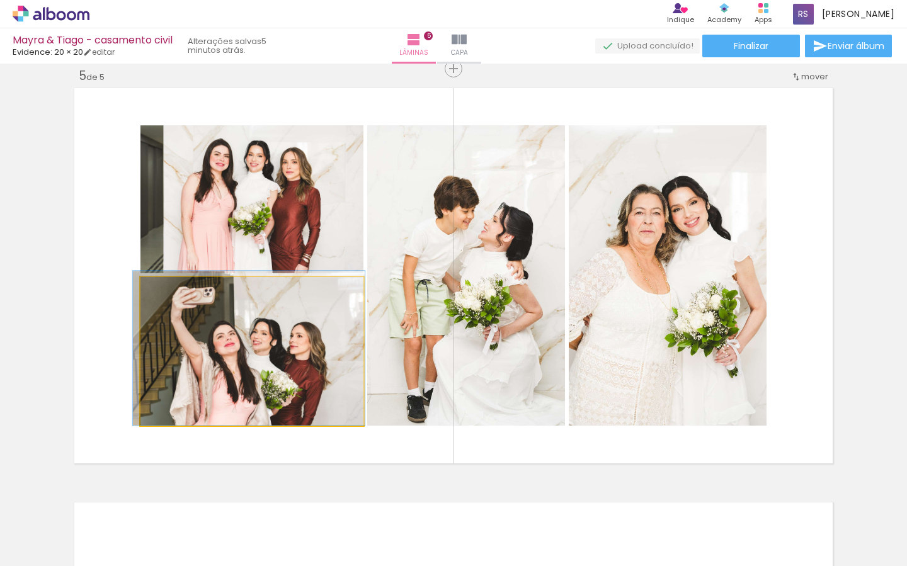
drag, startPoint x: 235, startPoint y: 351, endPoint x: 233, endPoint y: 314, distance: 36.6
click at [232, 312] on div at bounding box center [249, 348] width 232 height 154
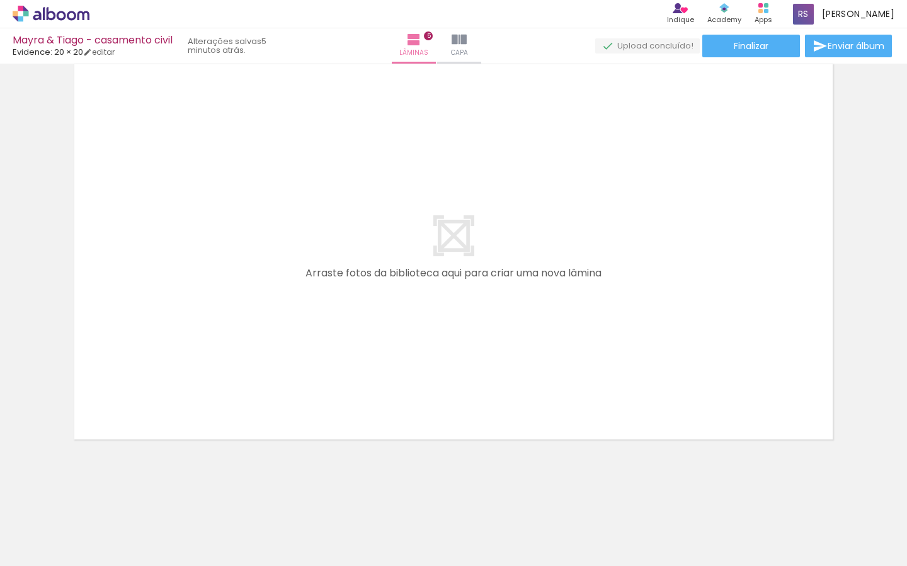
scroll to position [0, 934]
drag, startPoint x: 522, startPoint y: 514, endPoint x: 527, endPoint y: 413, distance: 100.9
click at [526, 405] on quentale-workspace at bounding box center [453, 283] width 907 height 566
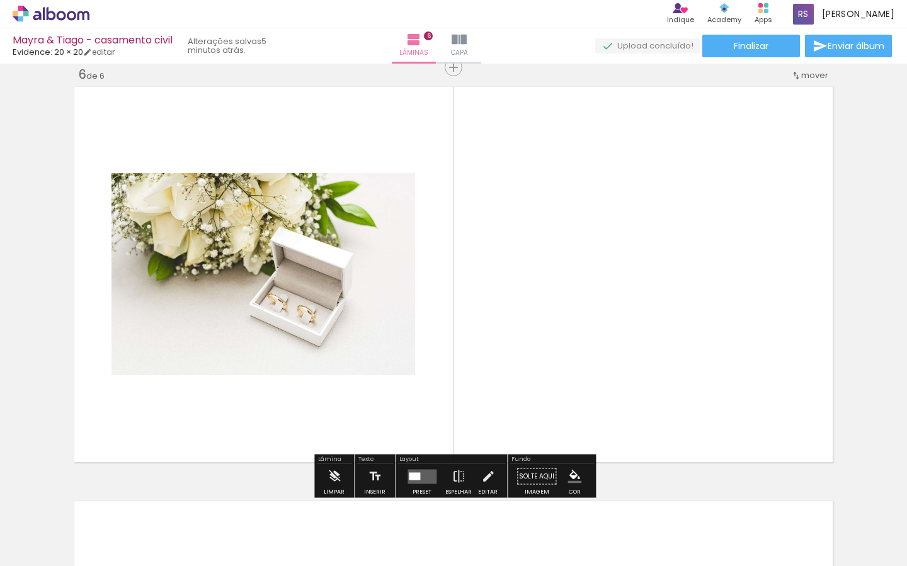
scroll to position [2087, 0]
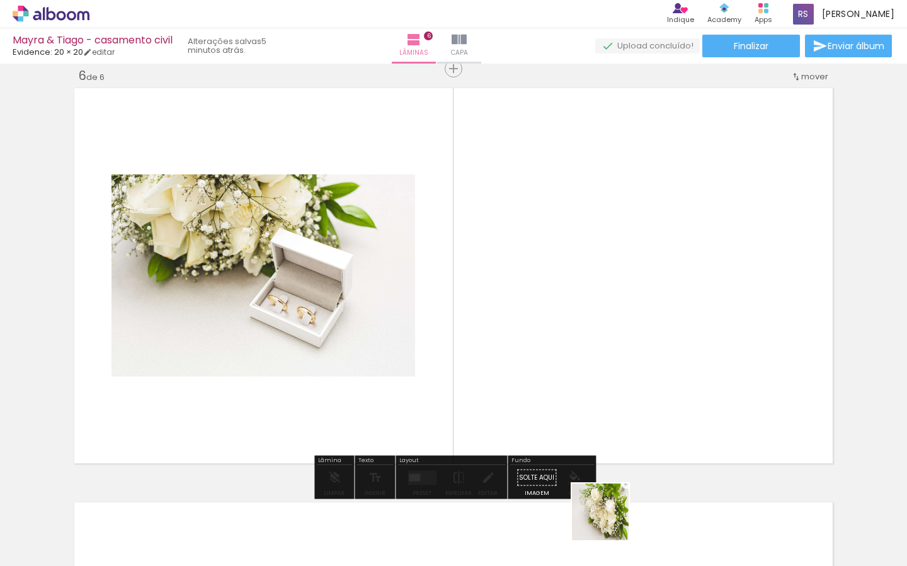
drag, startPoint x: 610, startPoint y: 521, endPoint x: 613, endPoint y: 375, distance: 146.7
click at [613, 375] on quentale-workspace at bounding box center [453, 283] width 907 height 566
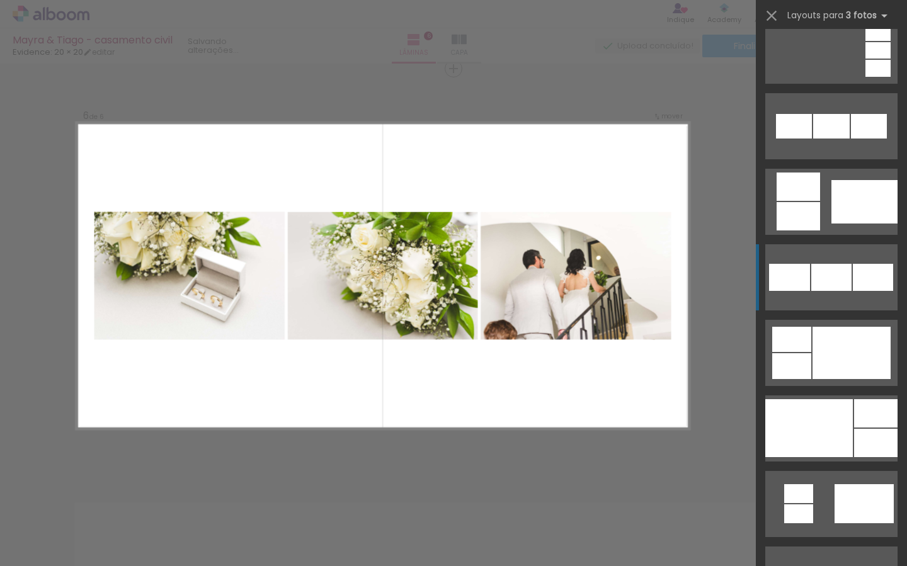
scroll to position [1081, 0]
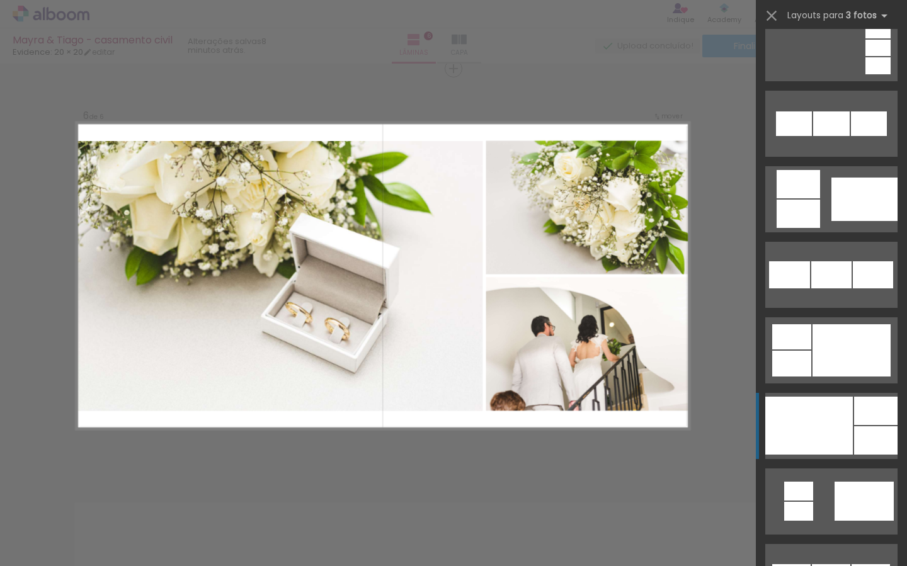
click at [822, 421] on div at bounding box center [809, 426] width 88 height 58
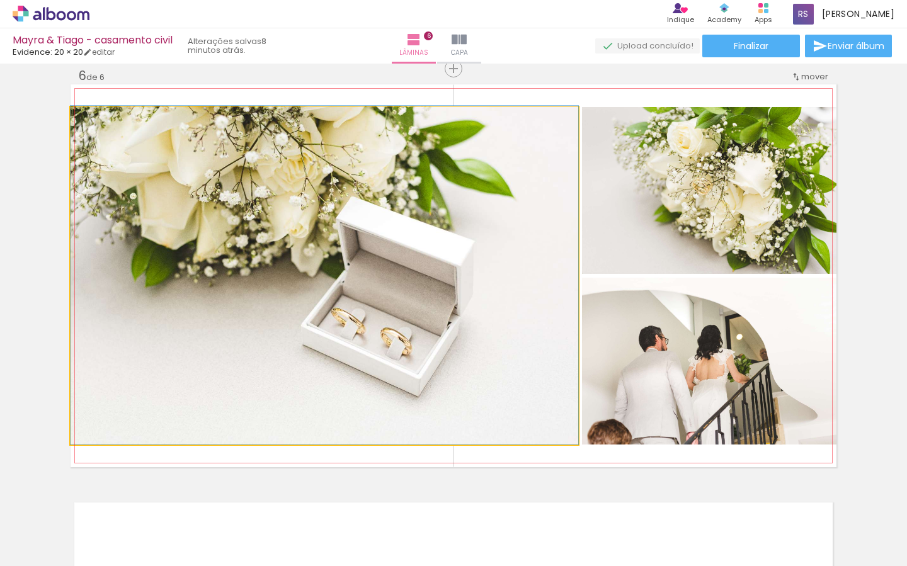
drag, startPoint x: 518, startPoint y: 343, endPoint x: 540, endPoint y: 317, distance: 34.0
click at [523, 323] on div at bounding box center [325, 275] width 508 height 339
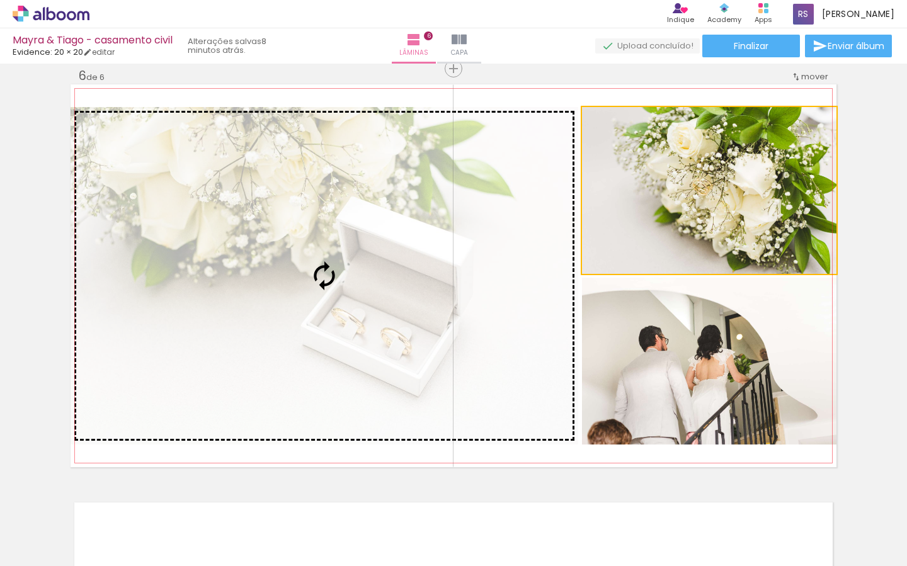
drag, startPoint x: 665, startPoint y: 214, endPoint x: 508, endPoint y: 215, distance: 156.8
click at [0, 0] on slot at bounding box center [0, 0] width 0 height 0
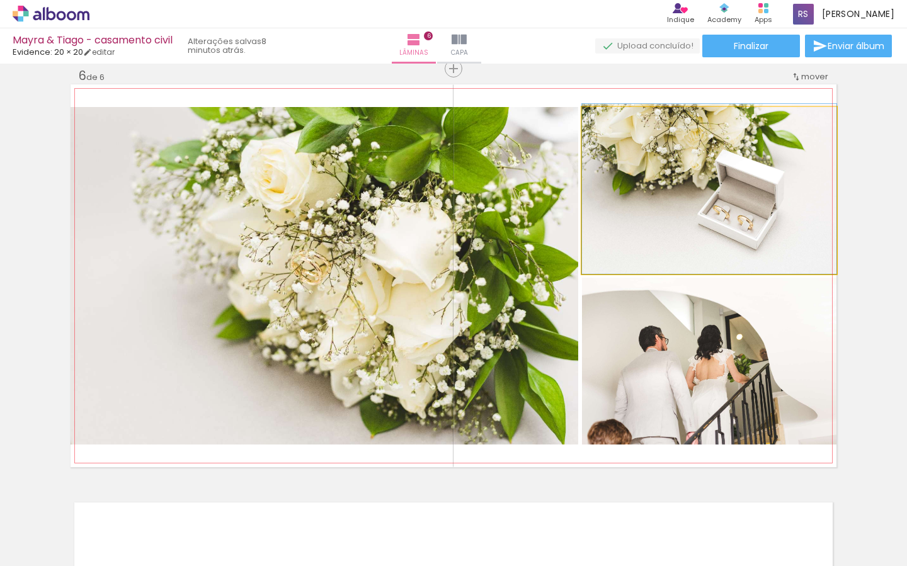
drag, startPoint x: 719, startPoint y: 200, endPoint x: 485, endPoint y: 199, distance: 234.2
click at [0, 0] on slot at bounding box center [0, 0] width 0 height 0
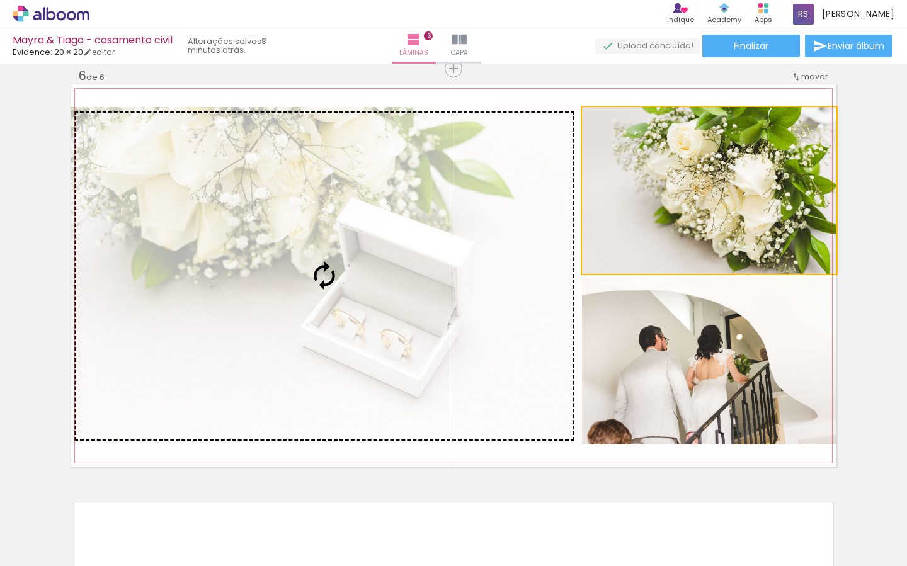
drag, startPoint x: 679, startPoint y: 197, endPoint x: 452, endPoint y: 198, distance: 227.3
click at [0, 0] on slot at bounding box center [0, 0] width 0 height 0
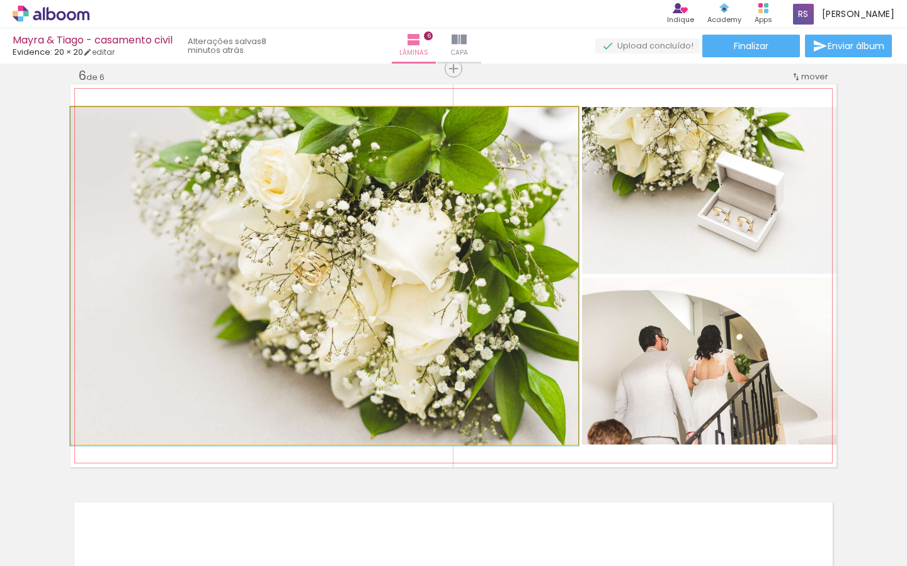
drag, startPoint x: 503, startPoint y: 208, endPoint x: 513, endPoint y: 223, distance: 17.3
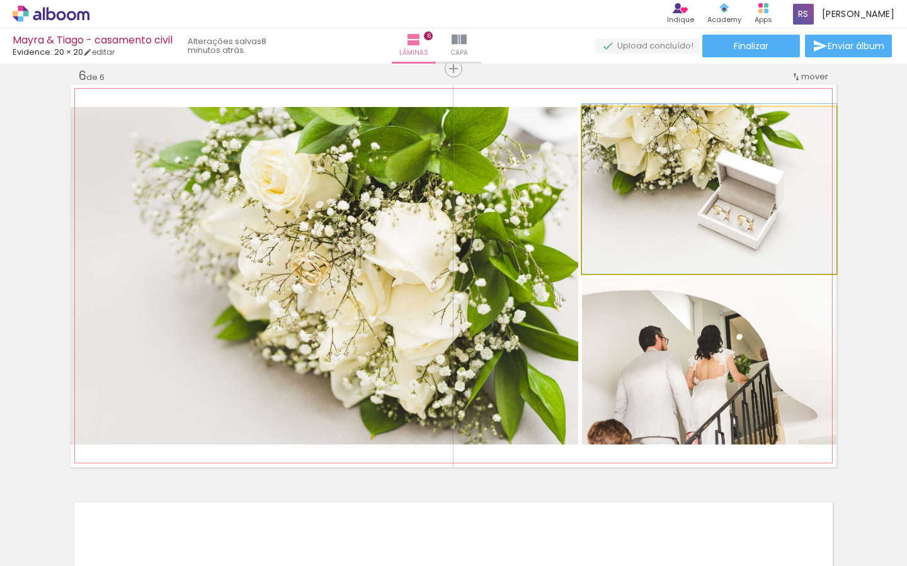
drag, startPoint x: 690, startPoint y: 216, endPoint x: 689, endPoint y: 210, distance: 6.4
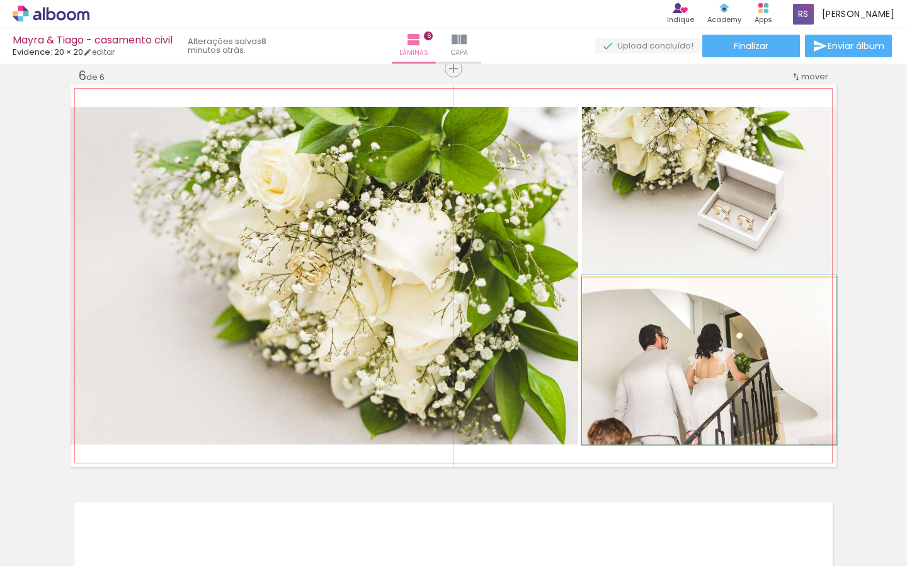
drag, startPoint x: 727, startPoint y: 352, endPoint x: 727, endPoint y: 335, distance: 17.0
click at [727, 336] on div at bounding box center [709, 360] width 254 height 170
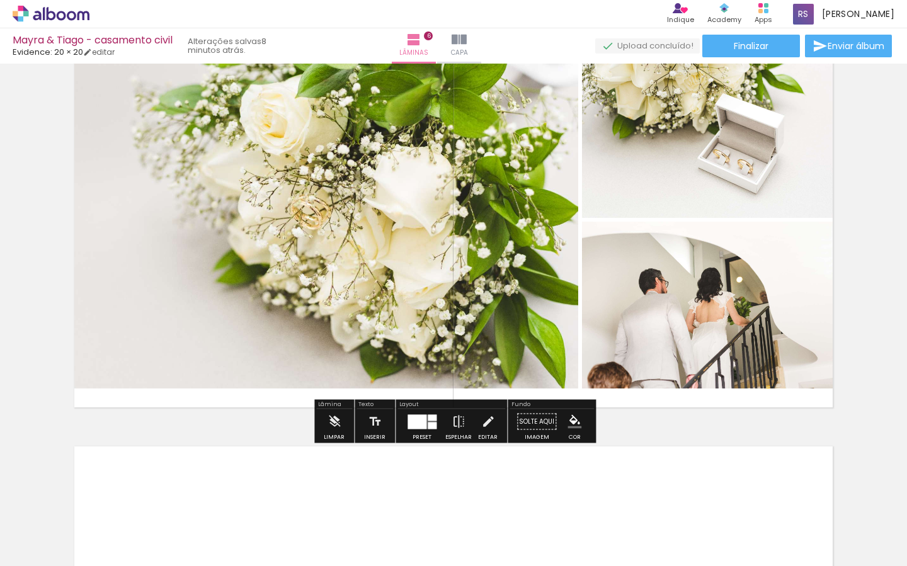
scroll to position [2145, 0]
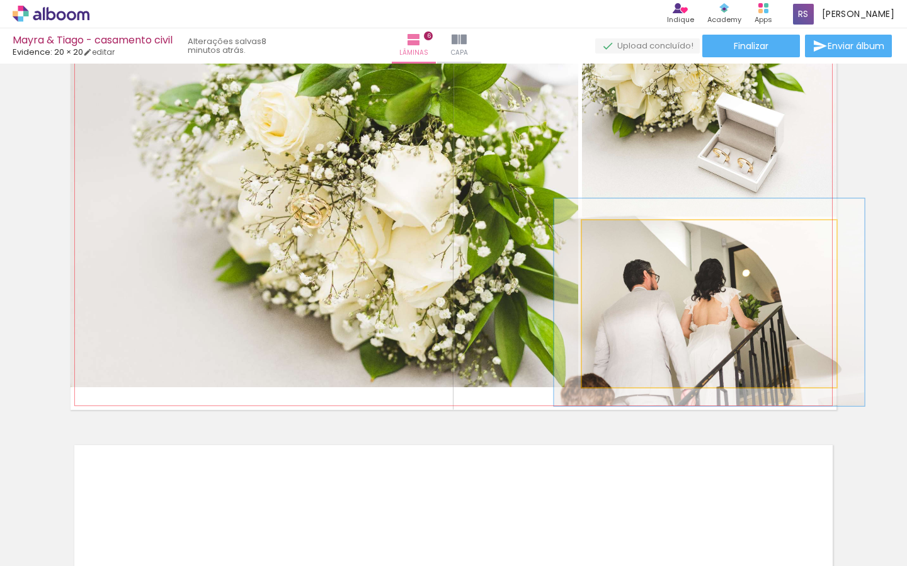
drag, startPoint x: 615, startPoint y: 235, endPoint x: 625, endPoint y: 235, distance: 9.4
click at [625, 235] on div at bounding box center [621, 234] width 20 height 20
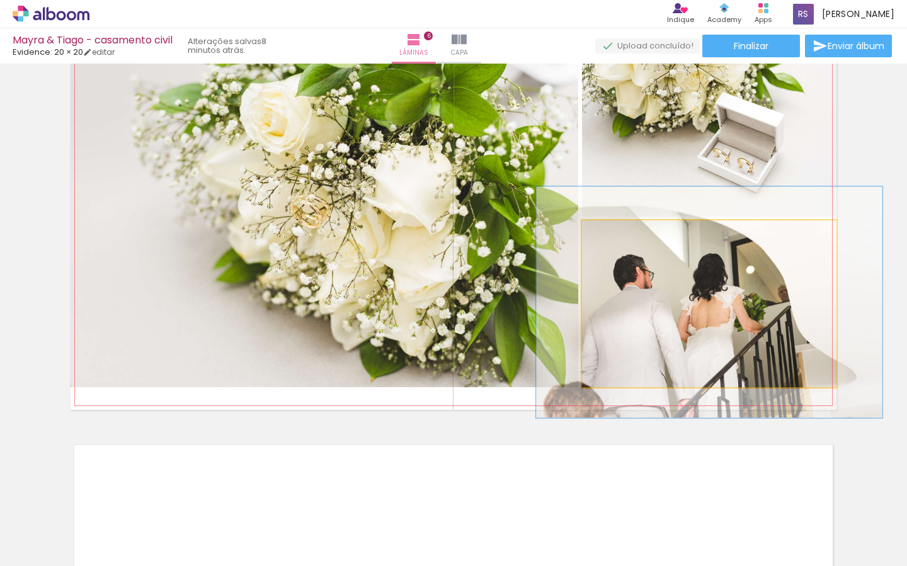
drag, startPoint x: 622, startPoint y: 232, endPoint x: 629, endPoint y: 232, distance: 6.9
click at [629, 232] on div at bounding box center [628, 233] width 11 height 11
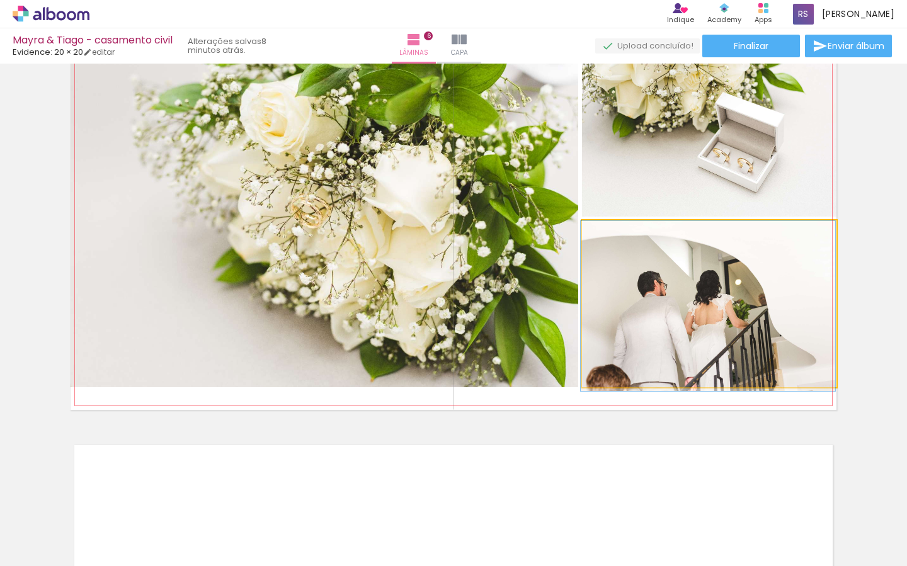
type paper-slider "100"
drag, startPoint x: 623, startPoint y: 232, endPoint x: 671, endPoint y: 305, distance: 87.1
click at [598, 236] on div at bounding box center [630, 233] width 88 height 19
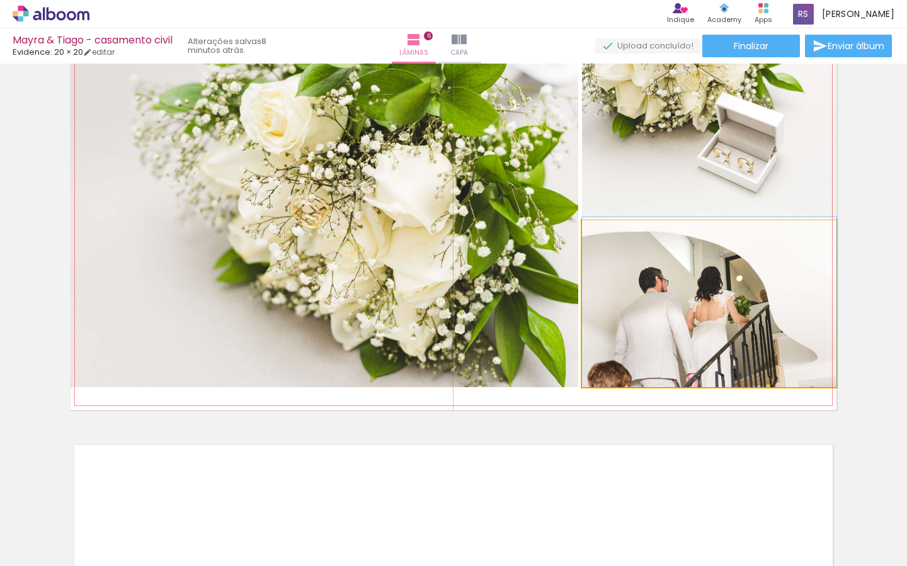
drag, startPoint x: 692, startPoint y: 313, endPoint x: 689, endPoint y: 264, distance: 48.6
drag, startPoint x: 707, startPoint y: 289, endPoint x: 716, endPoint y: 261, distance: 29.1
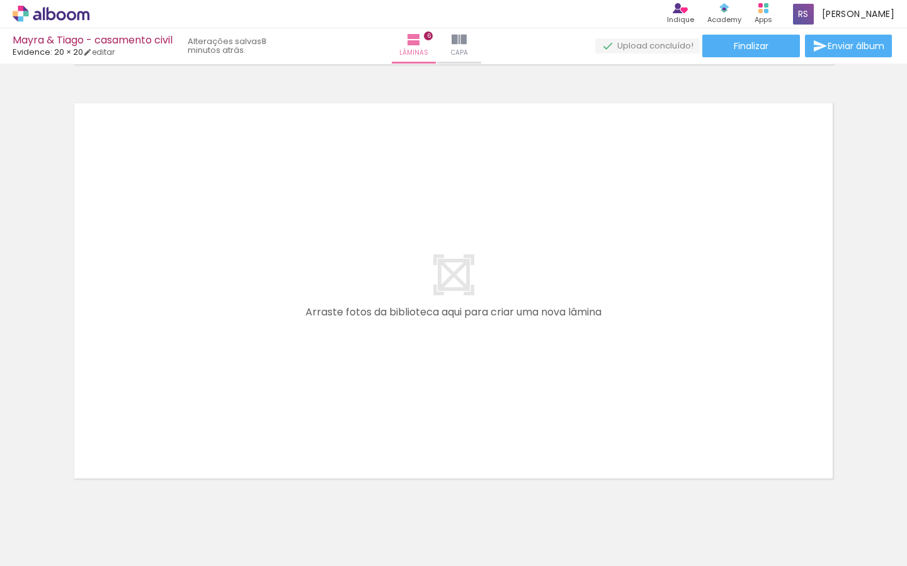
scroll to position [0, 1141]
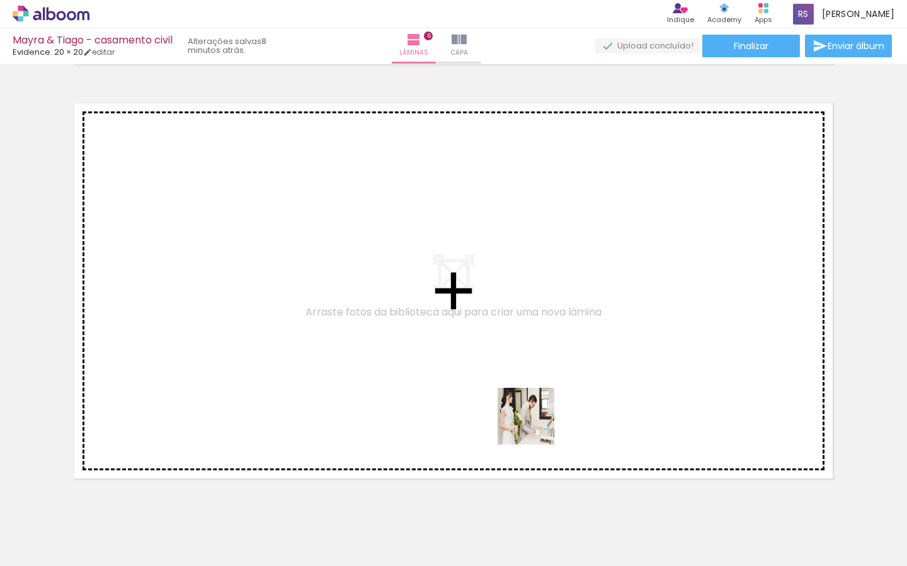
click at [538, 421] on quentale-workspace at bounding box center [453, 283] width 907 height 566
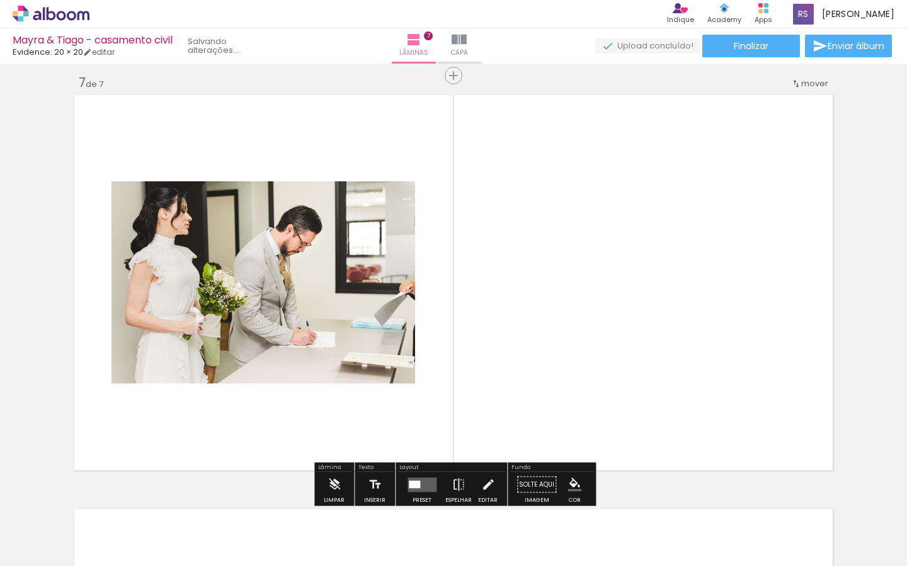
scroll to position [2502, 0]
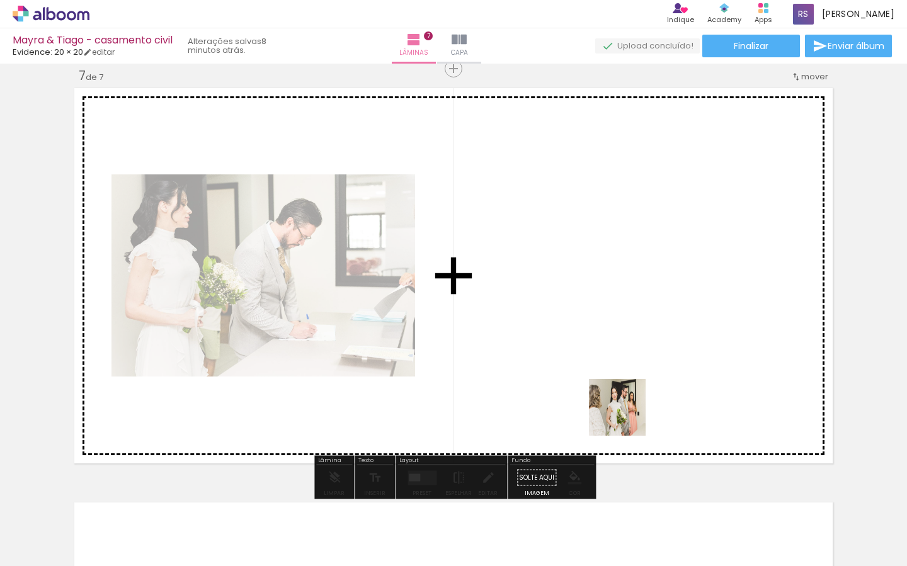
click at [628, 391] on quentale-workspace at bounding box center [453, 283] width 907 height 566
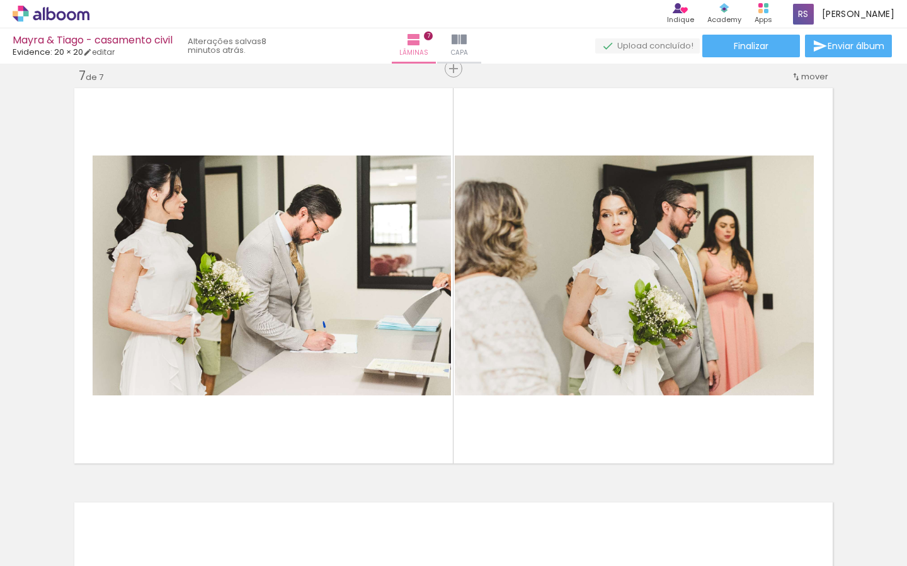
drag, startPoint x: 690, startPoint y: 522, endPoint x: 720, endPoint y: 461, distance: 68.1
click at [689, 387] on quentale-workspace at bounding box center [453, 283] width 907 height 566
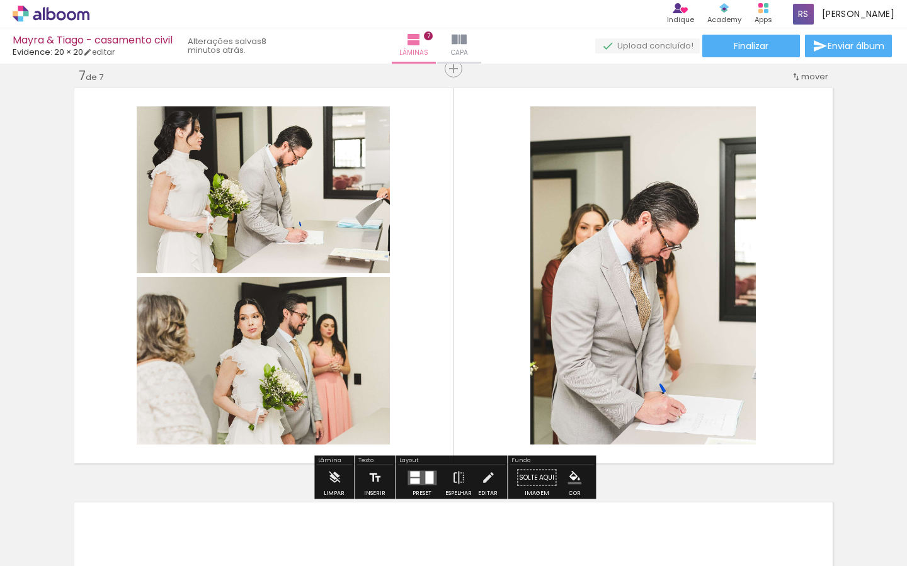
drag, startPoint x: 744, startPoint y: 506, endPoint x: 793, endPoint y: 484, distance: 53.3
click at [735, 379] on quentale-workspace at bounding box center [453, 283] width 907 height 566
